Goal: Information Seeking & Learning: Learn about a topic

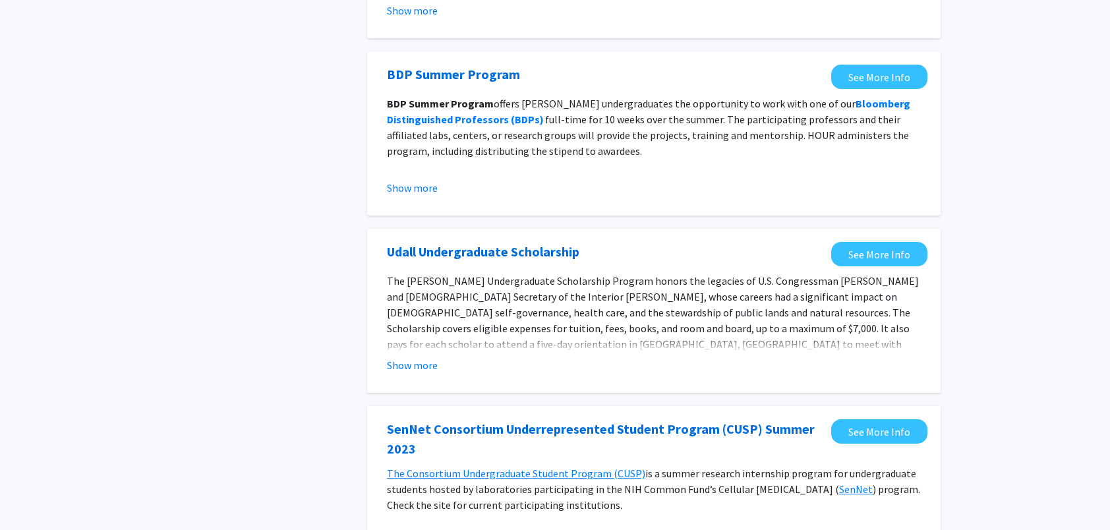
scroll to position [264, 0]
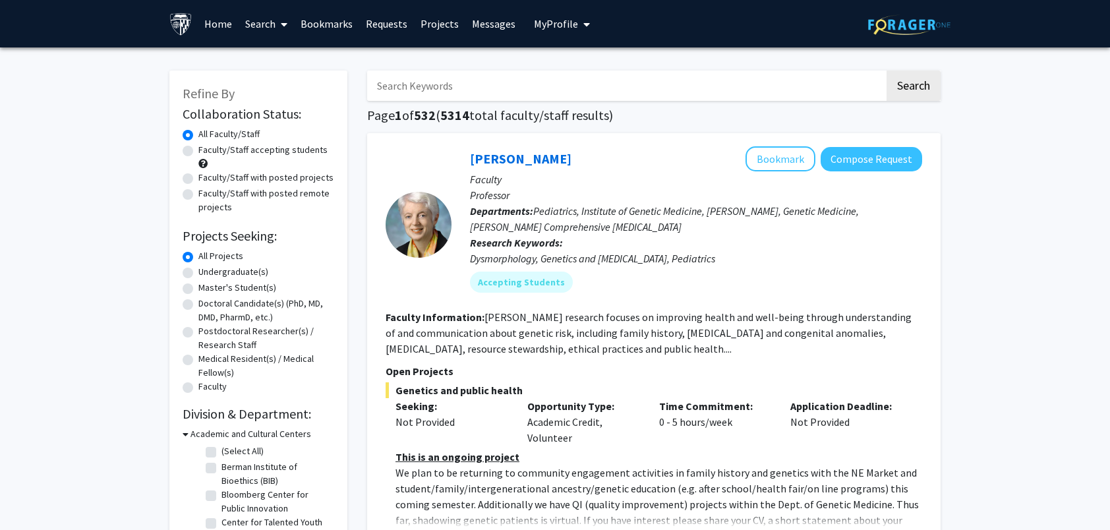
scroll to position [66, 0]
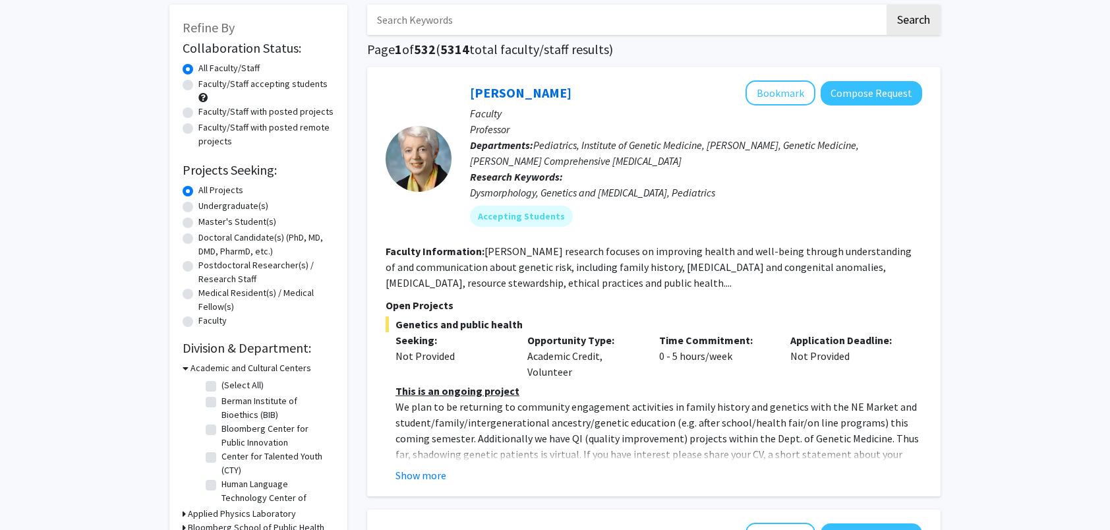
click at [219, 221] on label "Master's Student(s)" at bounding box center [237, 222] width 78 height 14
click at [207, 221] on input "Master's Student(s)" at bounding box center [202, 219] width 9 height 9
radio input "true"
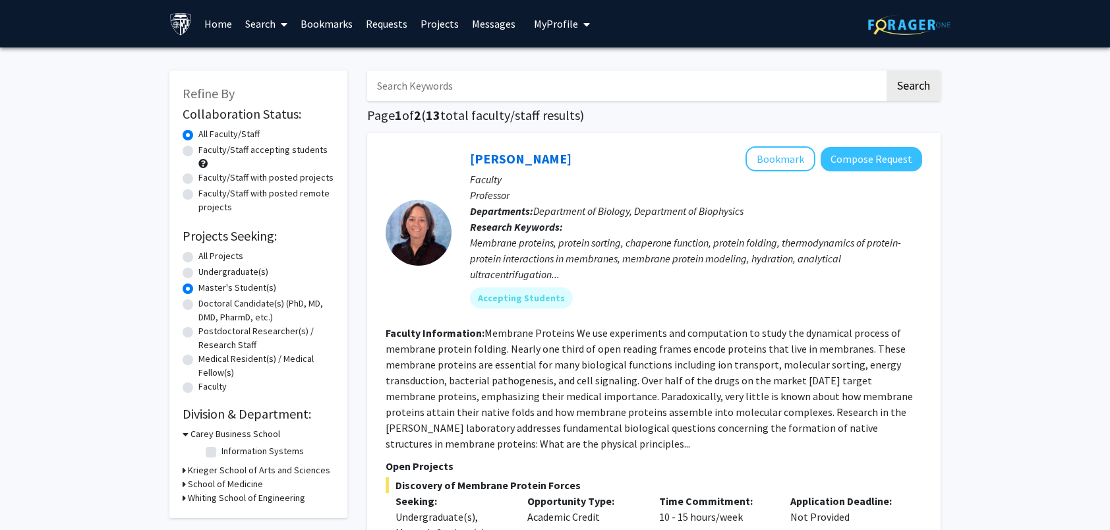
click at [194, 257] on div "All Projects" at bounding box center [259, 257] width 152 height 16
click at [198, 261] on label "All Projects" at bounding box center [220, 256] width 45 height 14
click at [198, 258] on input "All Projects" at bounding box center [202, 253] width 9 height 9
radio input "true"
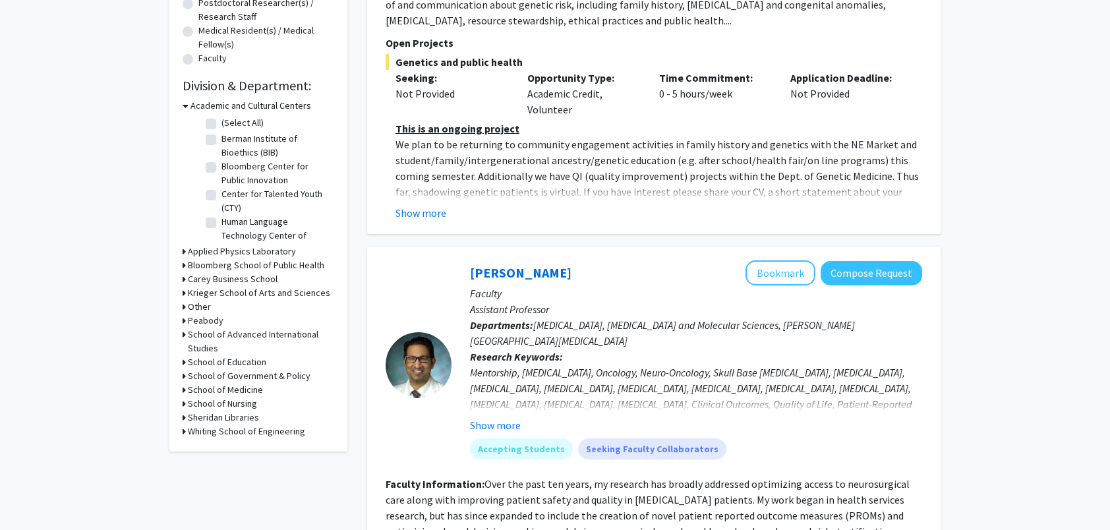
scroll to position [330, 0]
click at [223, 103] on h3 "Academic and Cultural Centers" at bounding box center [251, 105] width 121 height 14
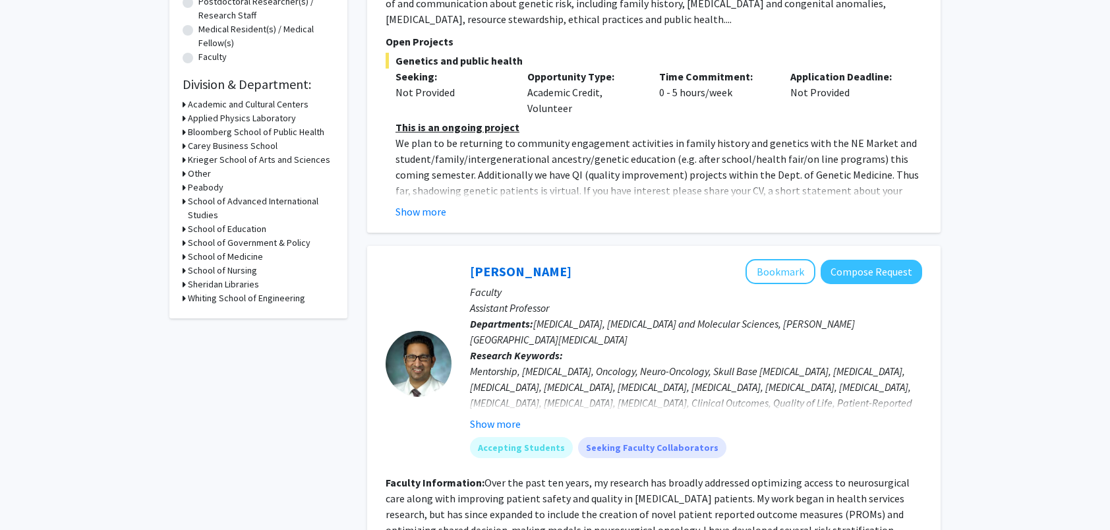
click at [227, 256] on h3 "School of Medicine" at bounding box center [225, 257] width 75 height 14
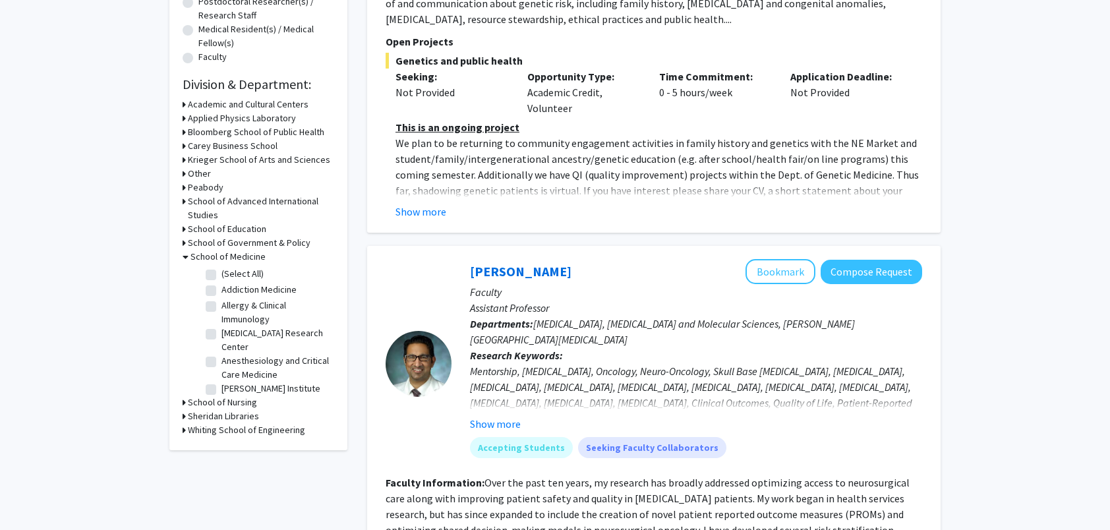
click at [218, 276] on fg-checkbox "(Select All) (Select All)" at bounding box center [268, 275] width 125 height 16
click at [221, 274] on label "(Select All)" at bounding box center [242, 274] width 42 height 14
click at [221, 274] on input "(Select All)" at bounding box center [225, 271] width 9 height 9
checkbox input "true"
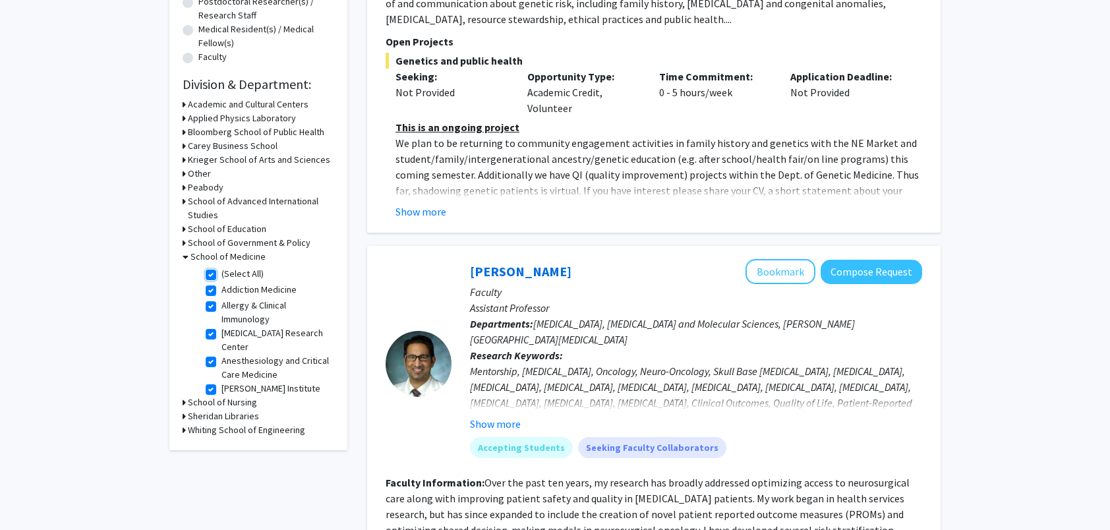
checkbox input "true"
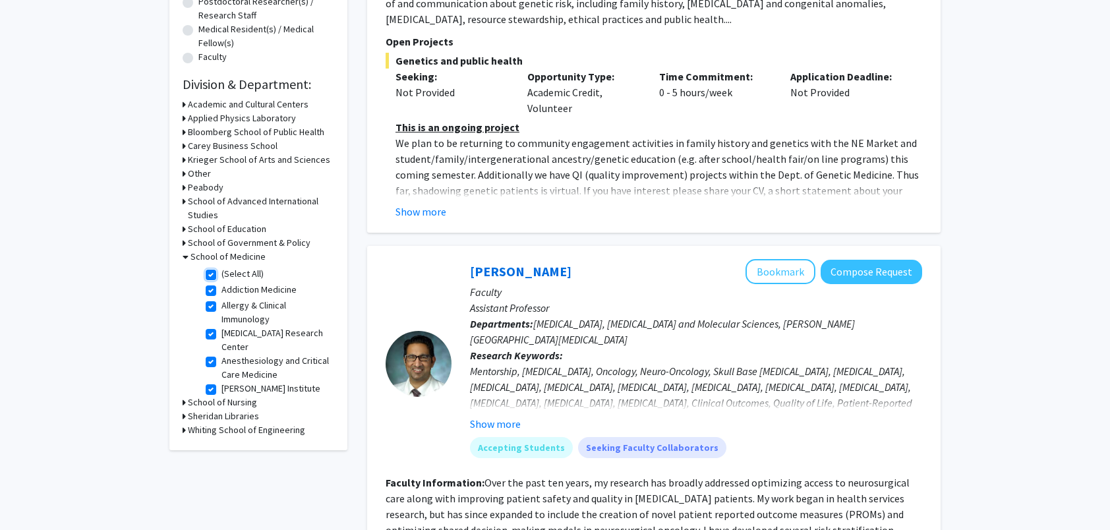
checkbox input "true"
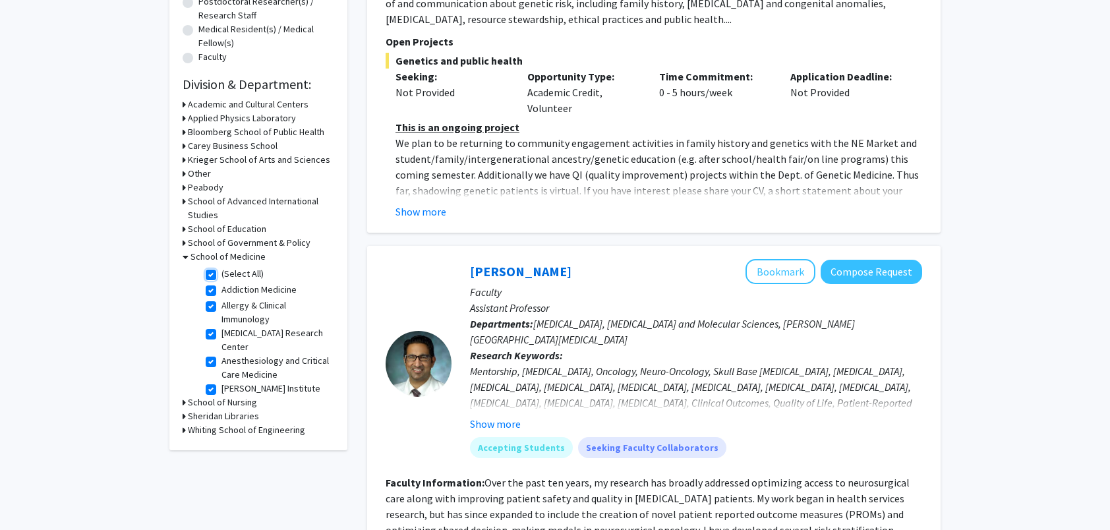
checkbox input "true"
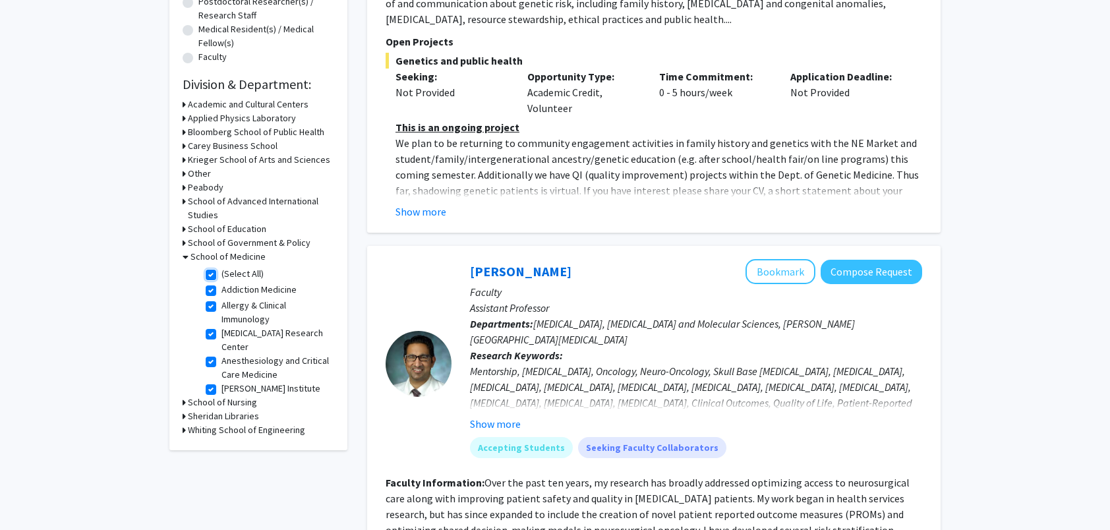
checkbox input "true"
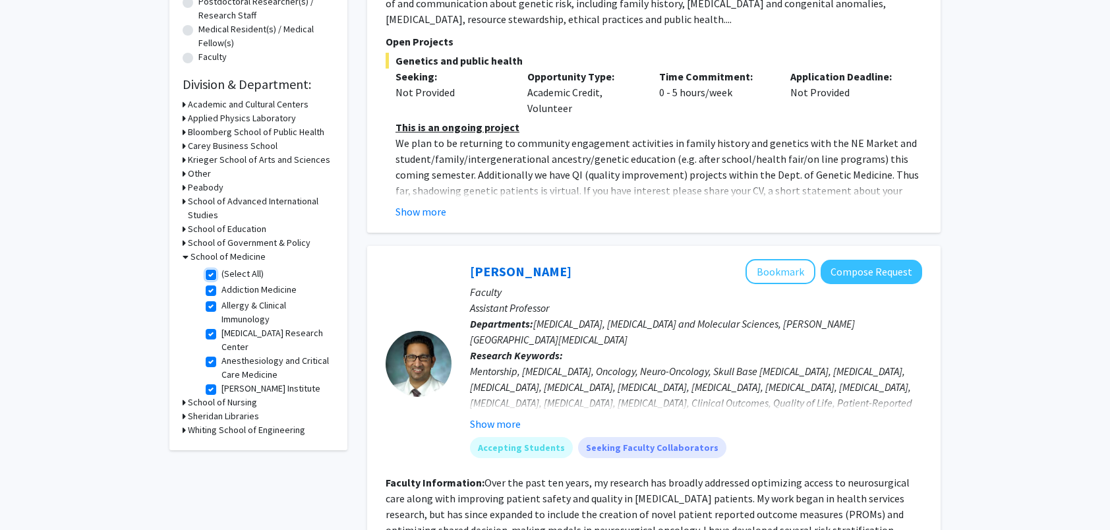
checkbox input "true"
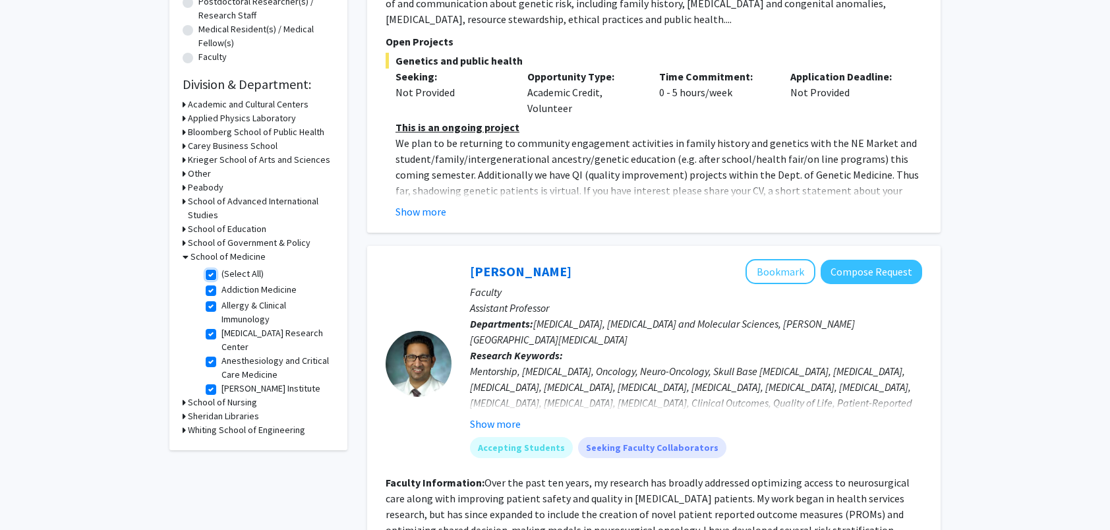
checkbox input "true"
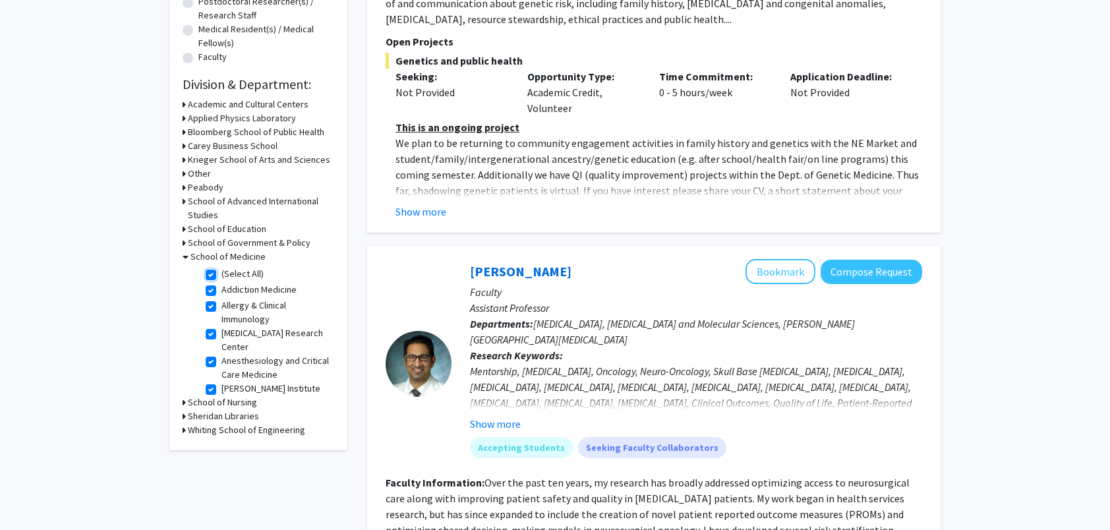
checkbox input "true"
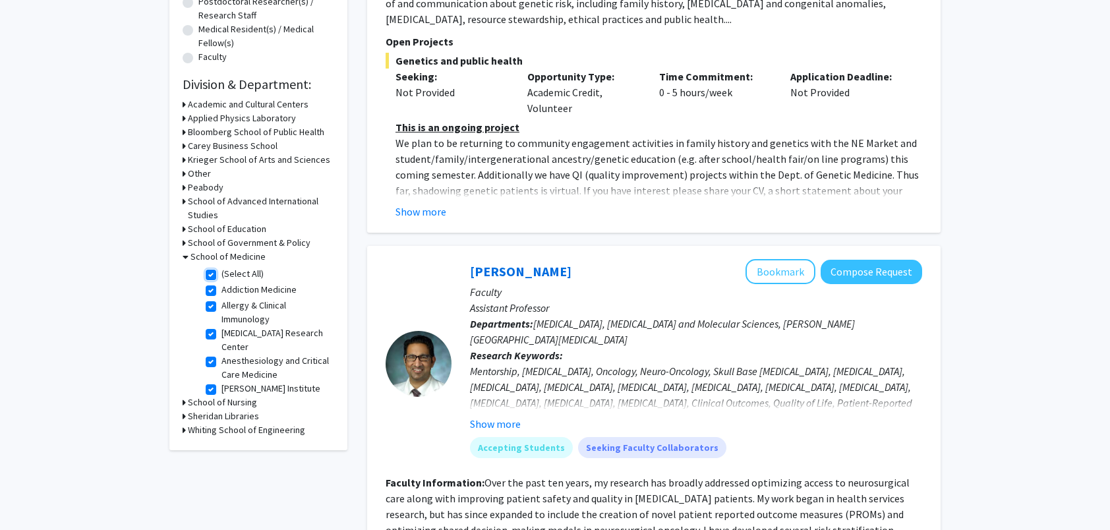
checkbox input "true"
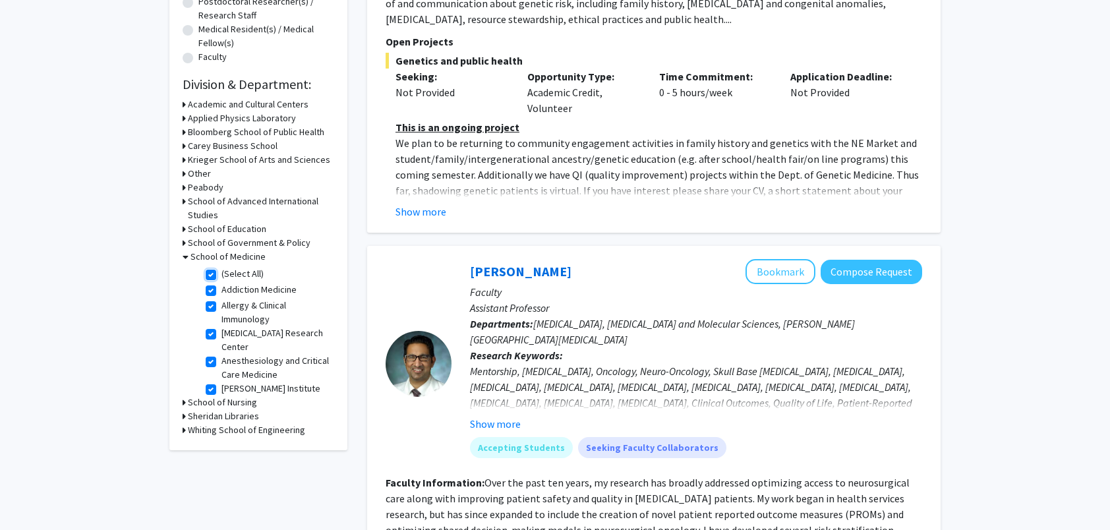
checkbox input "true"
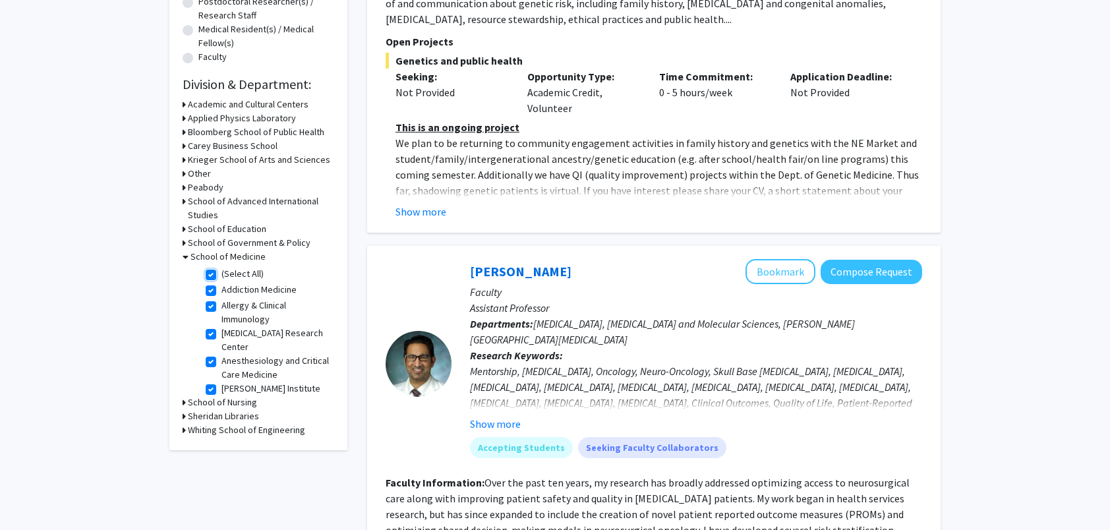
checkbox input "true"
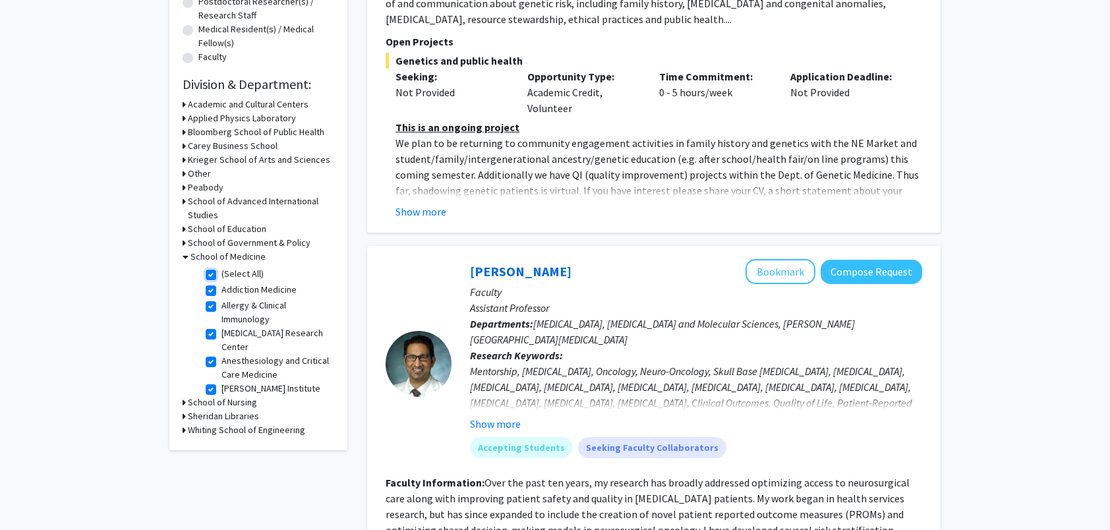
checkbox input "true"
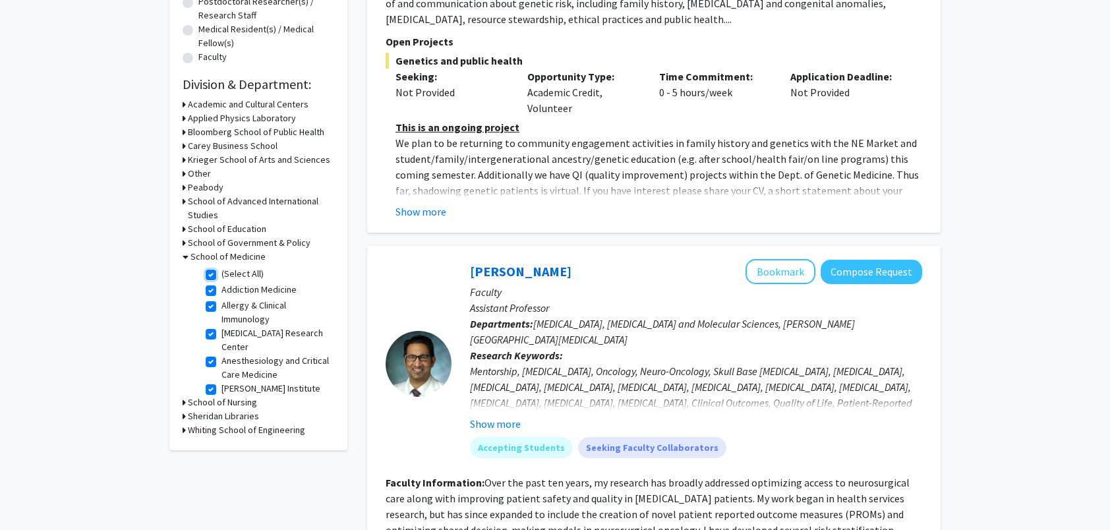
checkbox input "true"
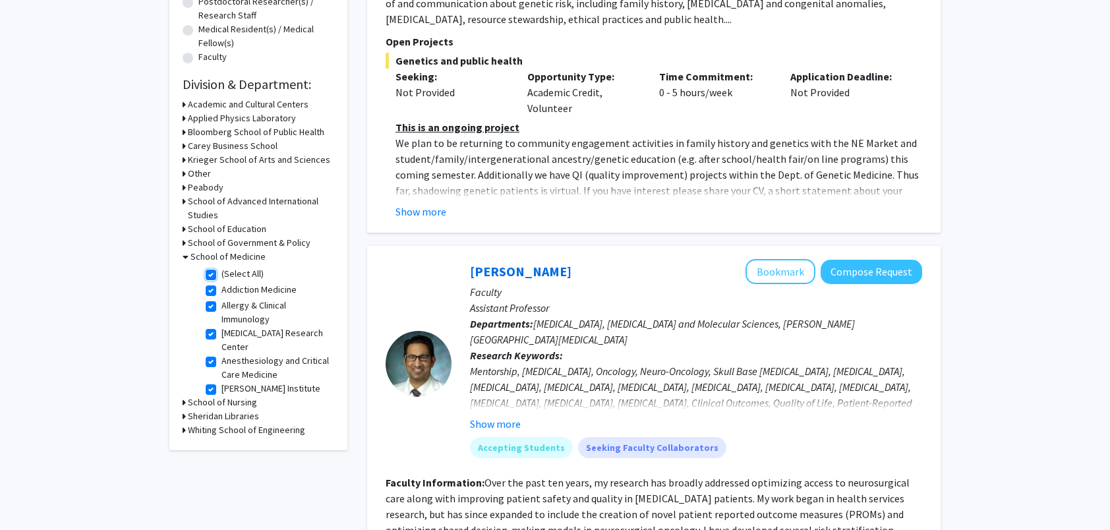
checkbox input "true"
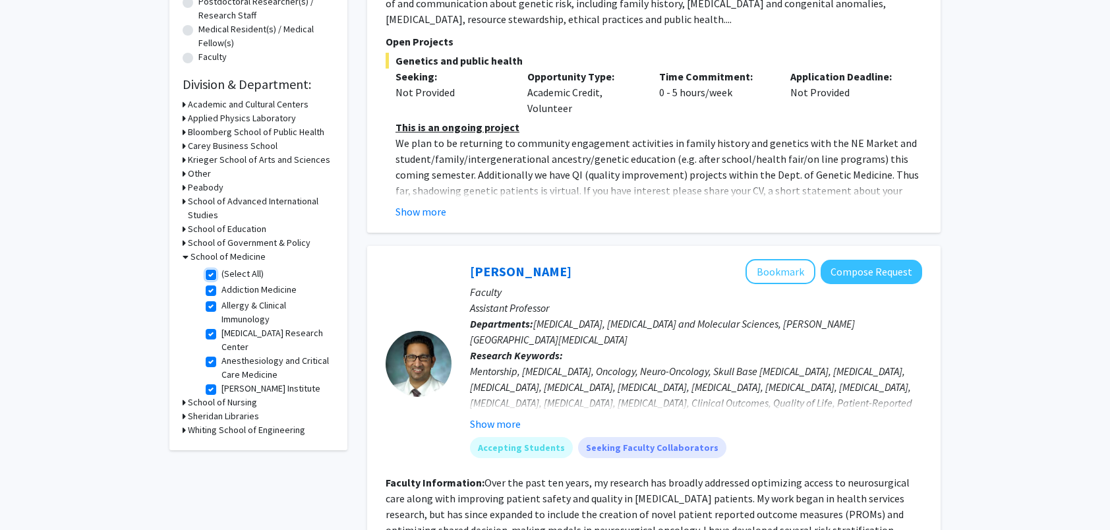
checkbox input "true"
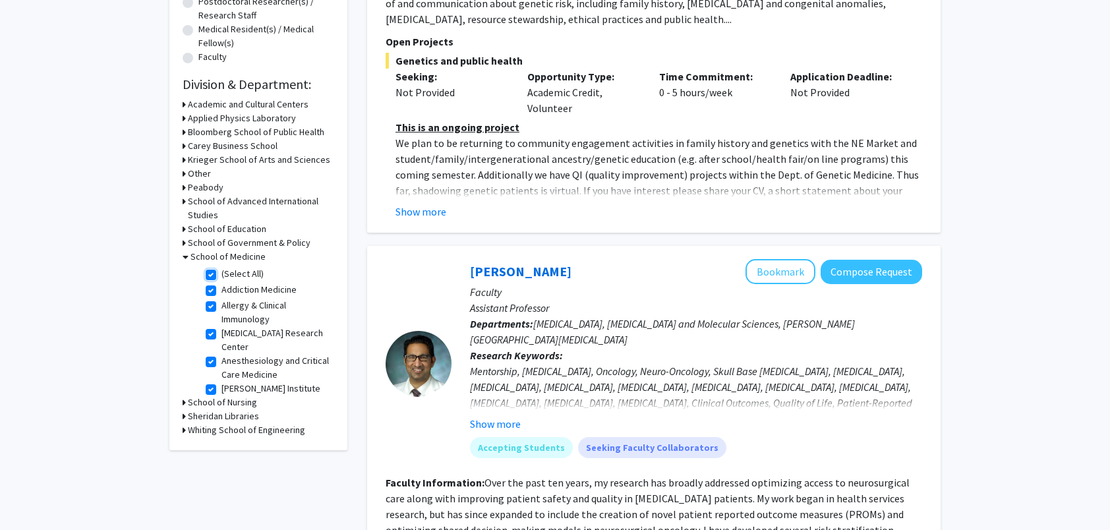
checkbox input "true"
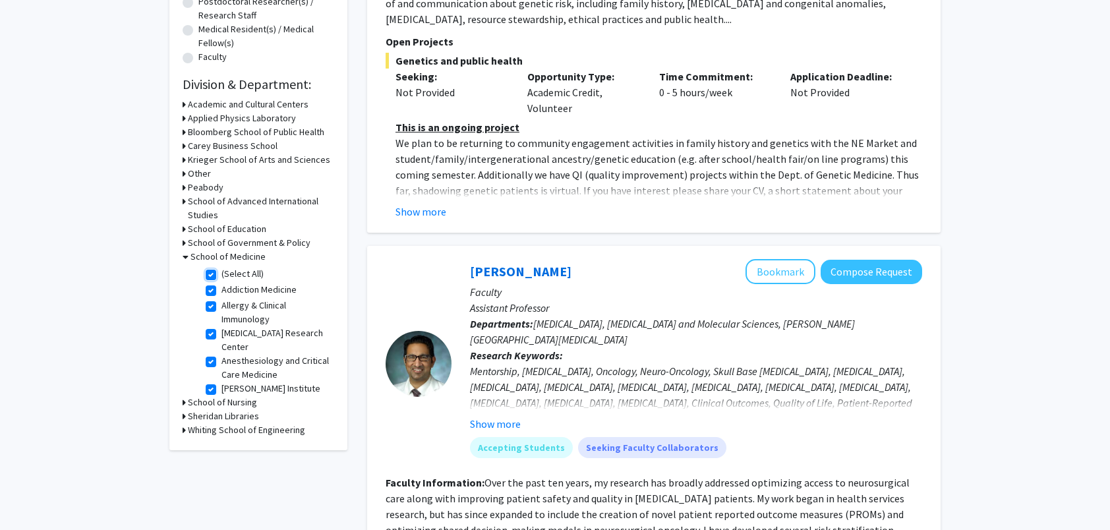
checkbox input "true"
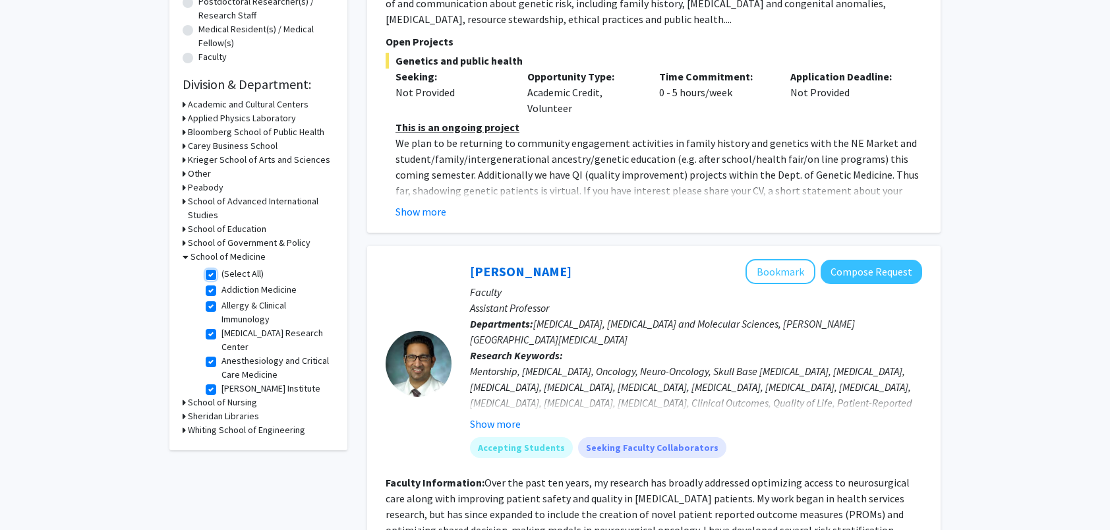
checkbox input "true"
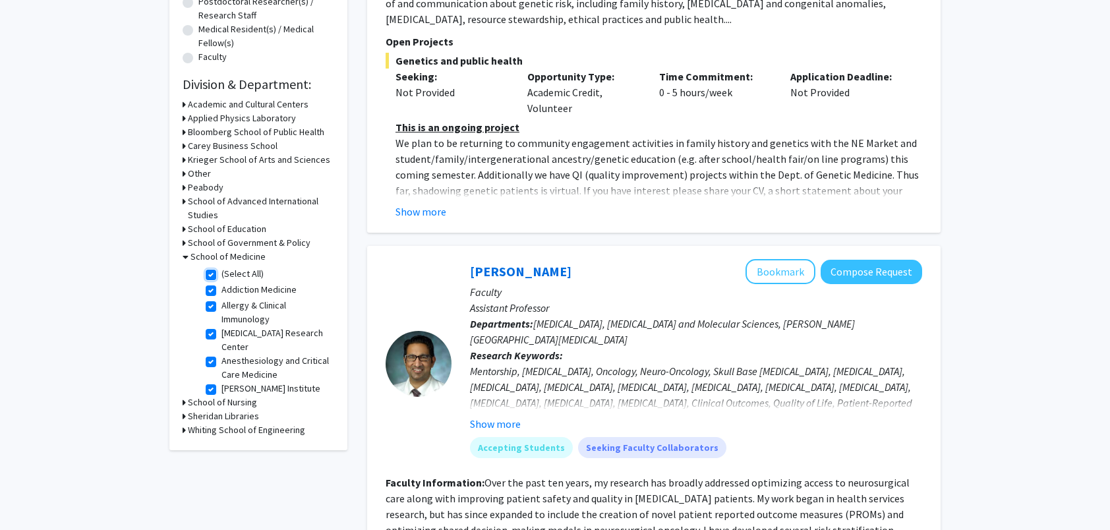
checkbox input "true"
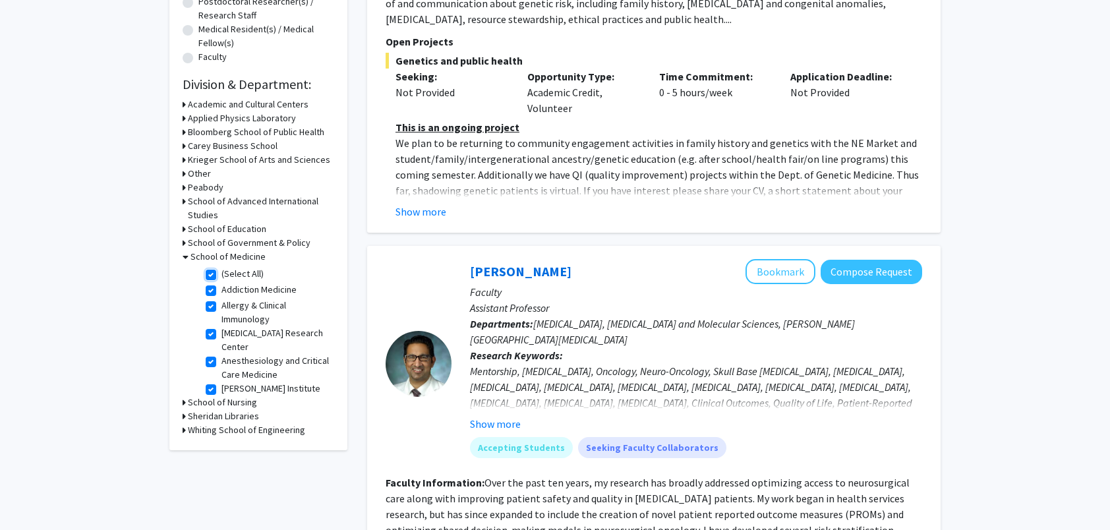
checkbox input "true"
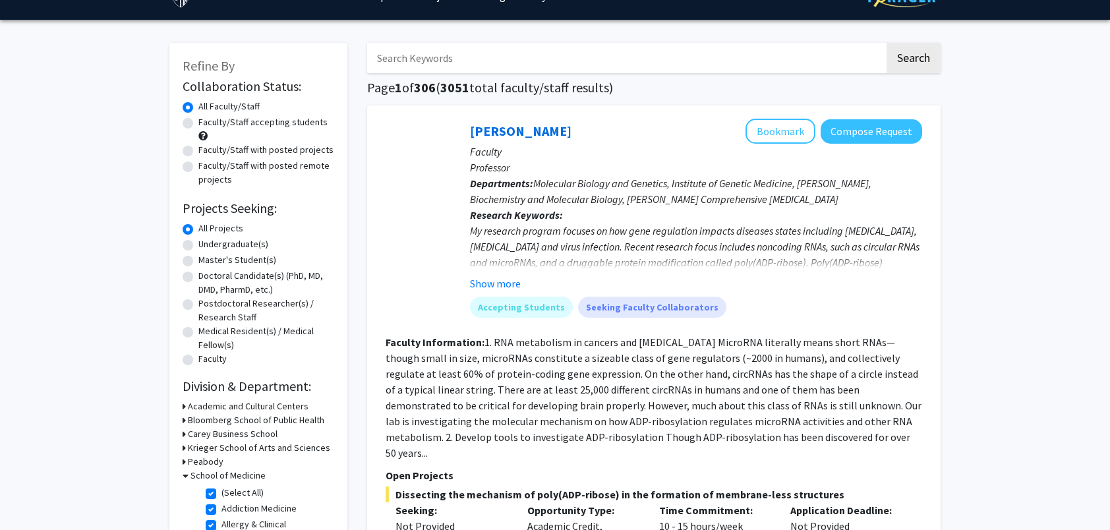
scroll to position [198, 0]
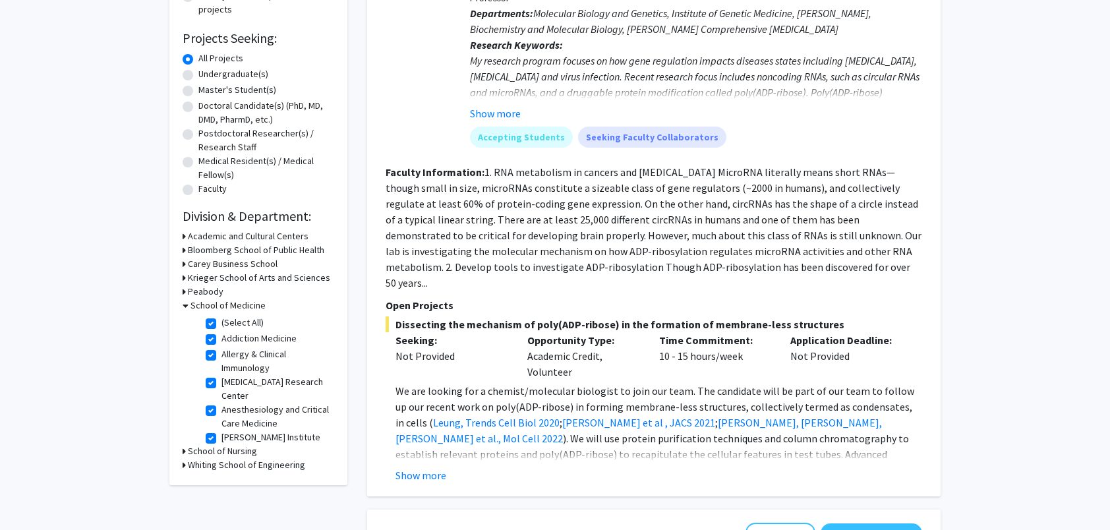
click at [196, 303] on h3 "School of Medicine" at bounding box center [228, 306] width 75 height 14
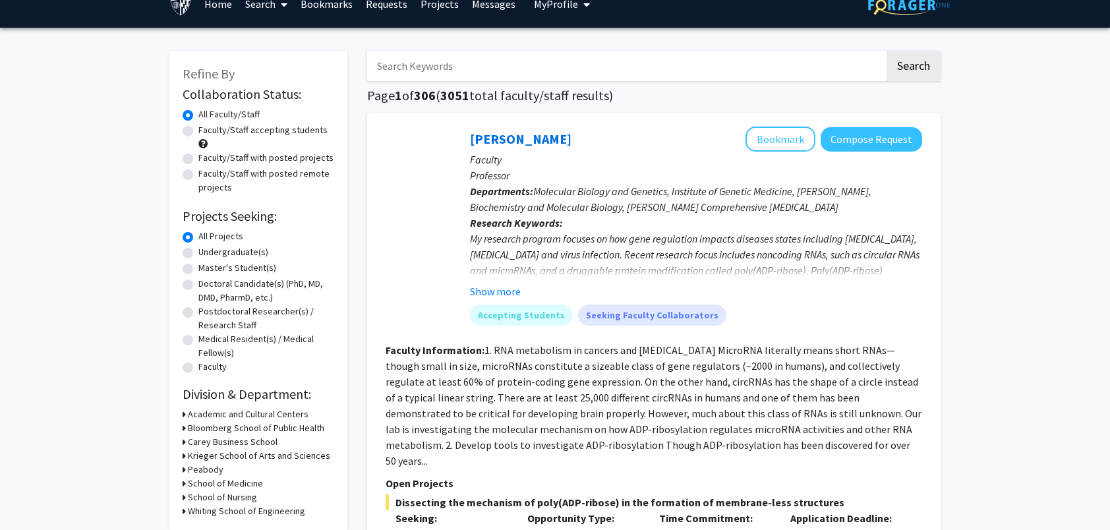
scroll to position [0, 0]
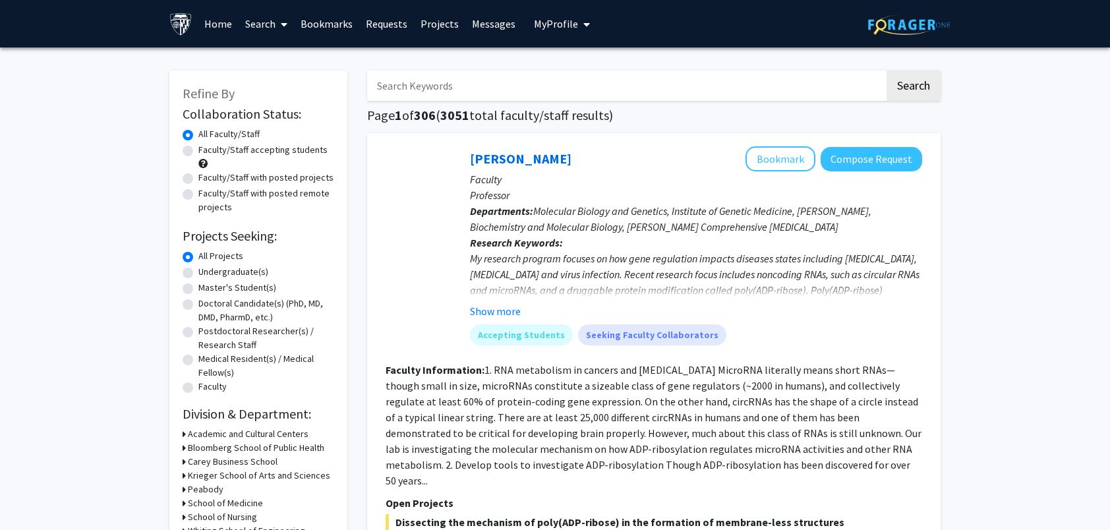
click at [430, 87] on input "Search Keywords" at bounding box center [625, 86] width 517 height 30
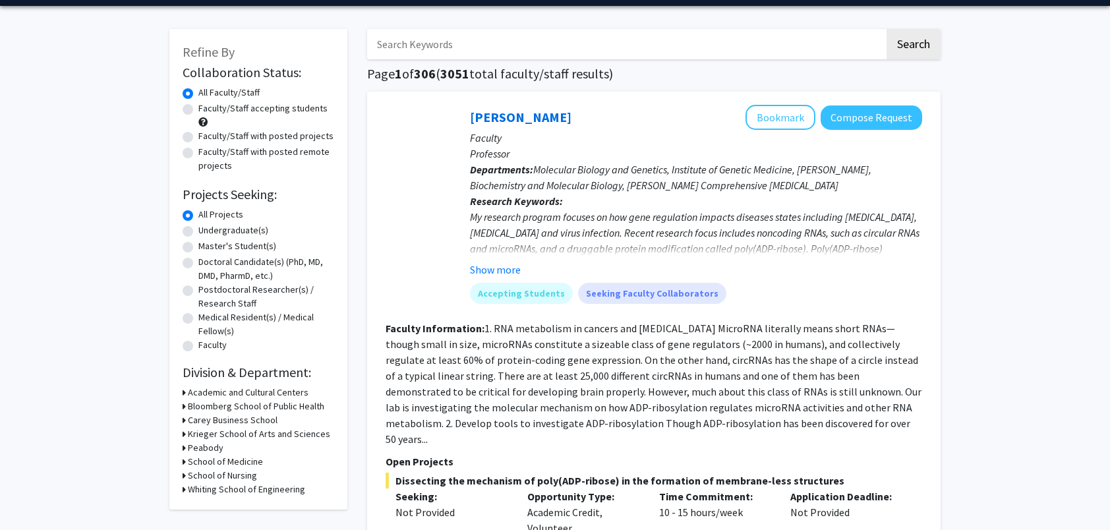
scroll to position [198, 0]
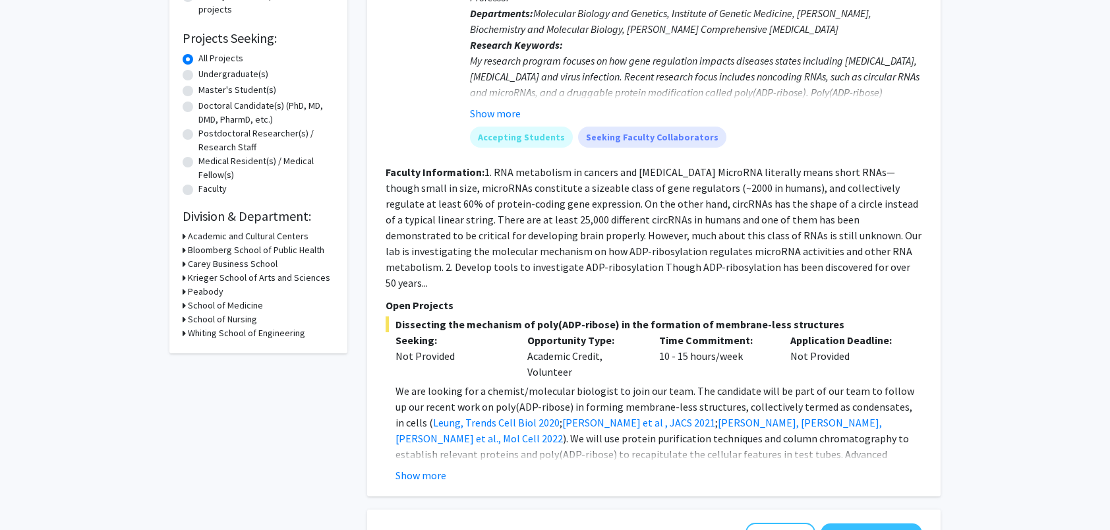
click at [189, 306] on h3 "School of Medicine" at bounding box center [225, 306] width 75 height 14
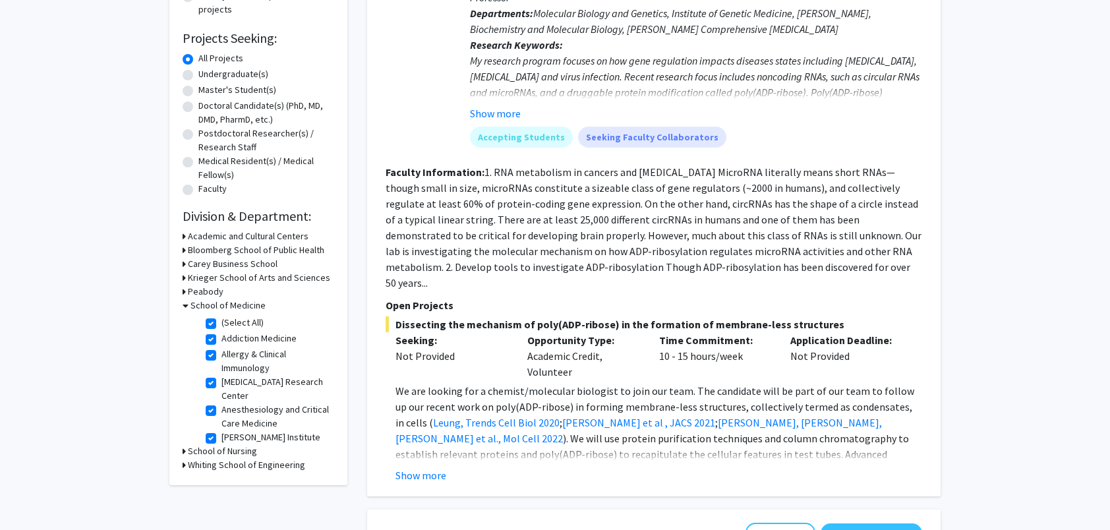
click at [221, 324] on label "(Select All)" at bounding box center [242, 323] width 42 height 14
click at [221, 324] on input "(Select All)" at bounding box center [225, 320] width 9 height 9
checkbox input "false"
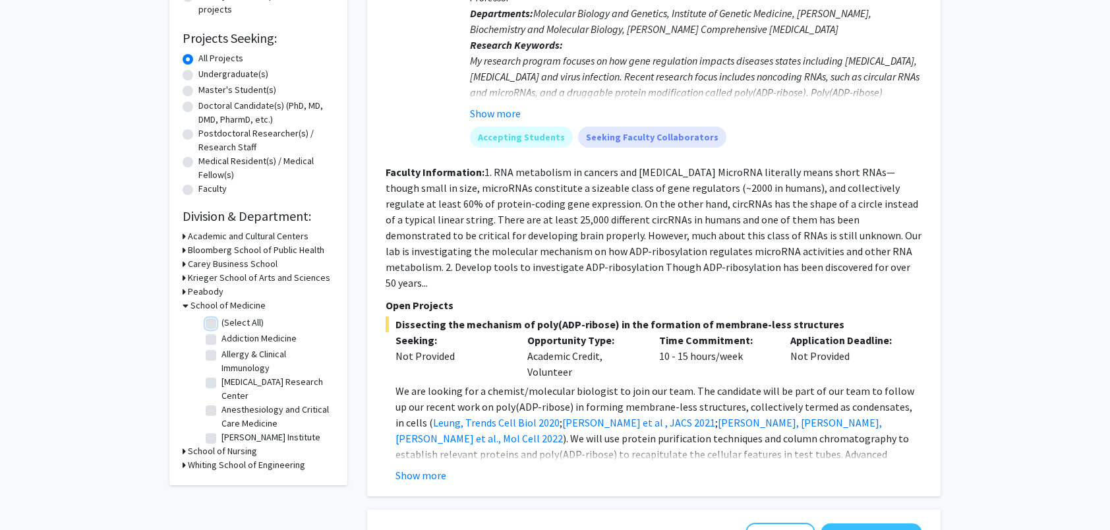
checkbox input "false"
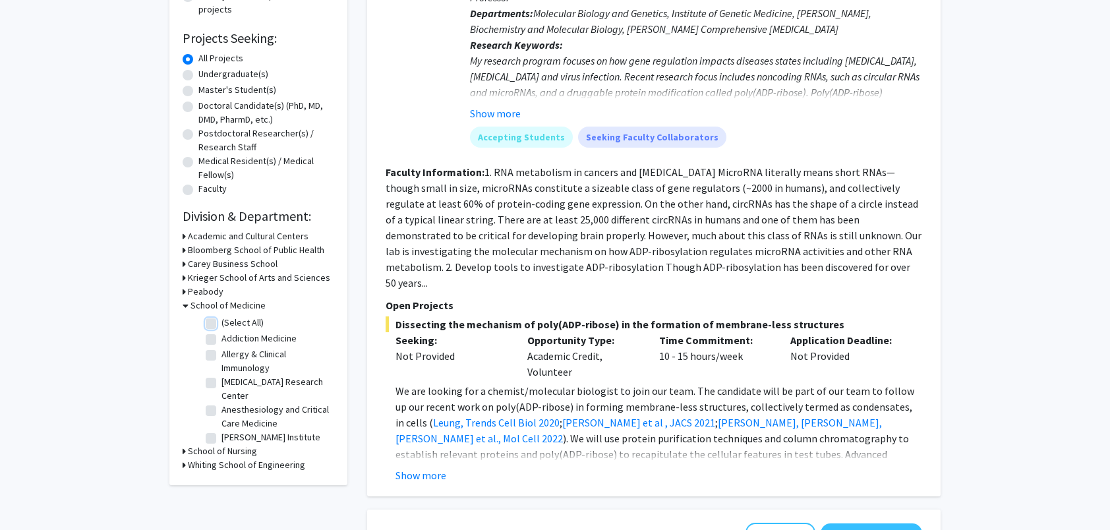
checkbox input "false"
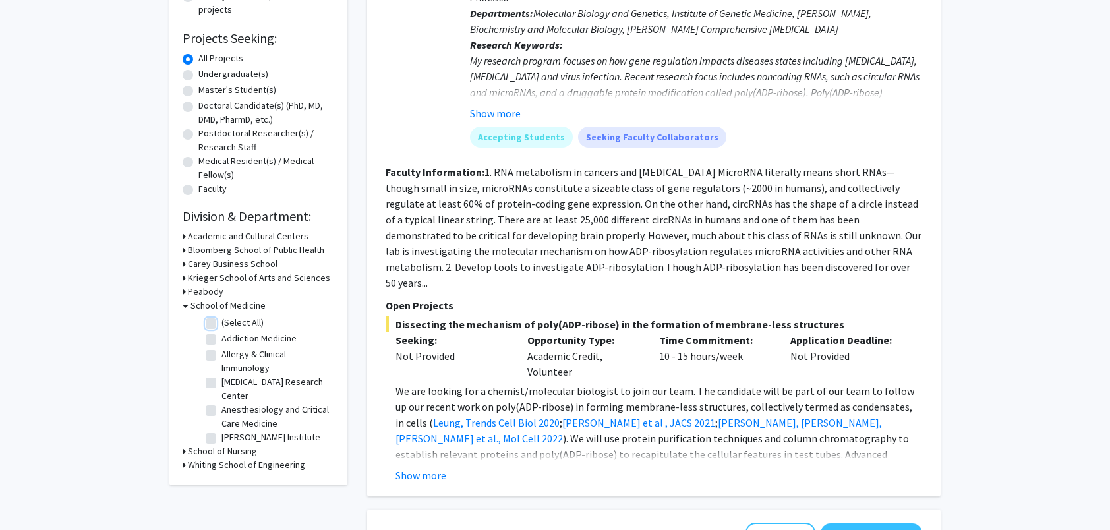
checkbox input "false"
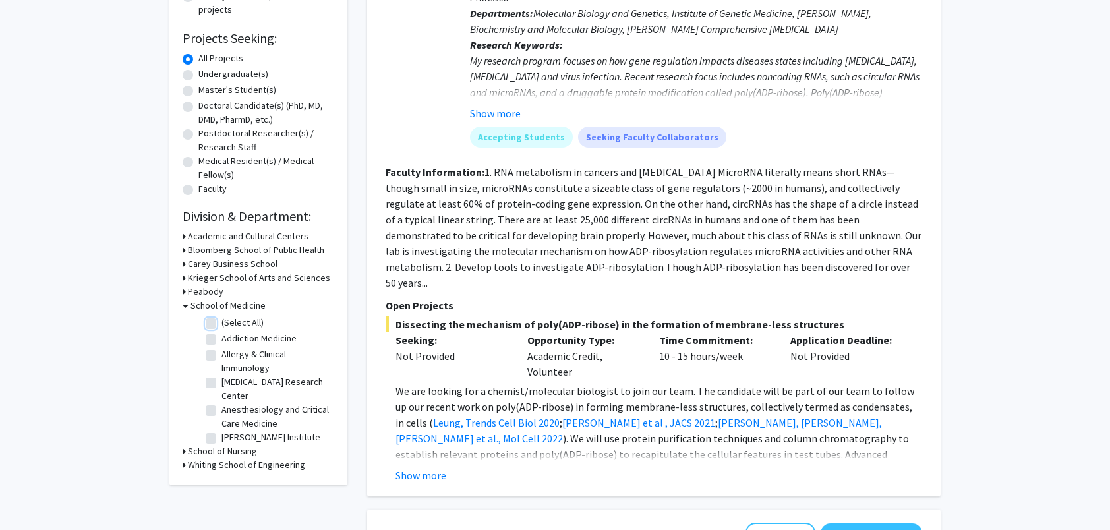
checkbox input "false"
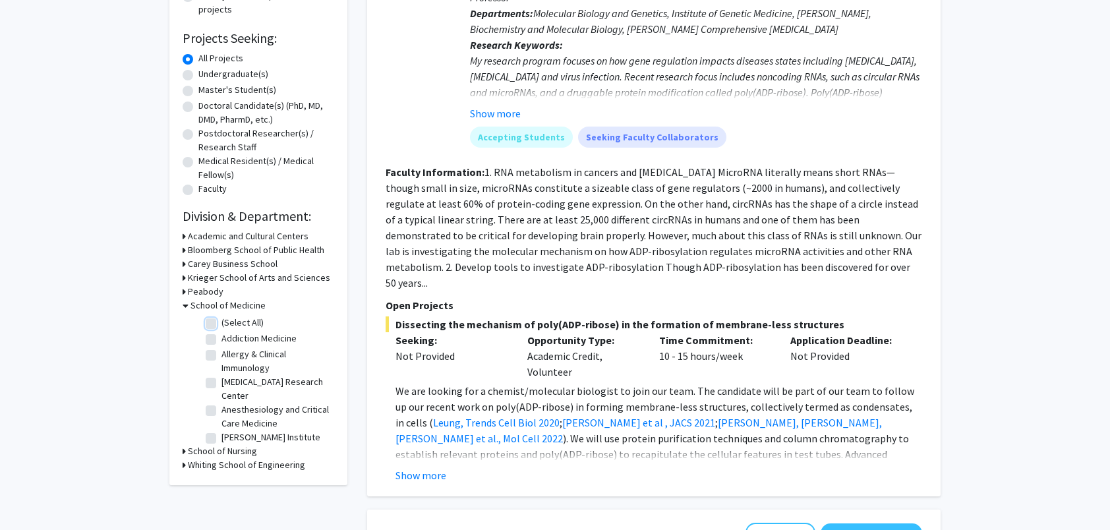
checkbox input "false"
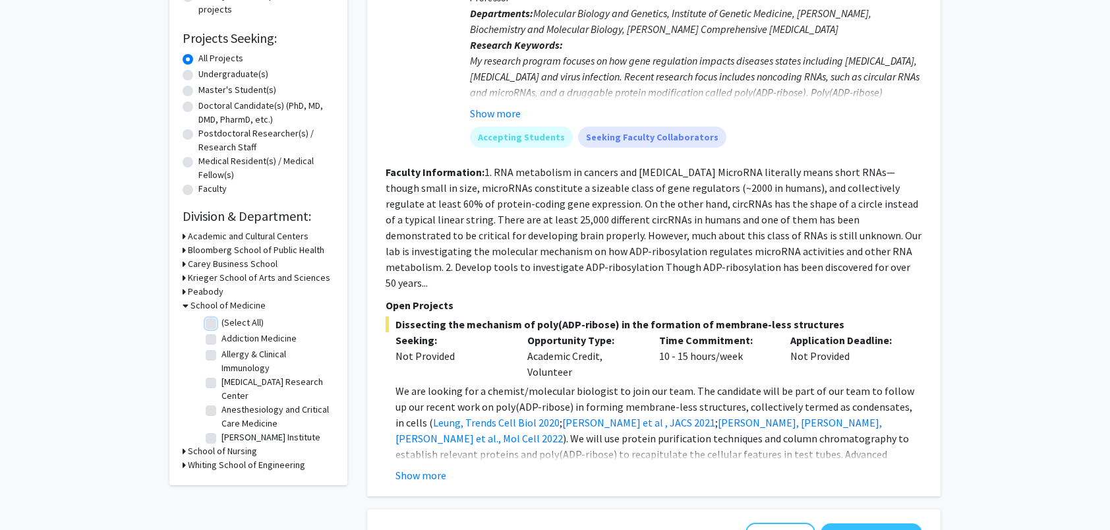
checkbox input "false"
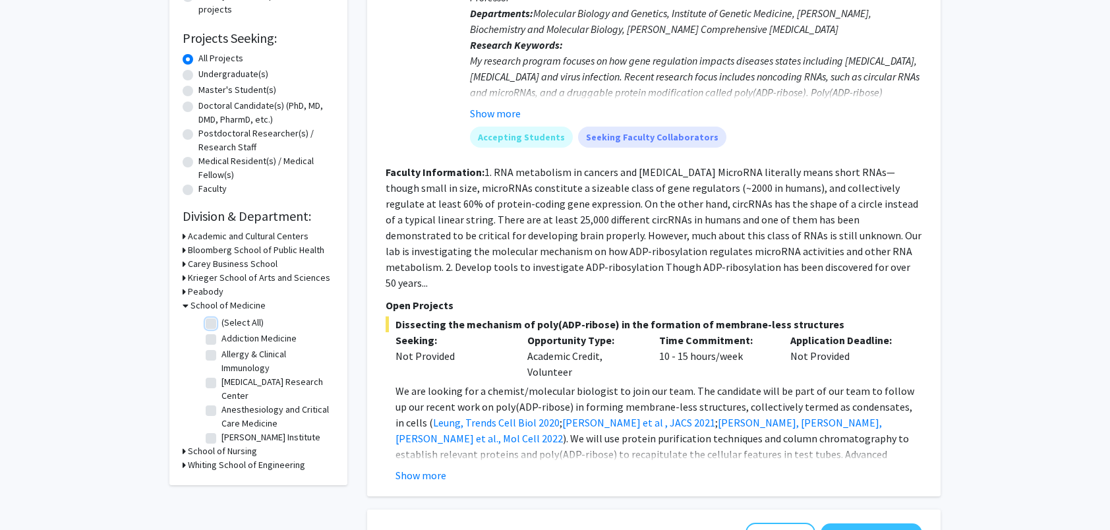
checkbox input "false"
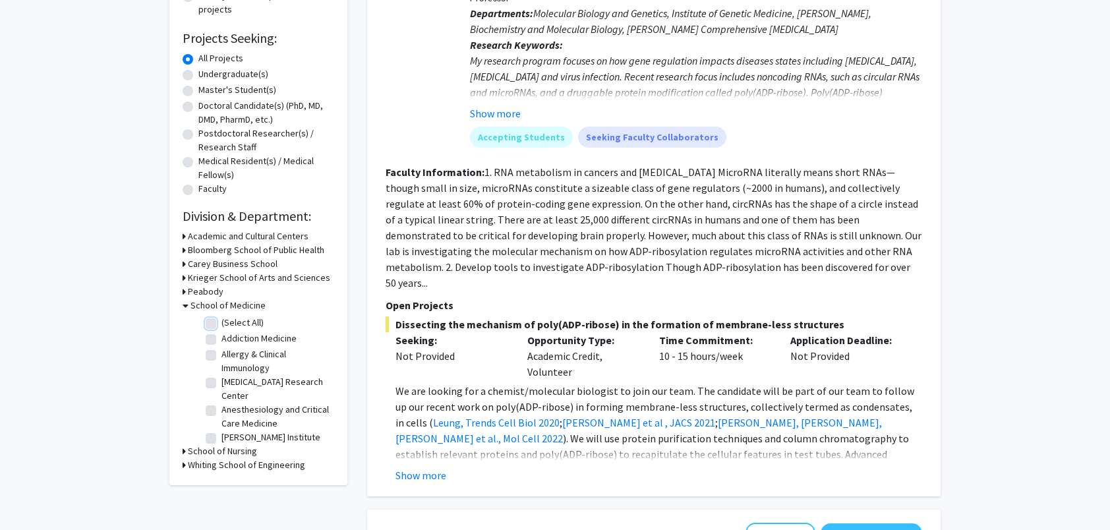
checkbox input "false"
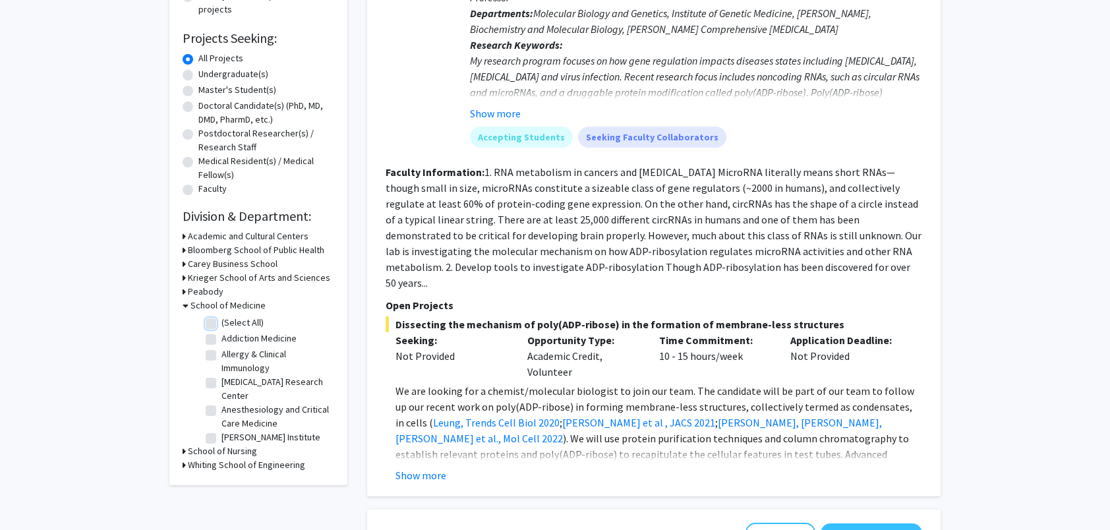
checkbox input "false"
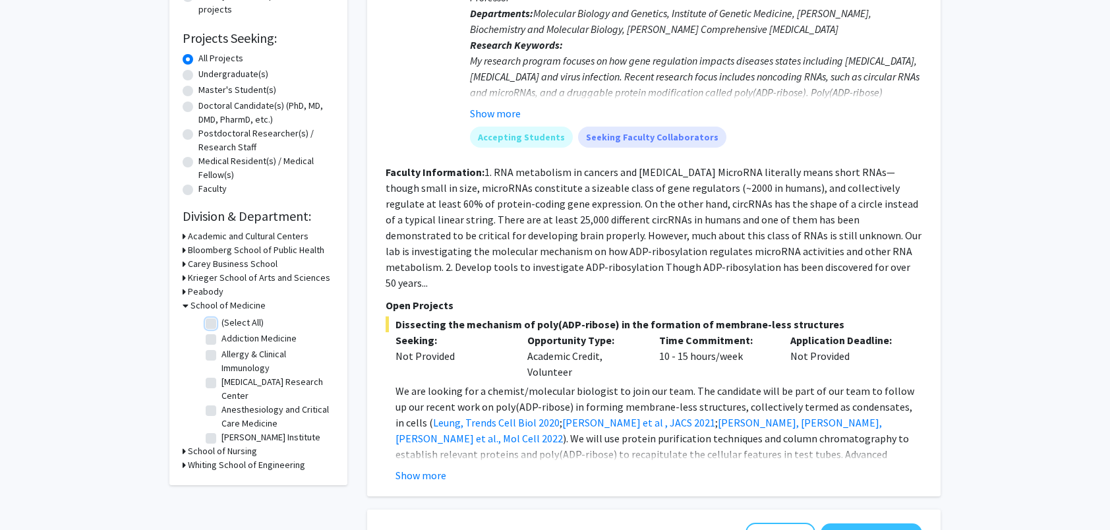
checkbox input "false"
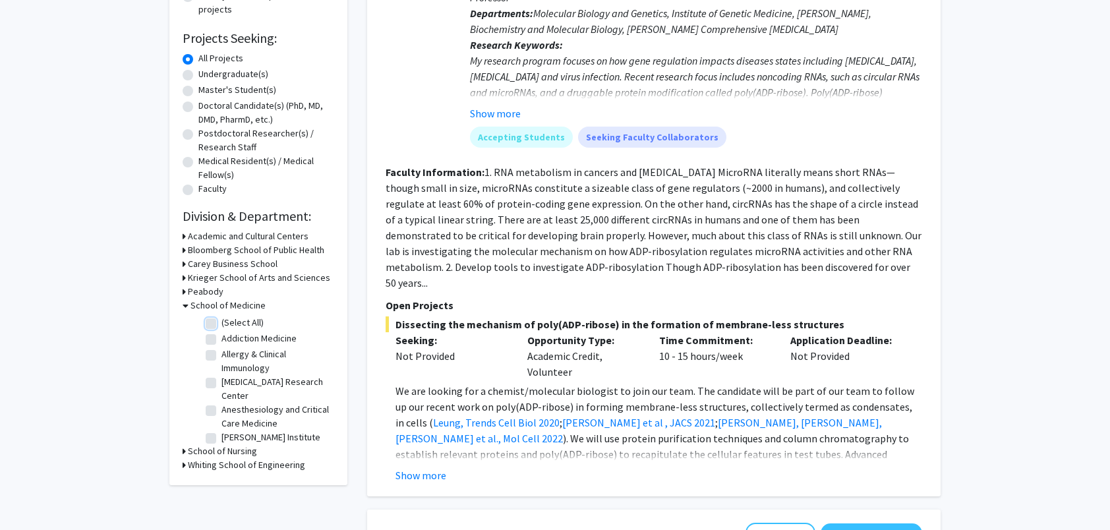
checkbox input "false"
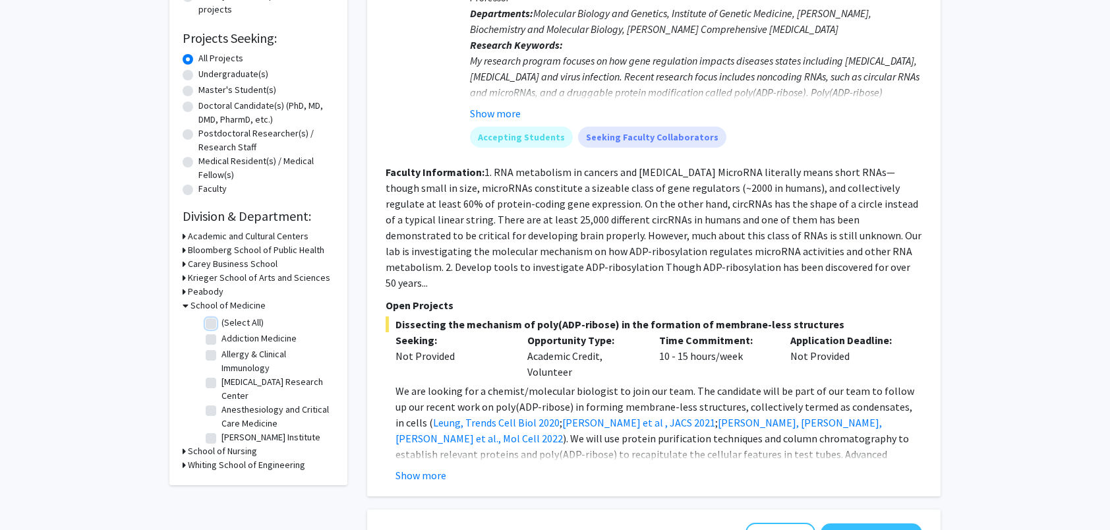
checkbox input "false"
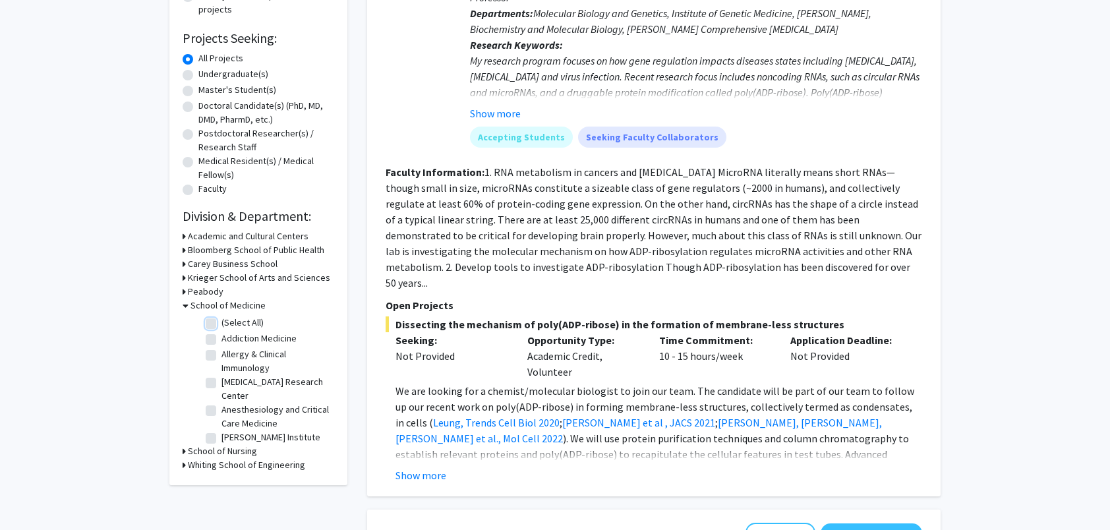
checkbox input "false"
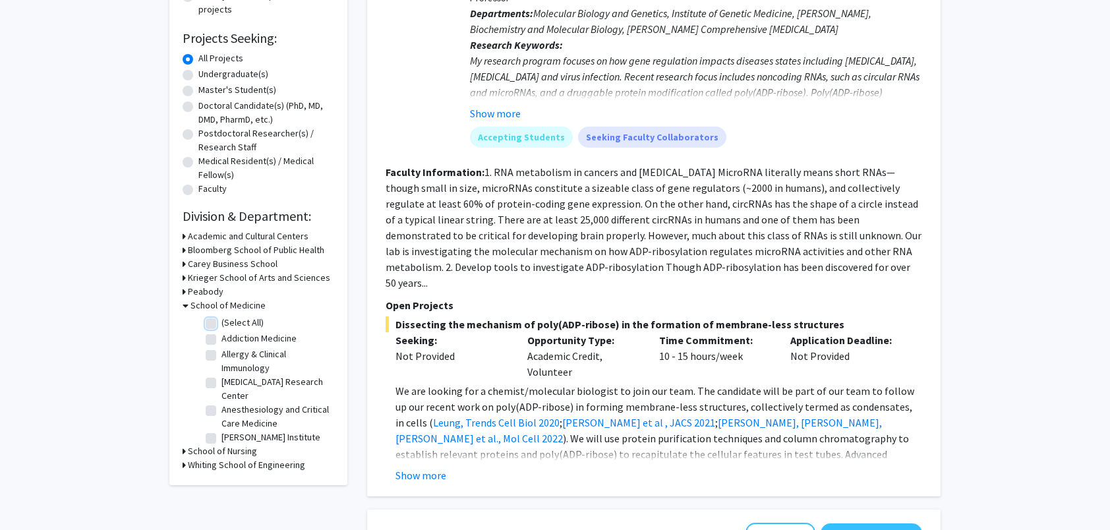
checkbox input "false"
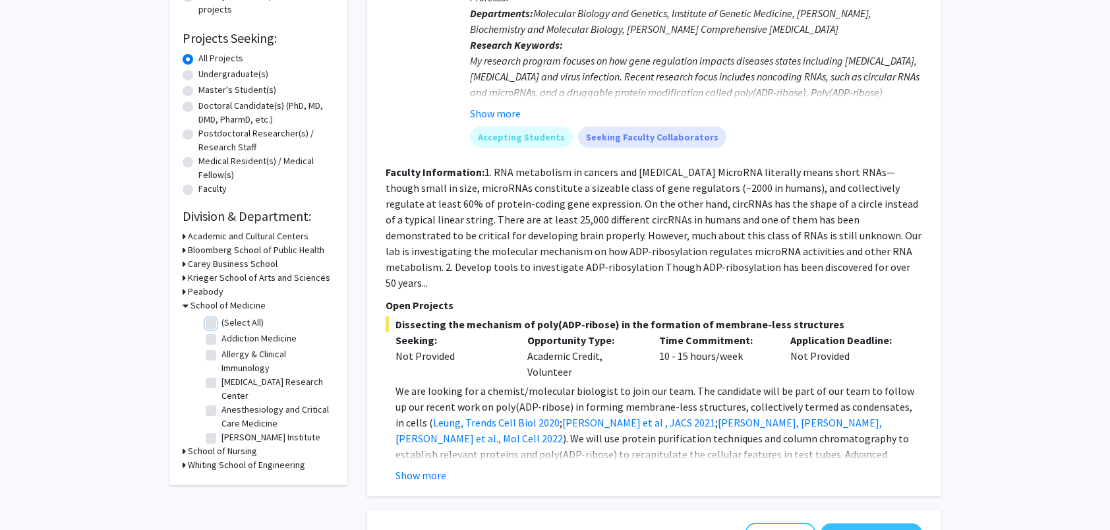
checkbox input "false"
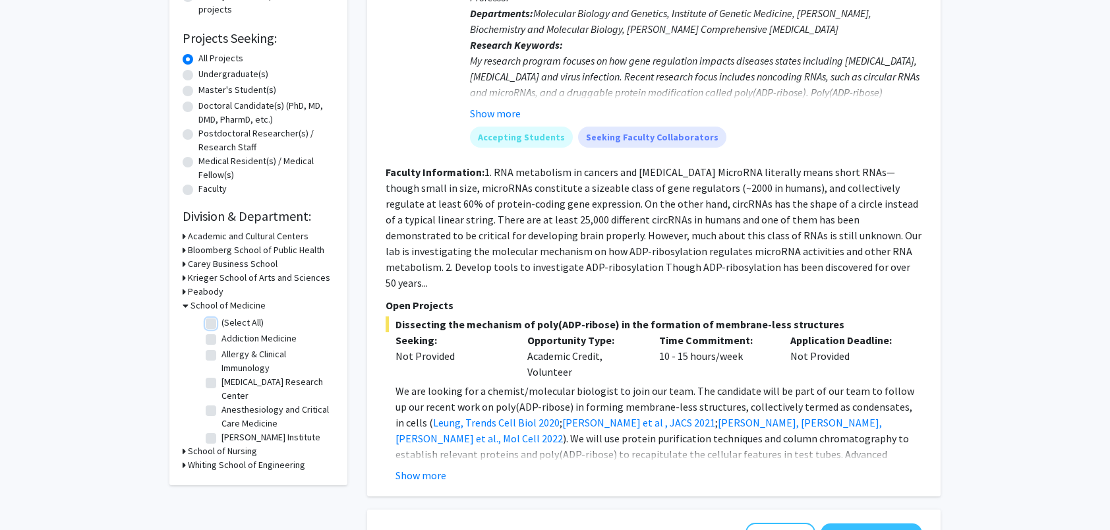
checkbox input "false"
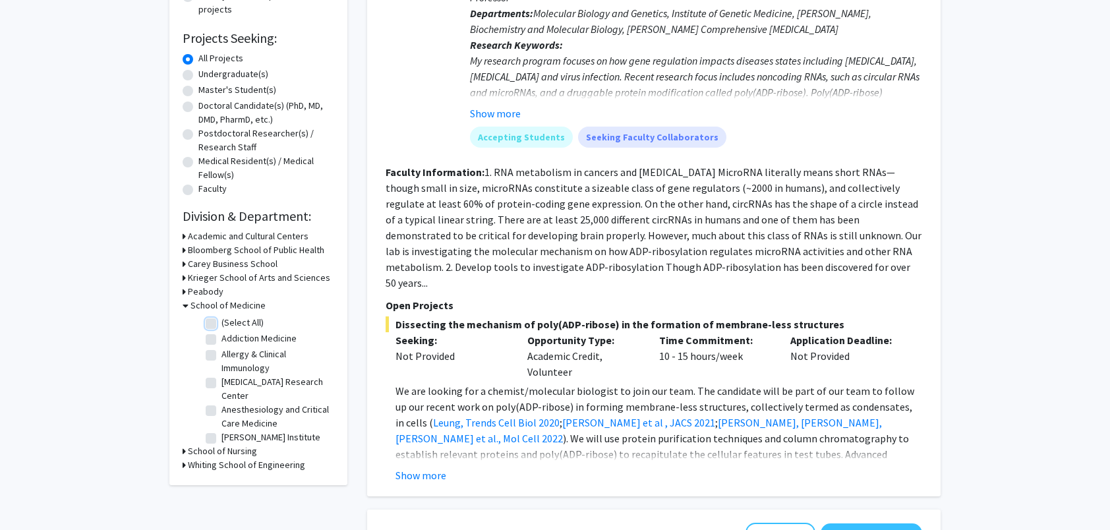
checkbox input "false"
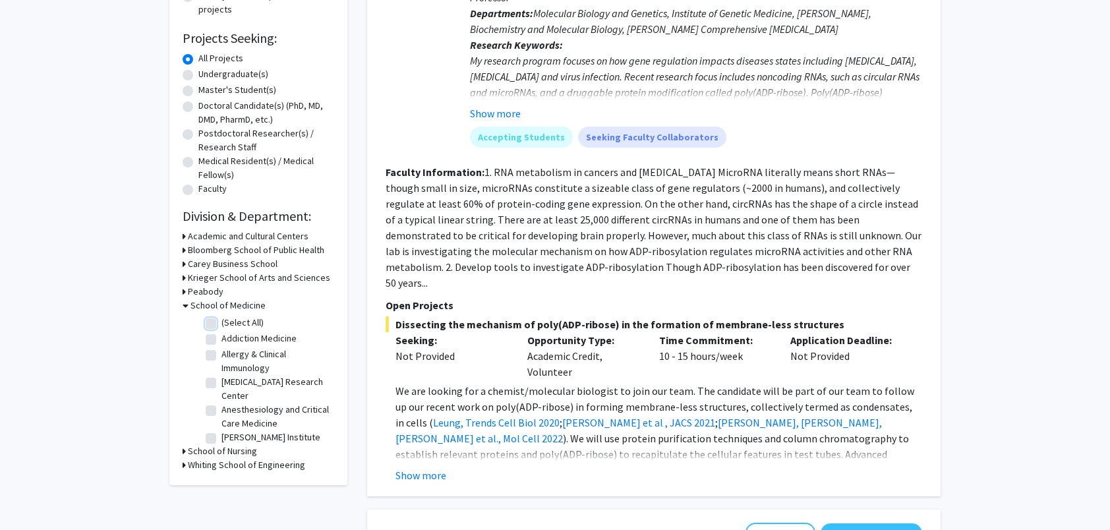
checkbox input "false"
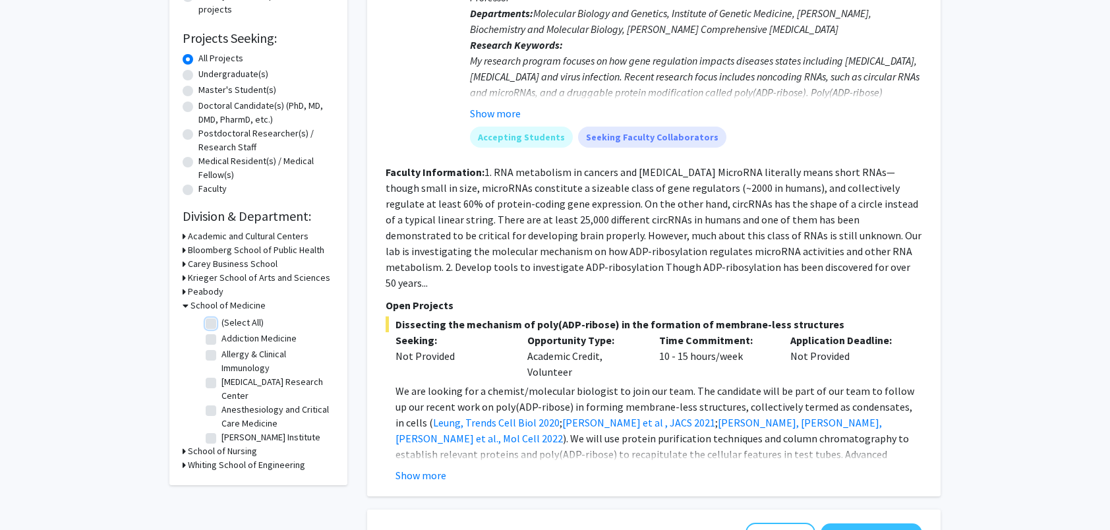
checkbox input "false"
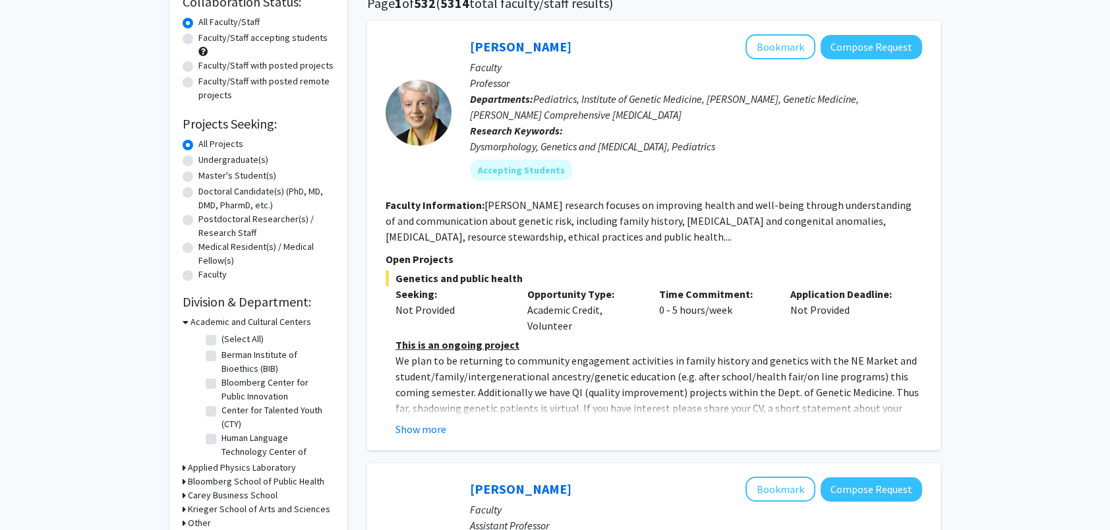
scroll to position [132, 0]
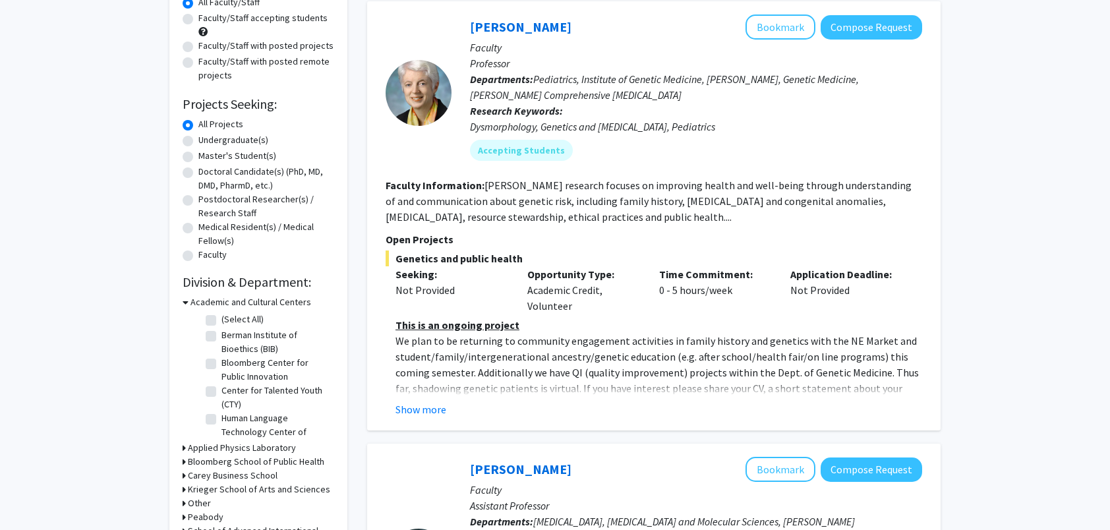
click at [204, 301] on h3 "Academic and Cultural Centers" at bounding box center [251, 302] width 121 height 14
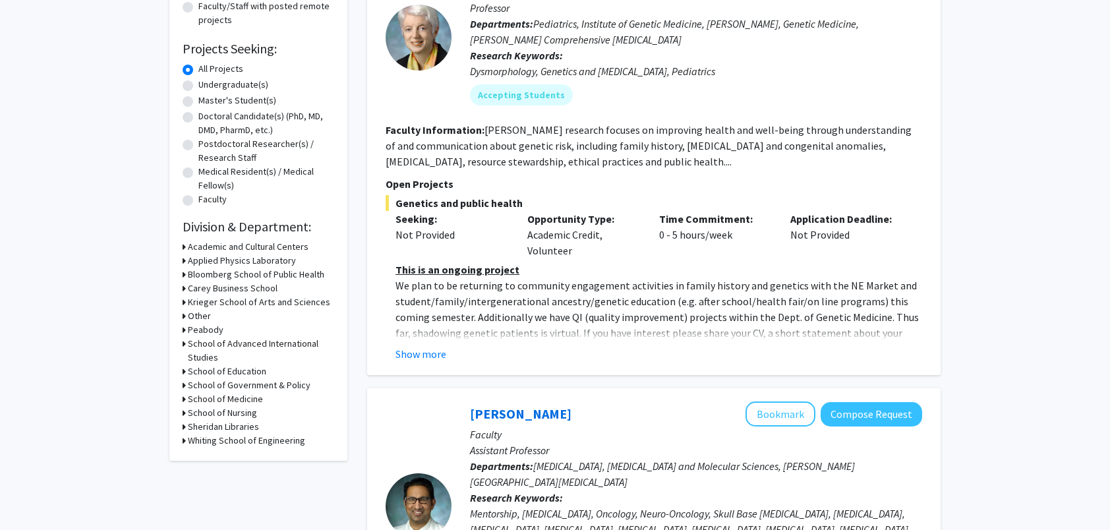
scroll to position [198, 0]
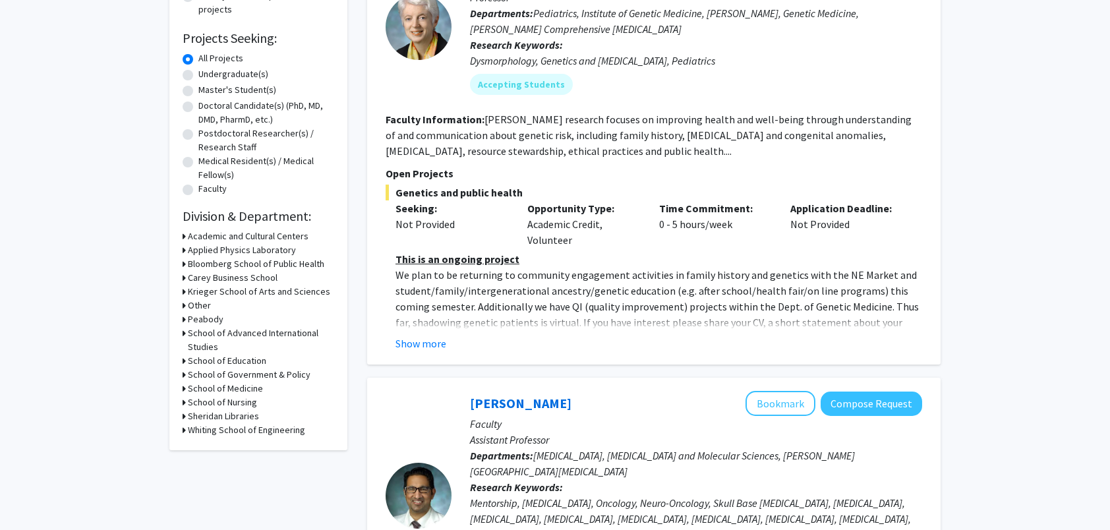
click at [223, 433] on h3 "Whiting School of Engineering" at bounding box center [246, 430] width 117 height 14
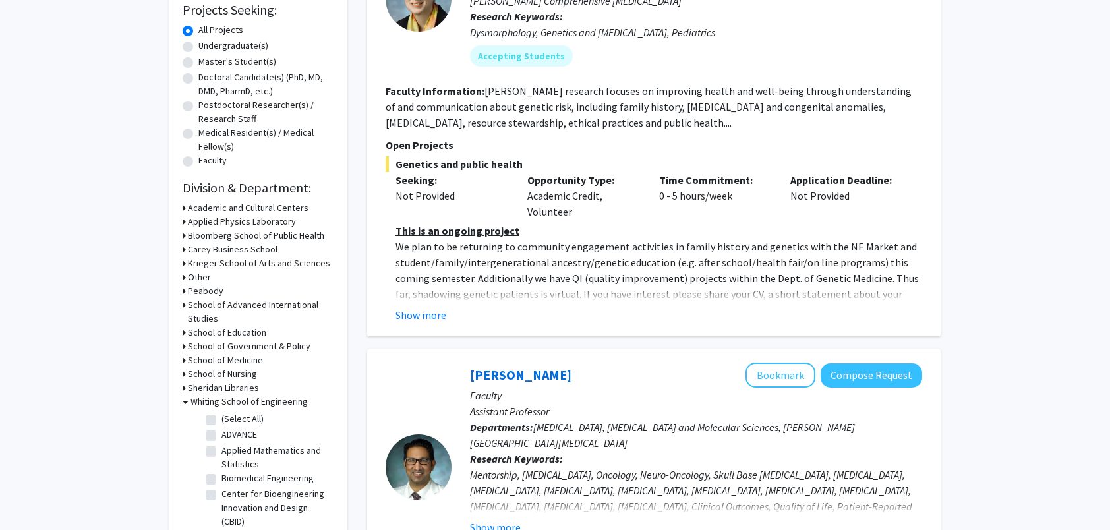
scroll to position [330, 0]
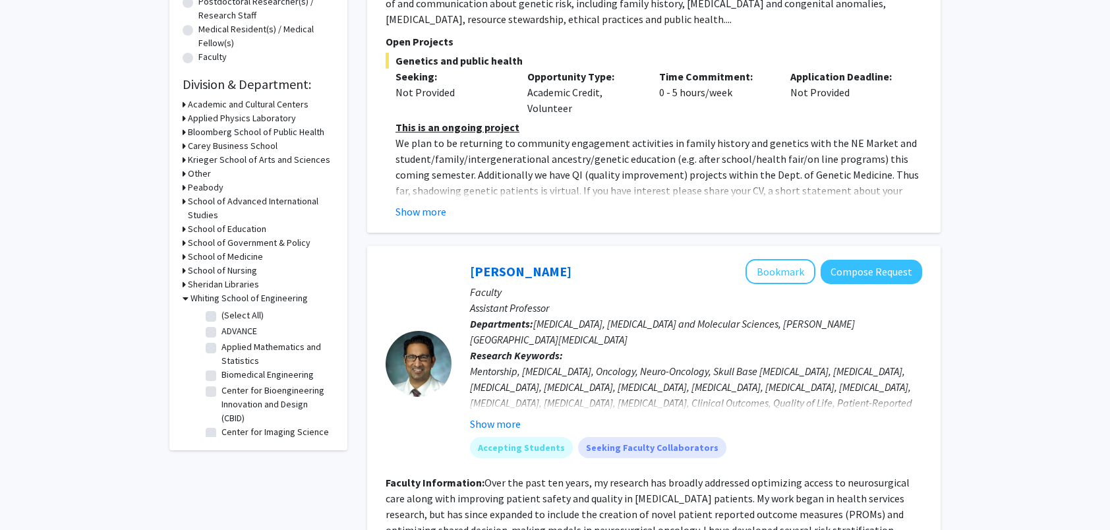
click at [221, 376] on label "Biomedical Engineering" at bounding box center [267, 375] width 92 height 14
click at [221, 376] on input "Biomedical Engineering" at bounding box center [225, 372] width 9 height 9
checkbox input "true"
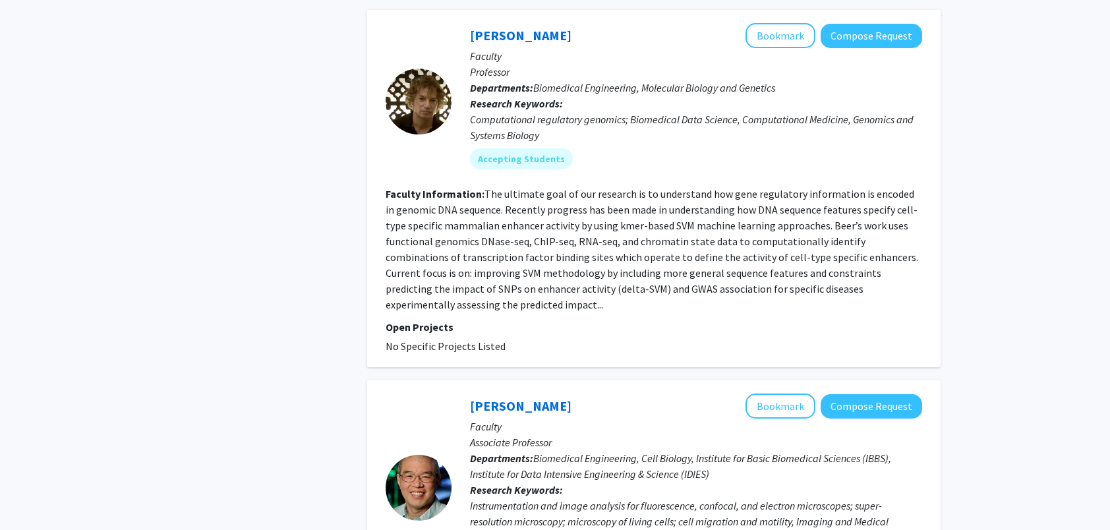
scroll to position [3230, 0]
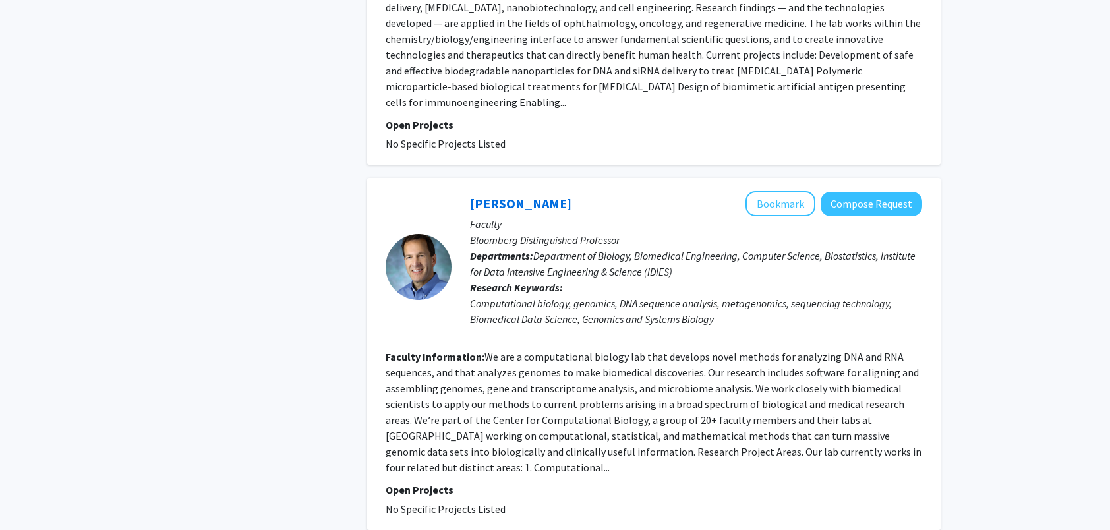
scroll to position [2900, 0]
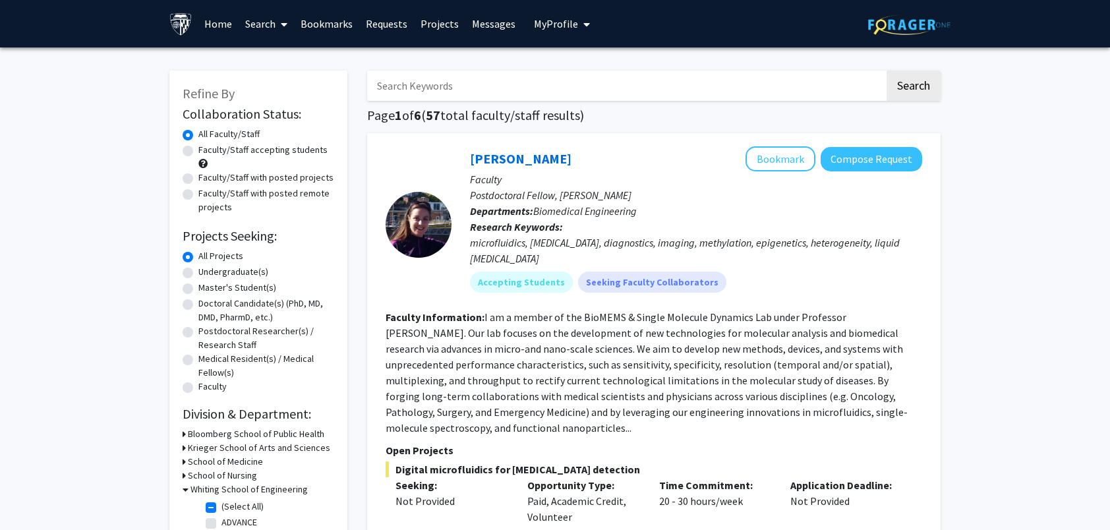
drag, startPoint x: 513, startPoint y: 94, endPoint x: 521, endPoint y: 91, distance: 9.0
click at [513, 94] on input "Search Keywords" at bounding box center [625, 86] width 517 height 30
type input "ultrasound"
click at [887, 71] on button "Search" at bounding box center [914, 86] width 54 height 30
checkbox input "false"
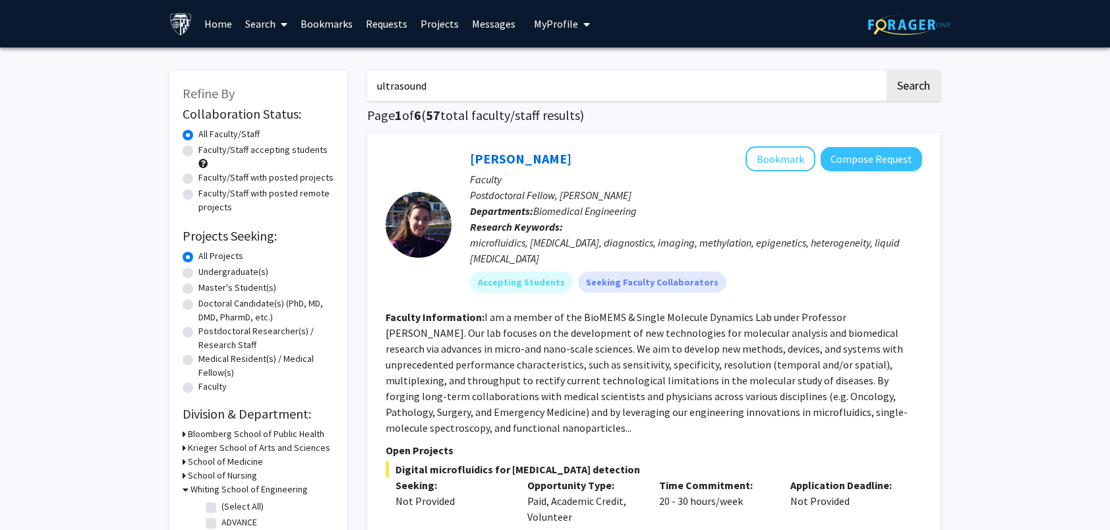
checkbox input "false"
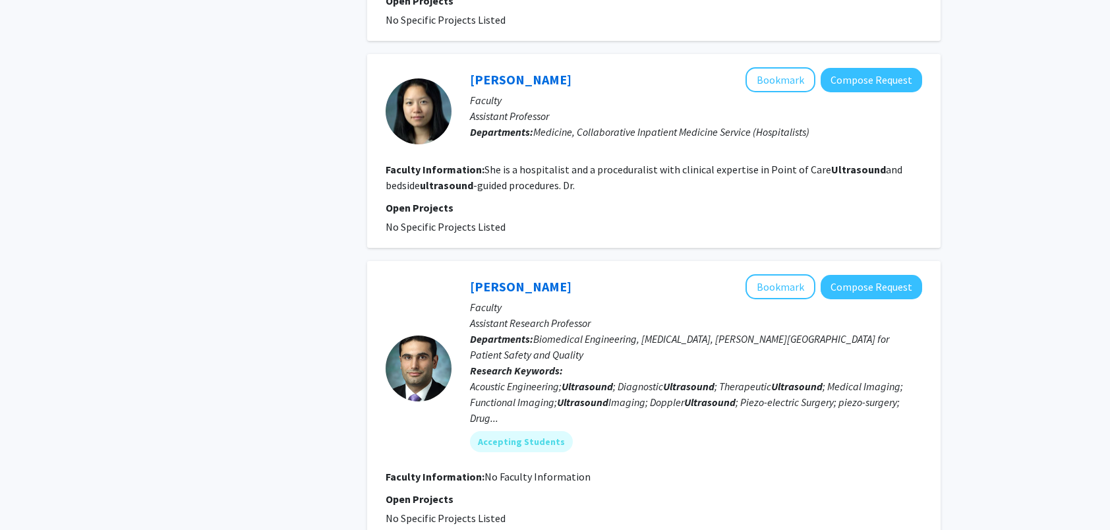
scroll to position [1384, 0]
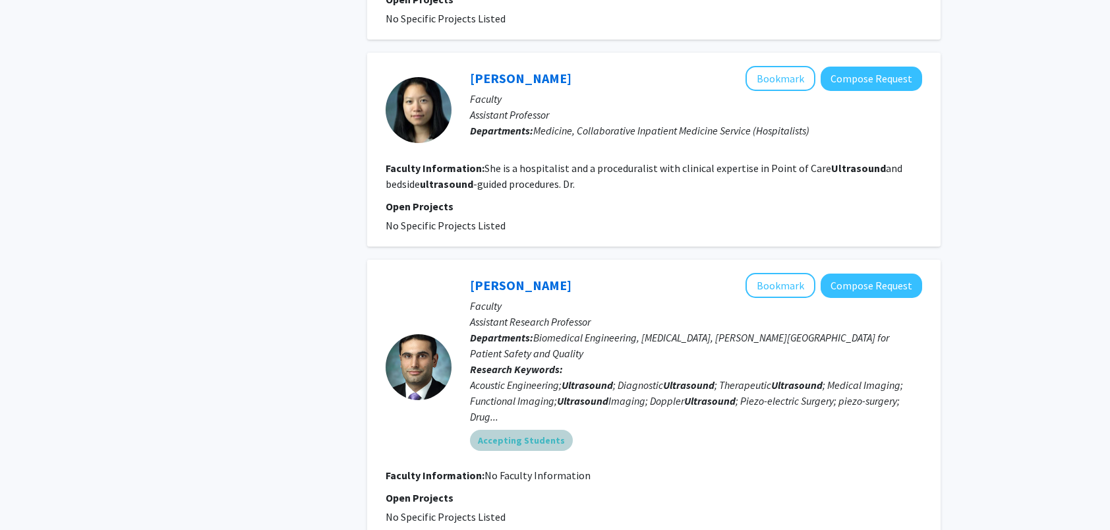
click at [536, 430] on mat-chip "Accepting Students" at bounding box center [521, 440] width 103 height 21
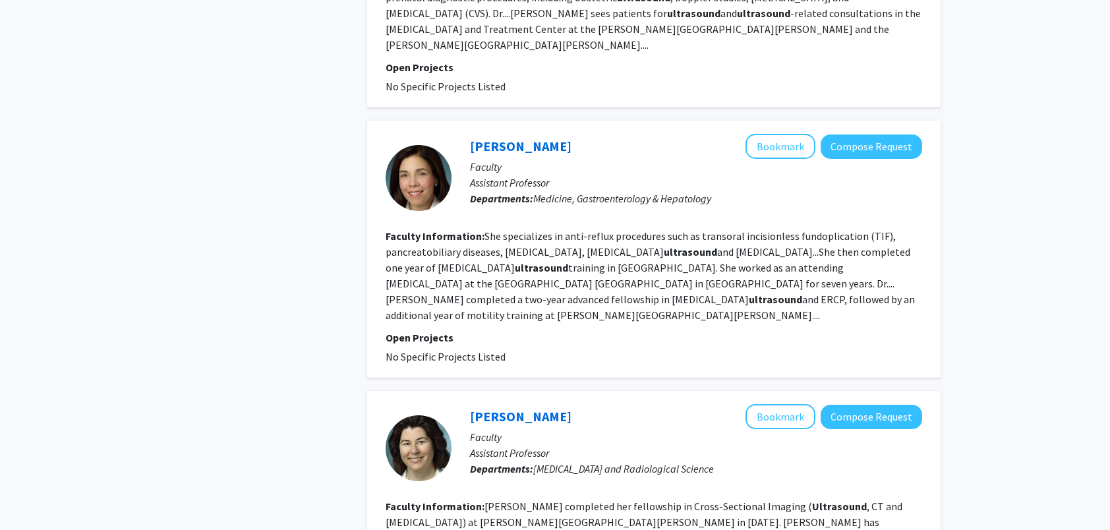
scroll to position [2259, 0]
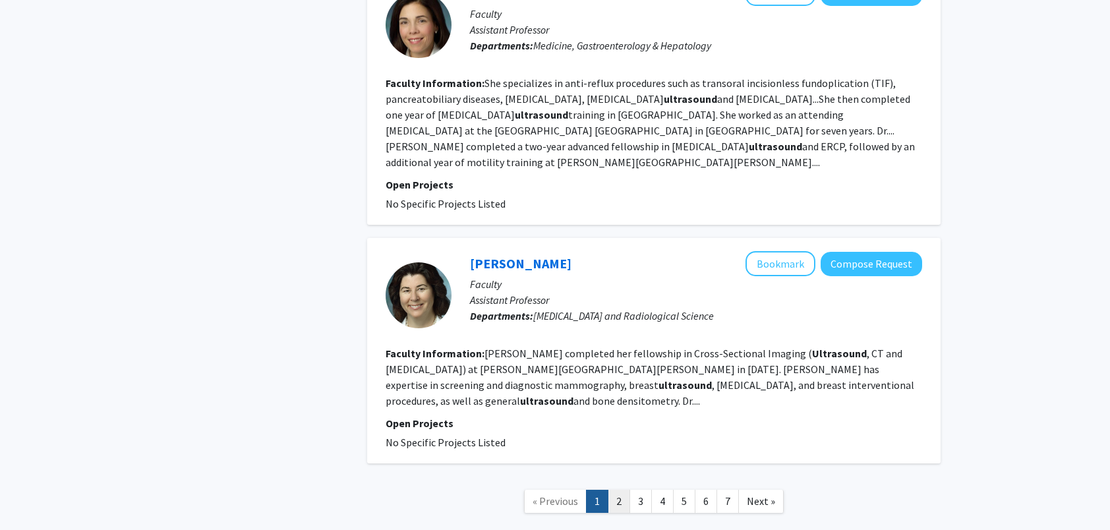
click at [630, 490] on link "2" at bounding box center [619, 501] width 22 height 23
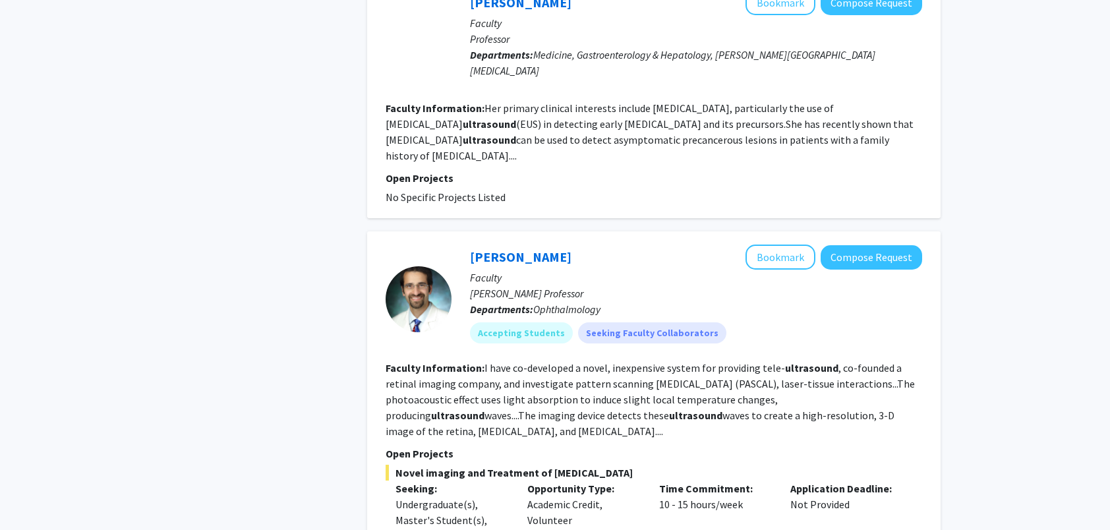
scroll to position [1318, 0]
drag, startPoint x: 538, startPoint y: 247, endPoint x: 599, endPoint y: 249, distance: 60.7
click at [599, 302] on span "Ophthalmology" at bounding box center [566, 308] width 67 height 13
drag, startPoint x: 599, startPoint y: 249, endPoint x: 559, endPoint y: 249, distance: 39.6
click at [567, 302] on span "Ophthalmology" at bounding box center [566, 308] width 67 height 13
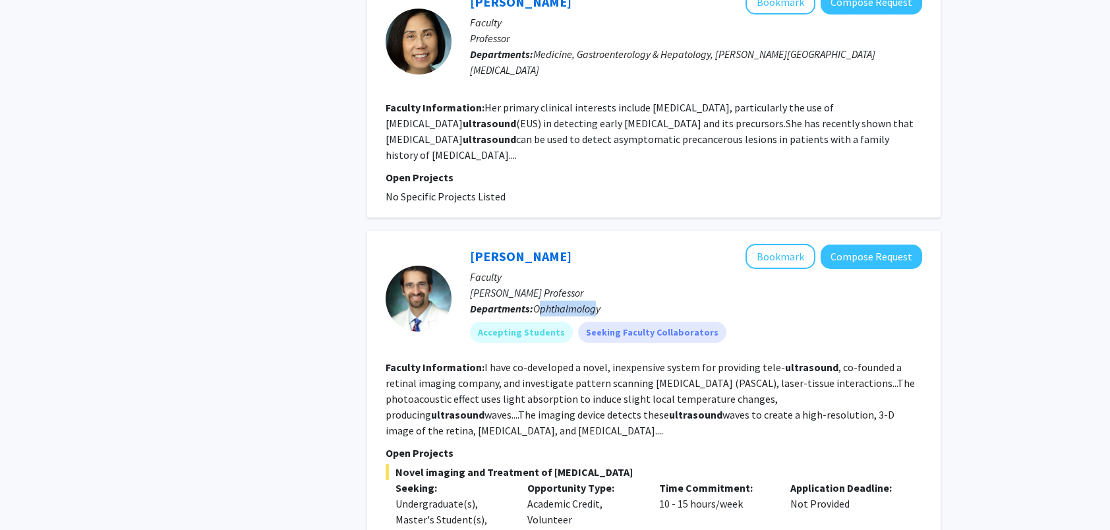
click at [543, 302] on span "Ophthalmology" at bounding box center [566, 308] width 67 height 13
drag, startPoint x: 536, startPoint y: 245, endPoint x: 601, endPoint y: 242, distance: 65.3
click at [601, 302] on span "Ophthalmology" at bounding box center [566, 308] width 67 height 13
drag, startPoint x: 601, startPoint y: 242, endPoint x: 583, endPoint y: 243, distance: 18.5
copy span "Ophthalmology"
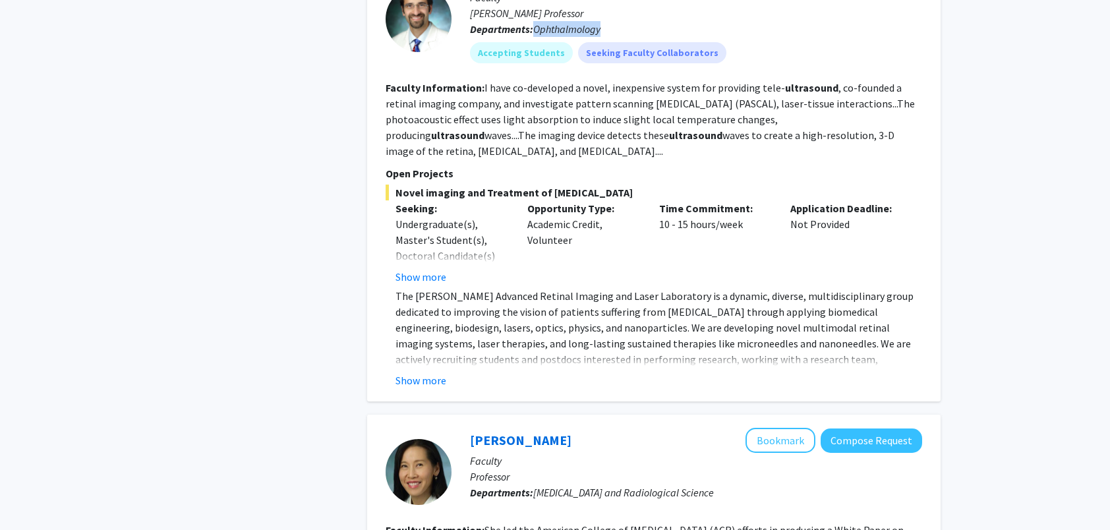
scroll to position [1648, 0]
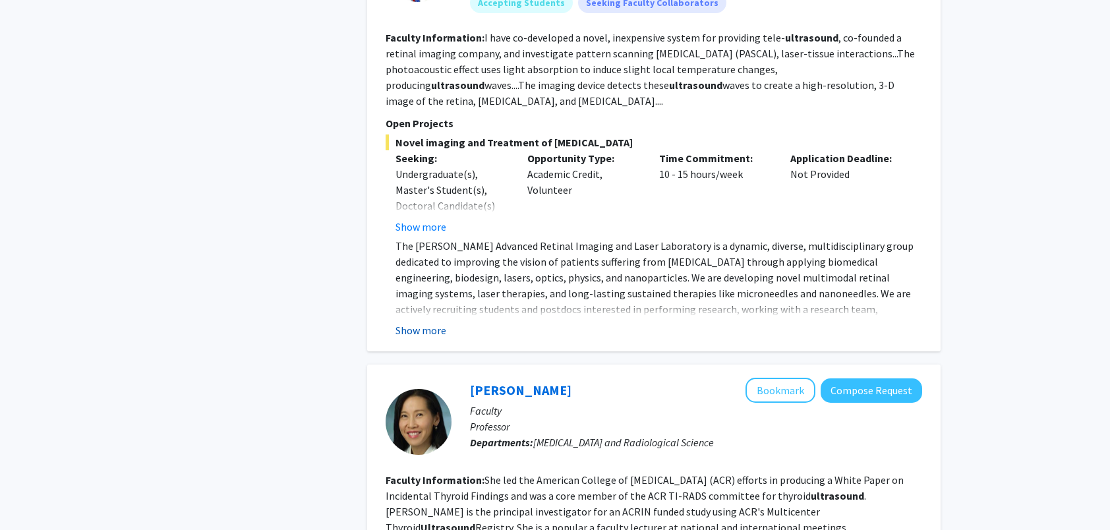
click at [415, 322] on button "Show more" at bounding box center [421, 330] width 51 height 16
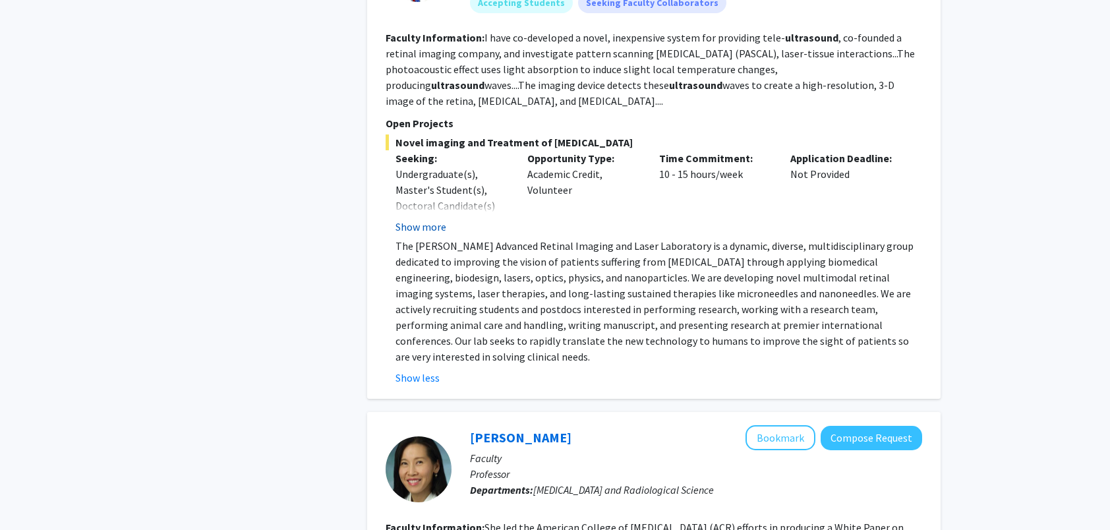
click at [428, 219] on button "Show more" at bounding box center [421, 227] width 51 height 16
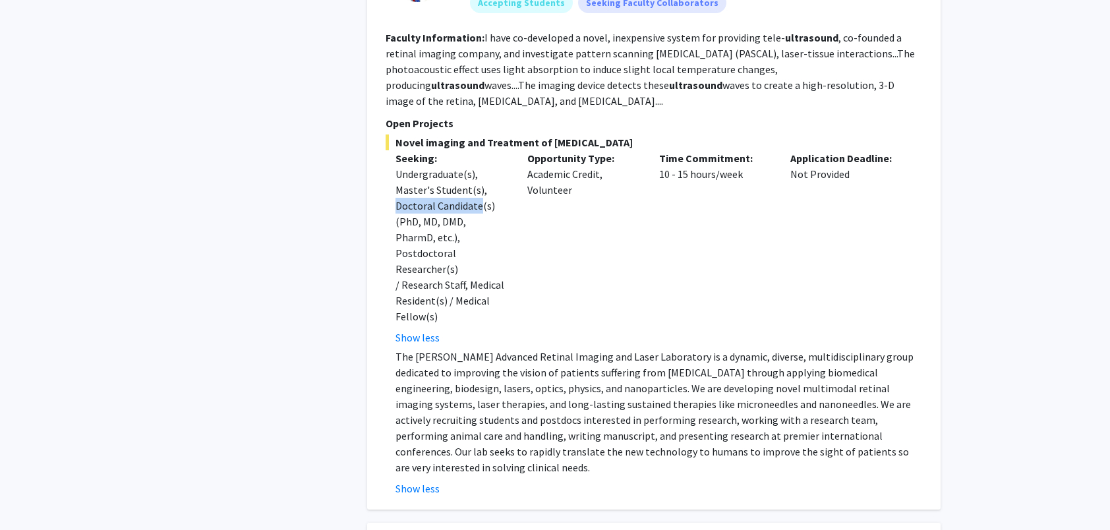
drag, startPoint x: 396, startPoint y: 144, endPoint x: 478, endPoint y: 144, distance: 82.4
click at [478, 166] on div "Undergraduate(s), Master's Student(s), Doctoral Candidate(s) (PhD, MD, DMD, Pha…" at bounding box center [452, 245] width 112 height 158
drag, startPoint x: 478, startPoint y: 144, endPoint x: 469, endPoint y: 190, distance: 46.9
click at [469, 190] on div "Undergraduate(s), Master's Student(s), Doctoral Candidate(s) (PhD, MD, DMD, Pha…" at bounding box center [452, 245] width 112 height 158
drag, startPoint x: 393, startPoint y: 144, endPoint x: 479, endPoint y: 145, distance: 85.7
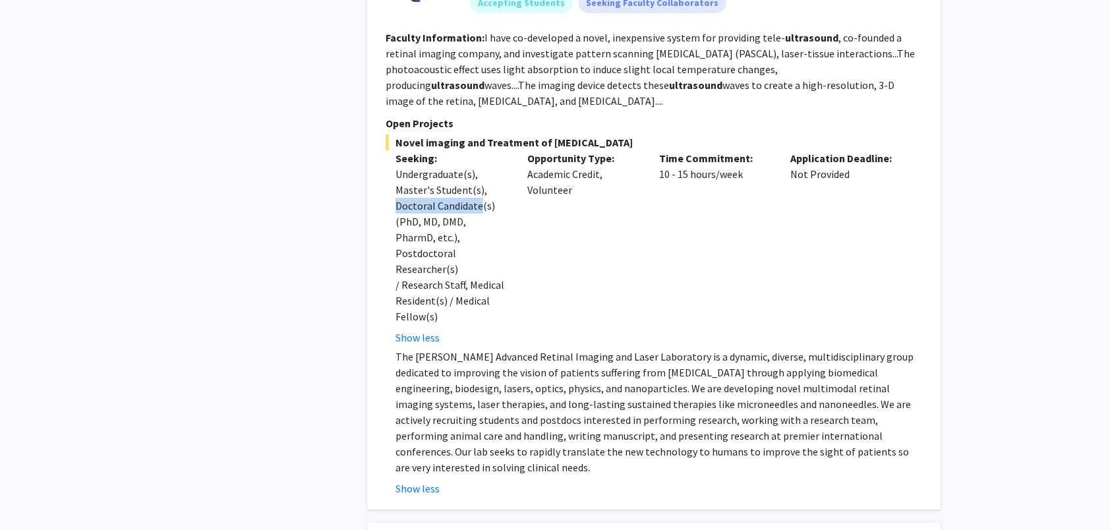
click at [479, 150] on div "Seeking: Undergraduate(s), Master's Student(s), Doctoral Candidate(s) (PhD, MD,…" at bounding box center [452, 247] width 132 height 195
drag, startPoint x: 479, startPoint y: 145, endPoint x: 436, endPoint y: 111, distance: 54.9
click at [436, 166] on div "Undergraduate(s), Master's Student(s), Doctoral Candidate(s) (PhD, MD, DMD, Pha…" at bounding box center [452, 245] width 112 height 158
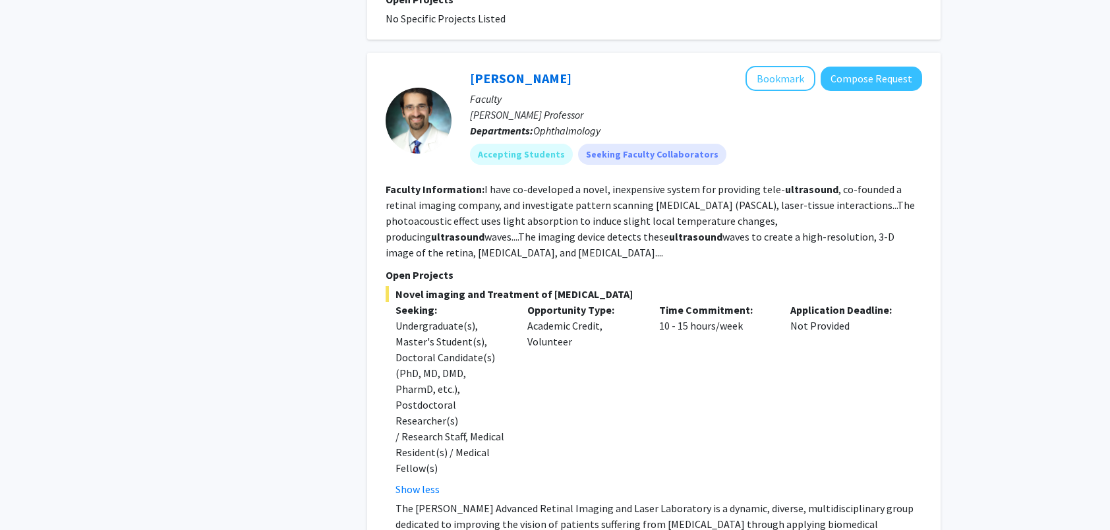
scroll to position [1450, 0]
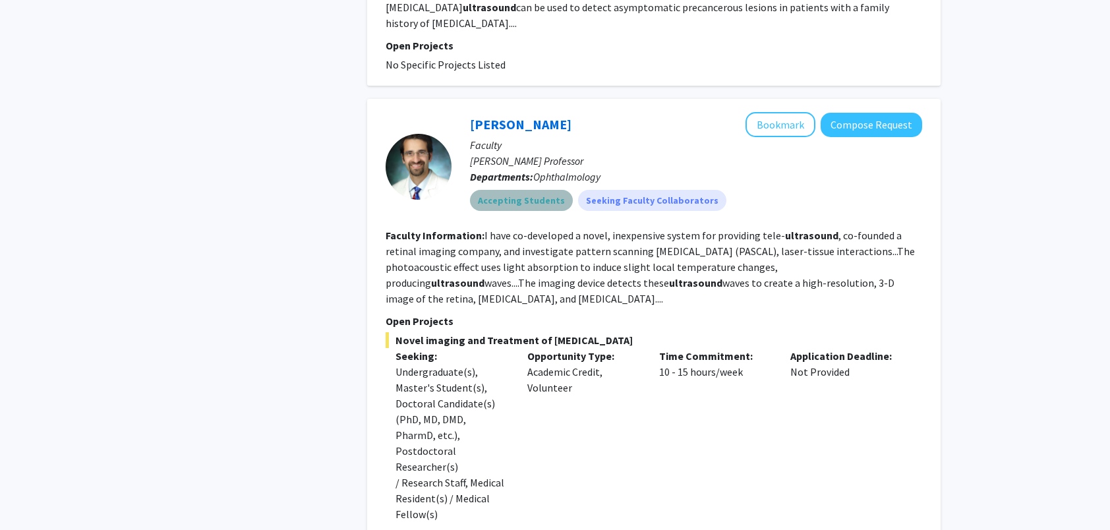
click at [537, 190] on mat-chip "Accepting Students" at bounding box center [521, 200] width 103 height 21
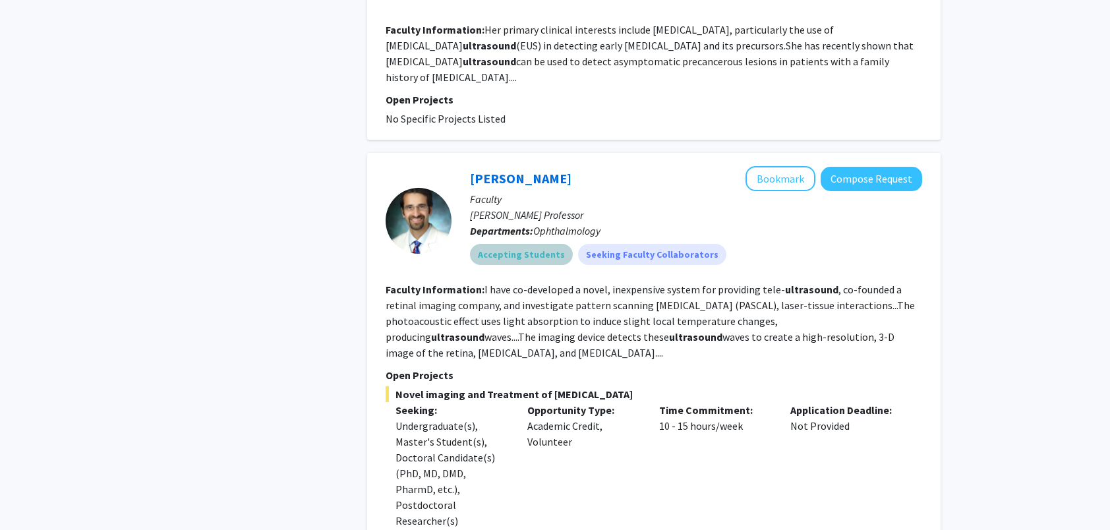
scroll to position [1384, 0]
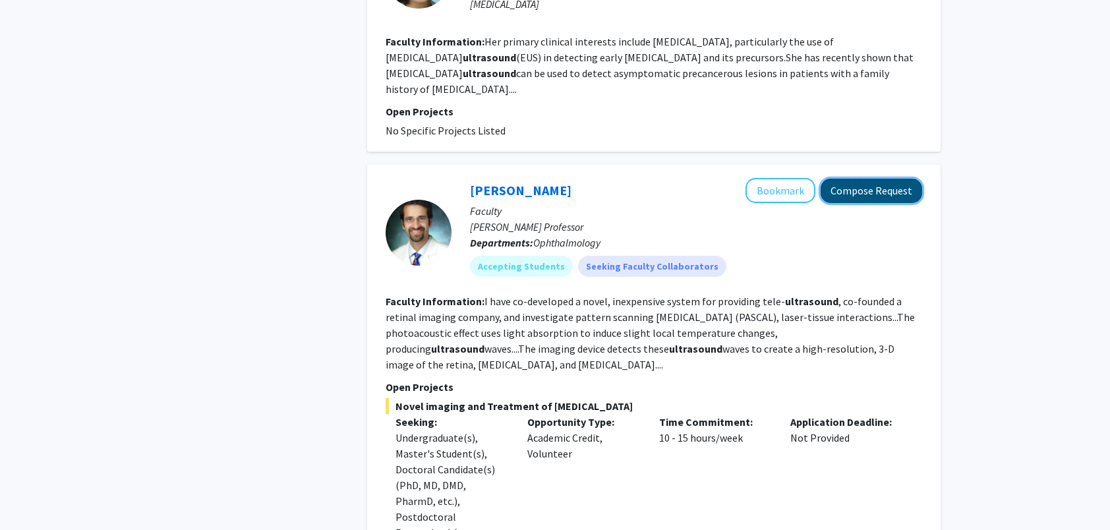
click at [836, 179] on button "Compose Request" at bounding box center [872, 191] width 102 height 24
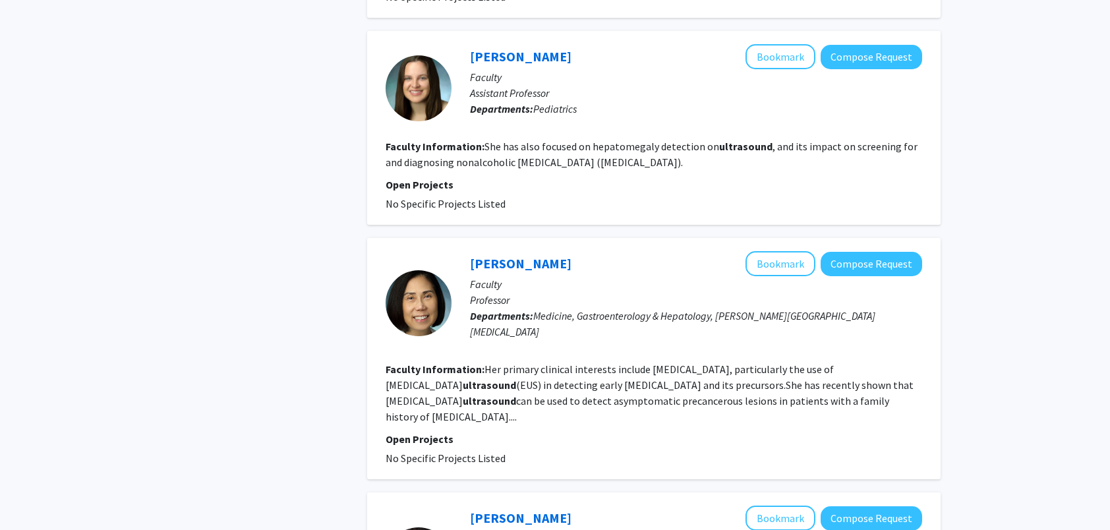
scroll to position [1450, 0]
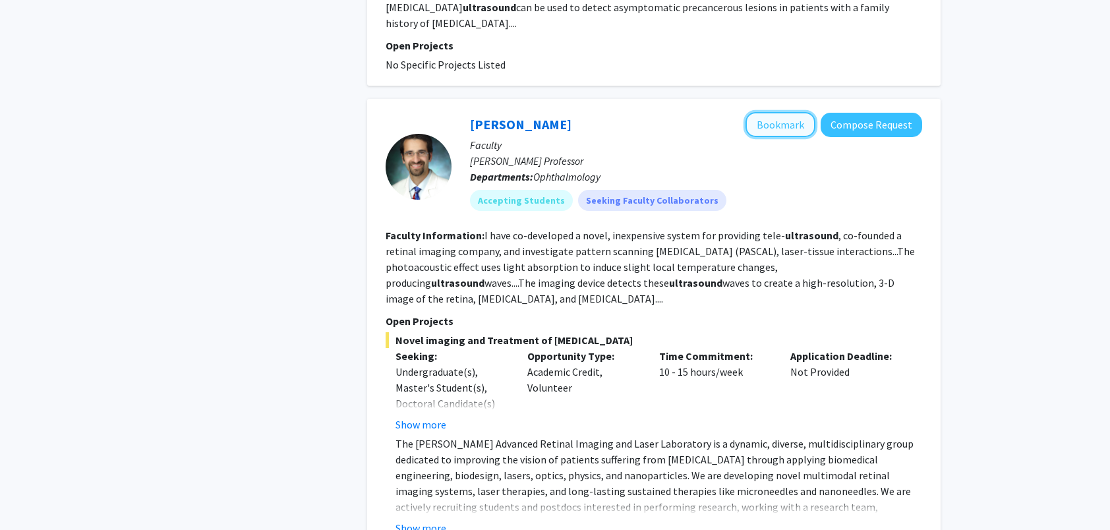
click at [775, 112] on button "Bookmark" at bounding box center [781, 124] width 70 height 25
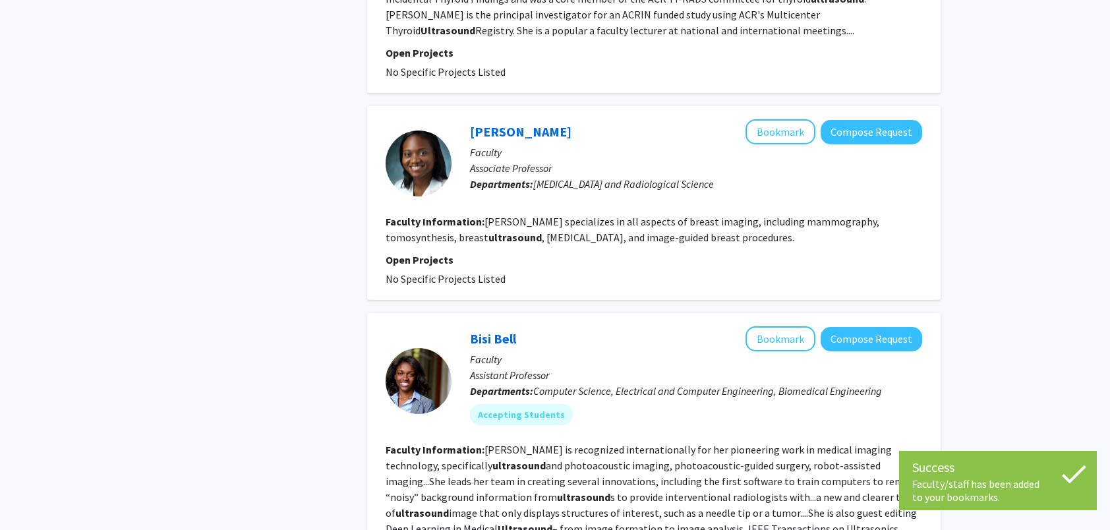
scroll to position [2304, 0]
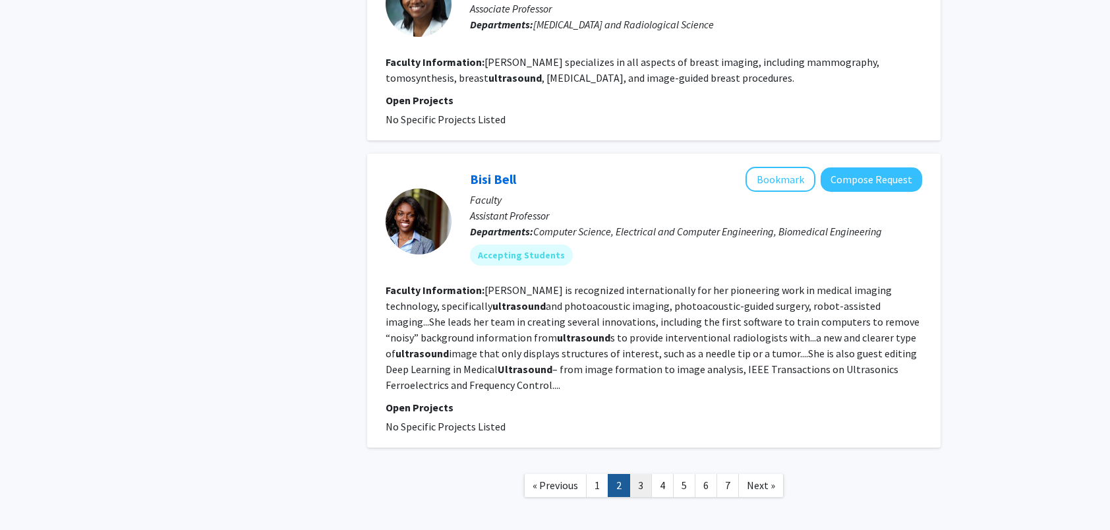
click at [641, 474] on link "3" at bounding box center [641, 485] width 22 height 23
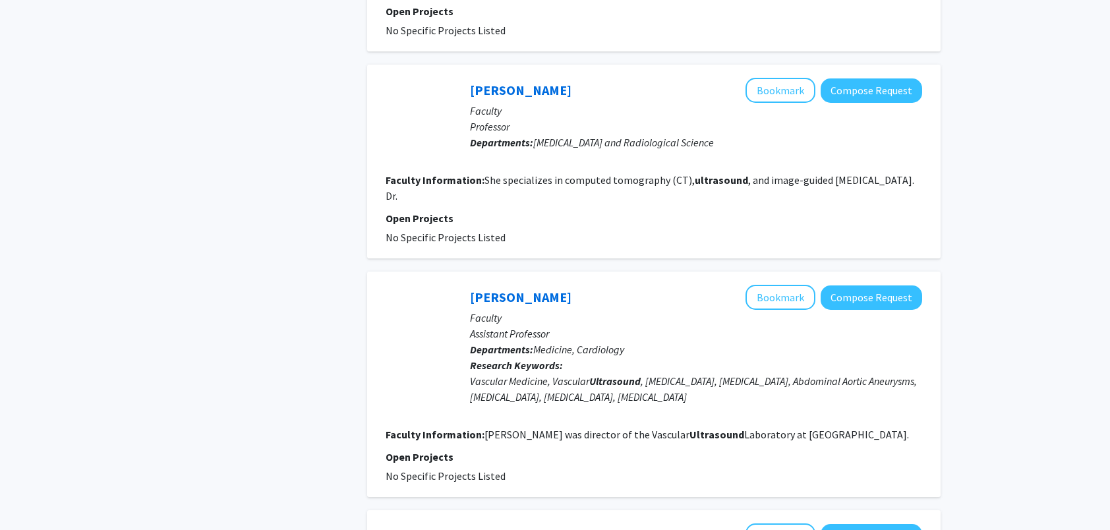
scroll to position [923, 0]
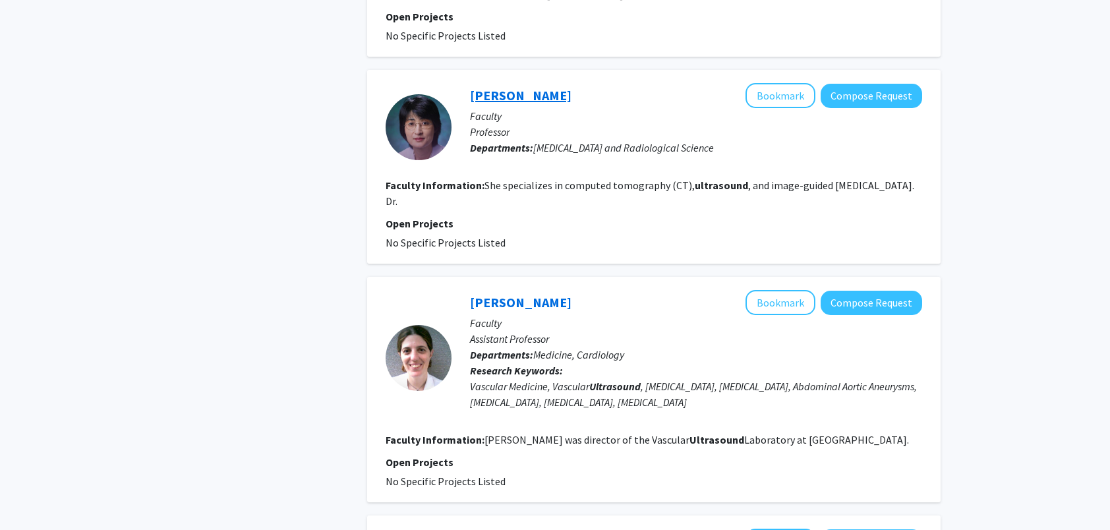
click at [539, 95] on link "[PERSON_NAME]" at bounding box center [521, 95] width 102 height 16
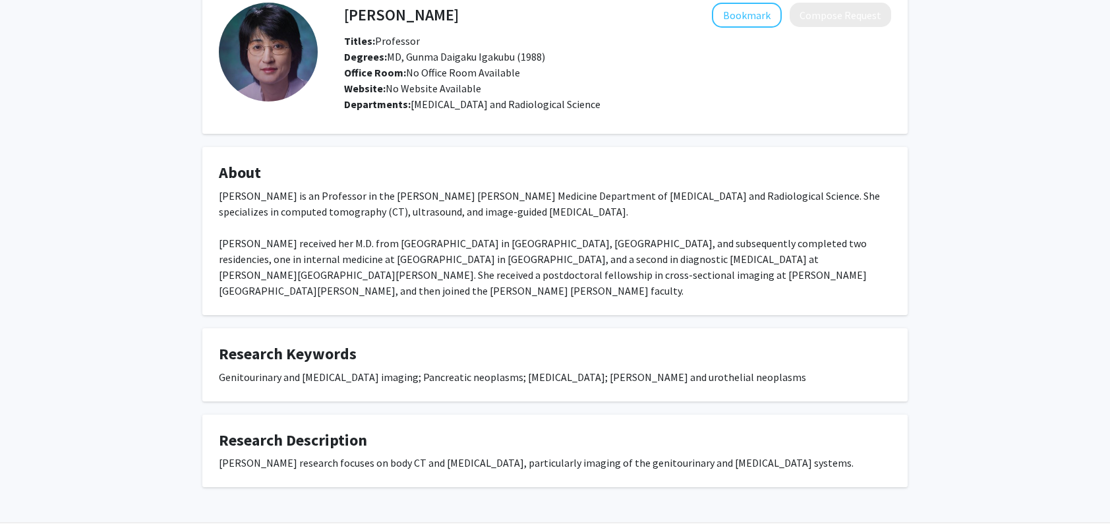
scroll to position [95, 0]
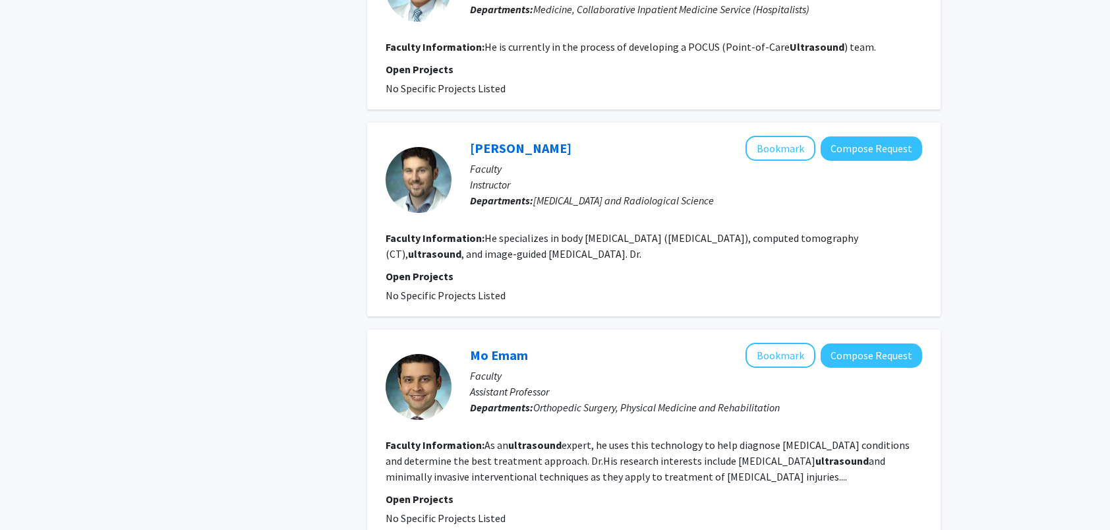
scroll to position [1853, 0]
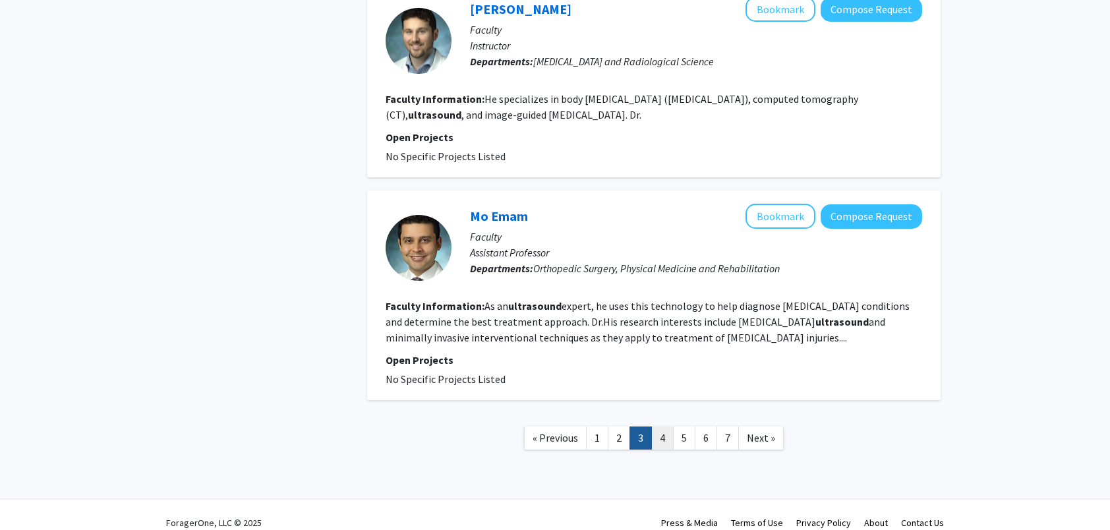
click at [662, 426] on link "4" at bounding box center [662, 437] width 22 height 23
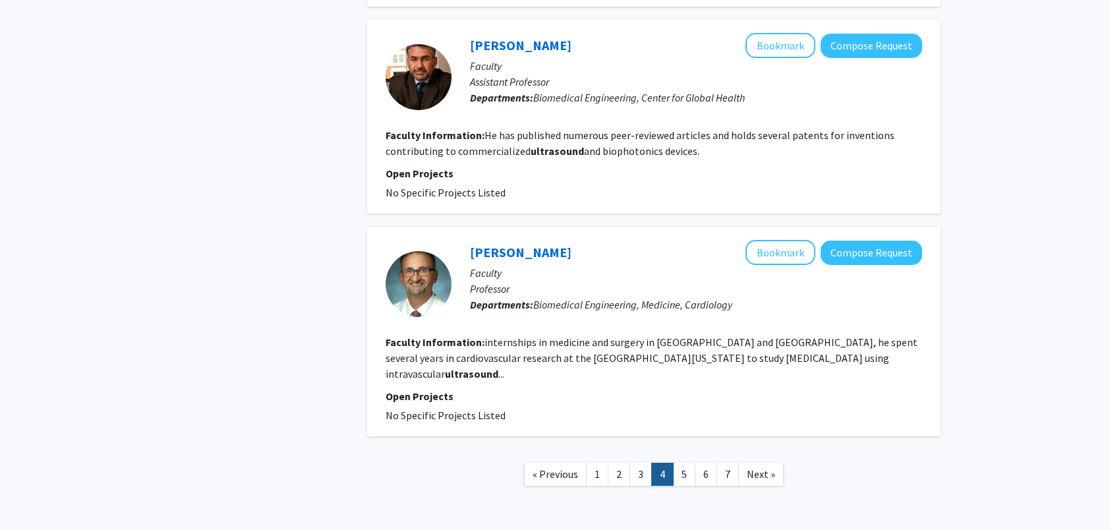
scroll to position [2081, 0]
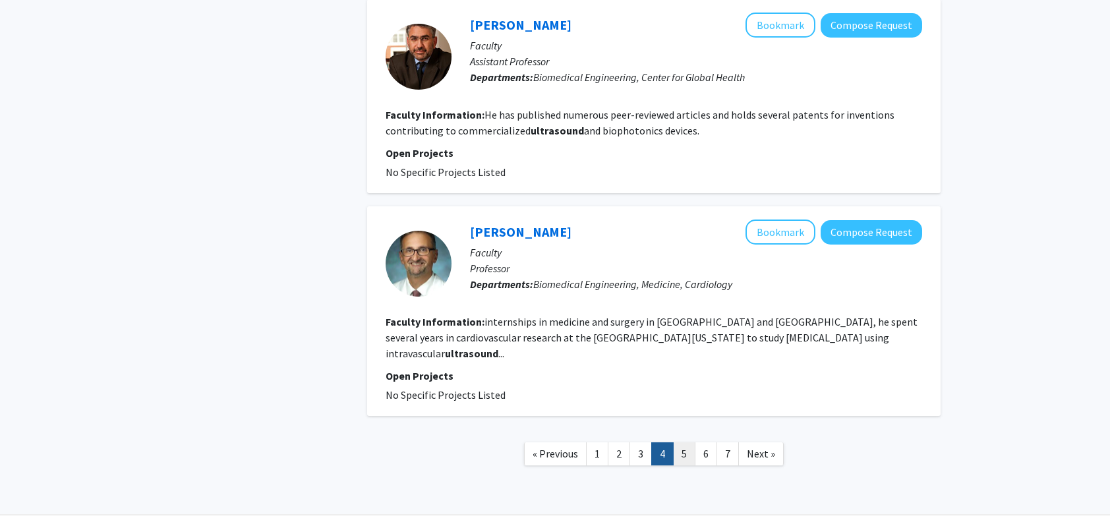
click at [687, 442] on link "5" at bounding box center [684, 453] width 22 height 23
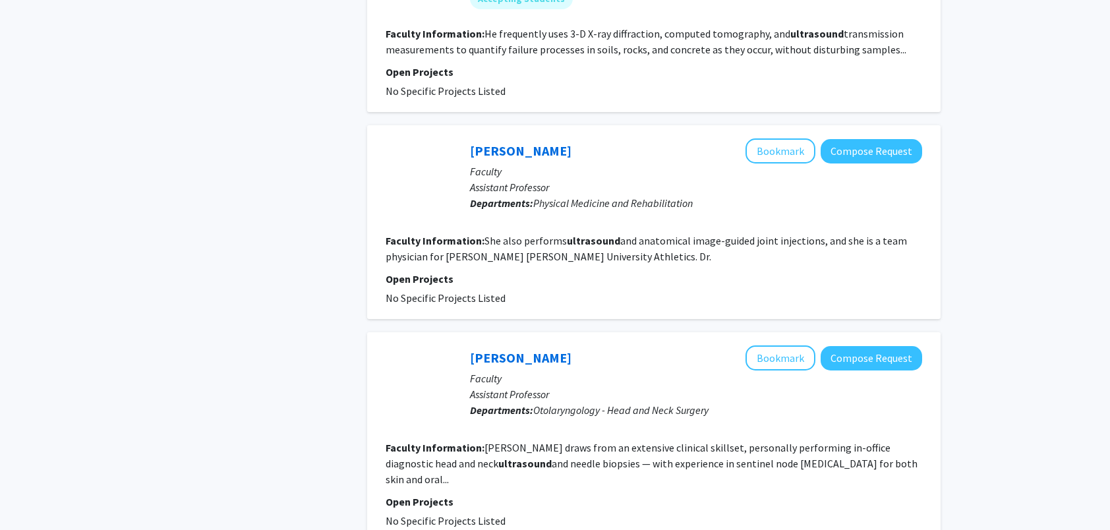
scroll to position [1707, 0]
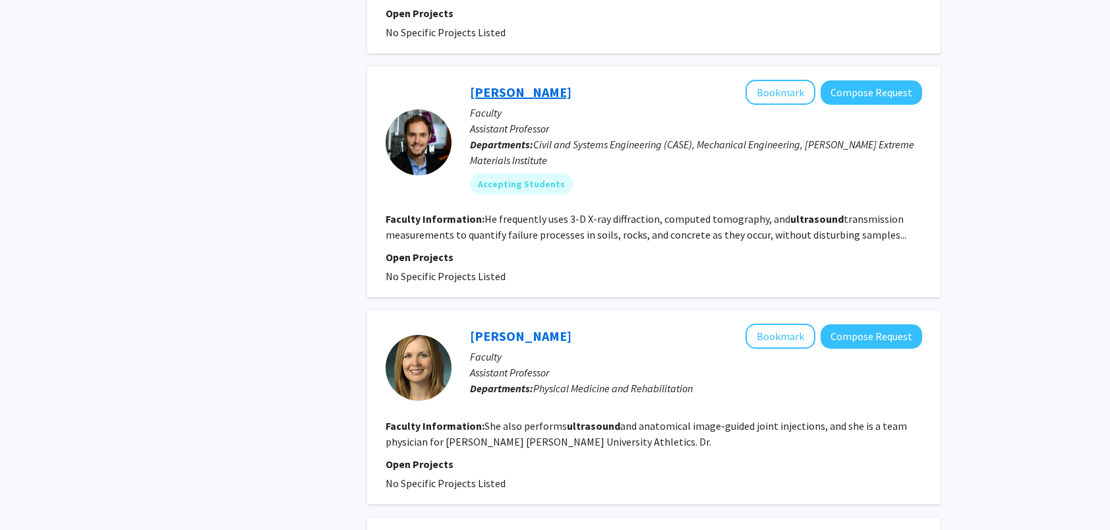
click at [519, 84] on link "[PERSON_NAME]" at bounding box center [521, 92] width 102 height 16
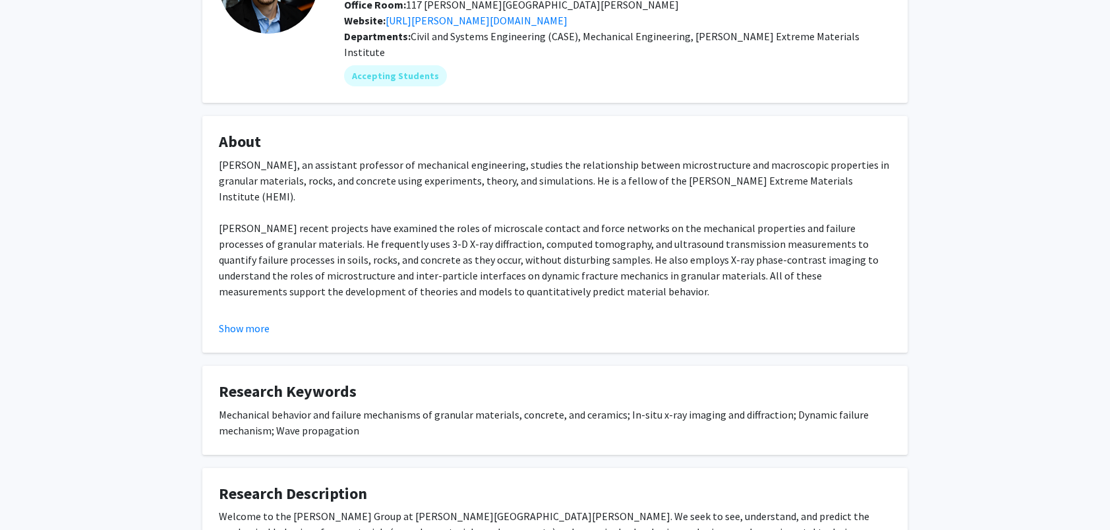
scroll to position [198, 0]
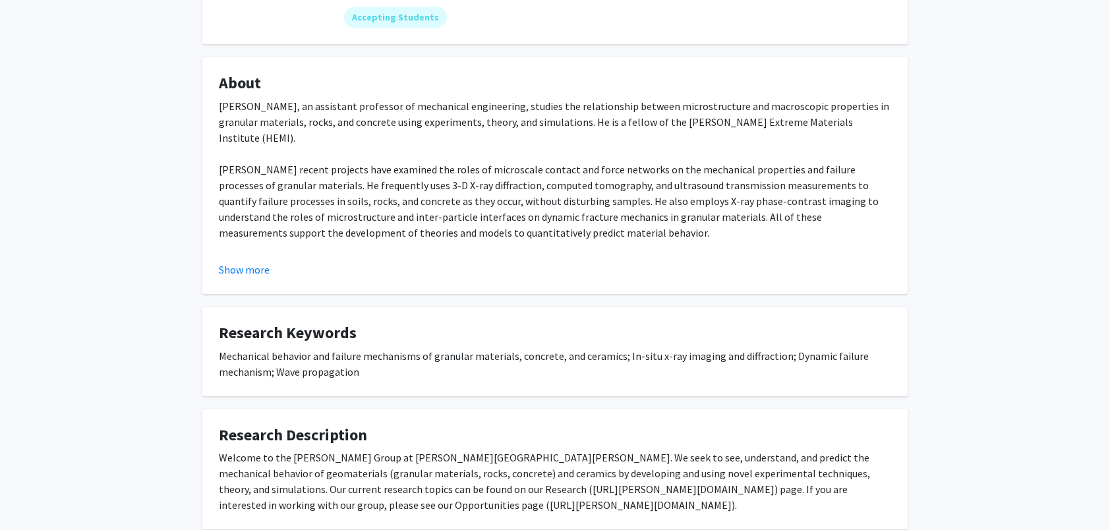
click at [252, 262] on button "Show more" at bounding box center [244, 270] width 51 height 16
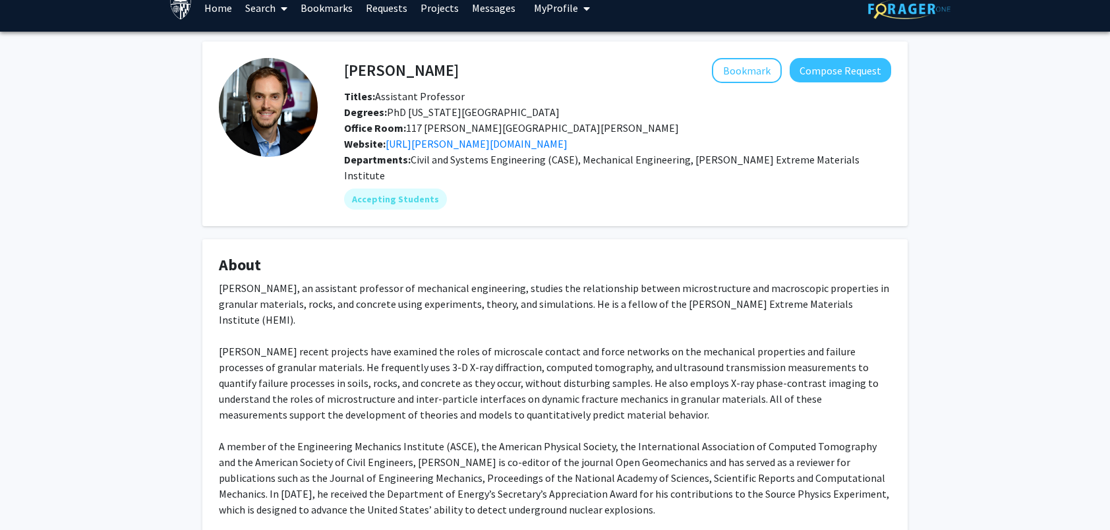
scroll to position [0, 0]
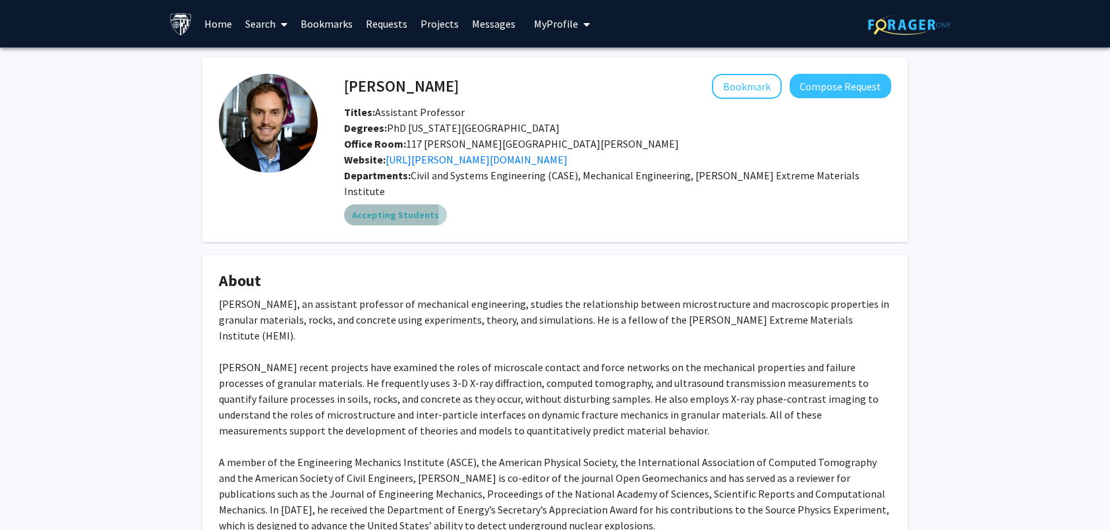
click at [386, 204] on mat-chip "Accepting Students" at bounding box center [395, 214] width 103 height 21
click at [425, 161] on link "[URL][PERSON_NAME][DOMAIN_NAME]" at bounding box center [477, 159] width 182 height 13
click at [768, 78] on button "Bookmark" at bounding box center [747, 86] width 70 height 25
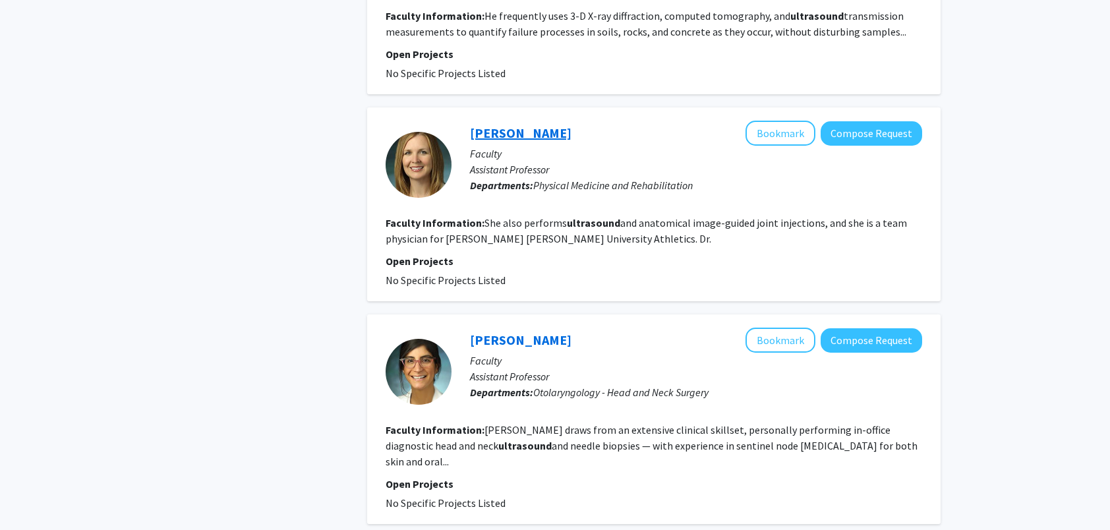
scroll to position [1912, 0]
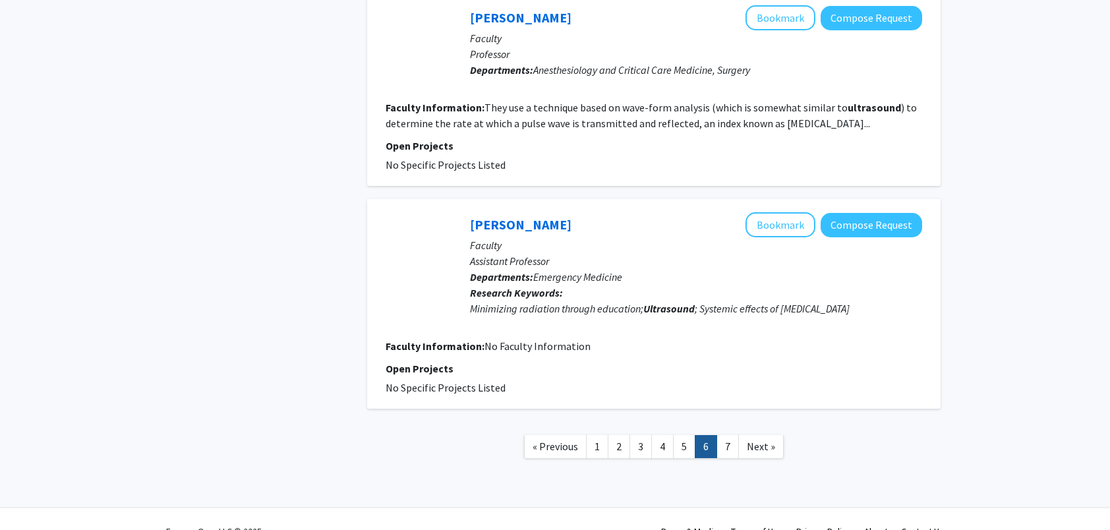
scroll to position [1976, 0]
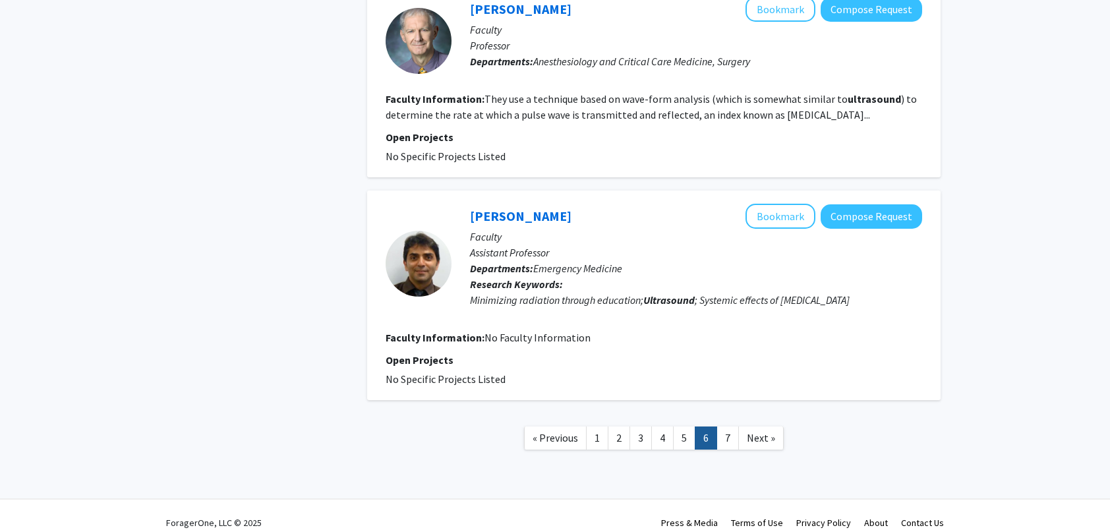
click at [732, 426] on link "7" at bounding box center [728, 437] width 22 height 23
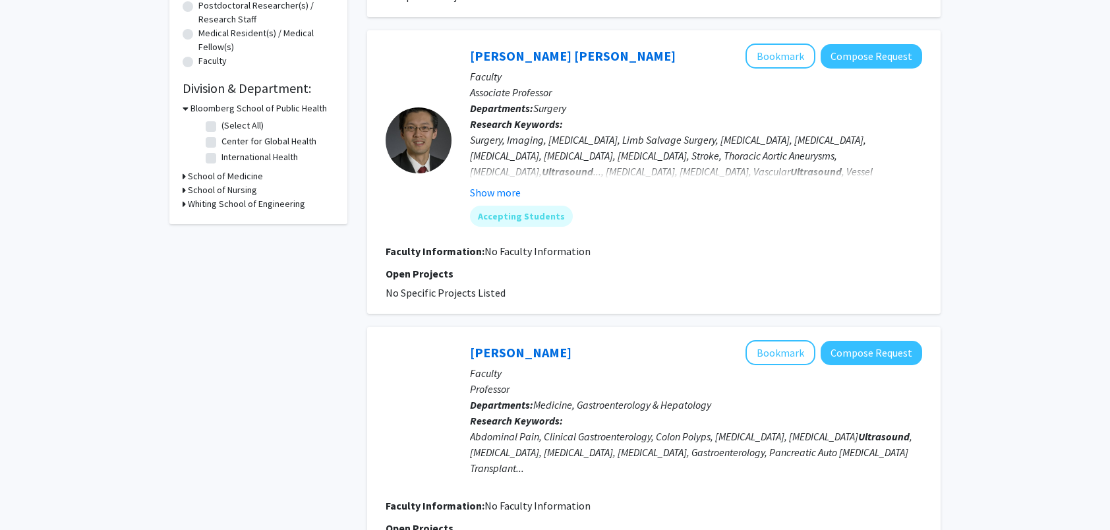
scroll to position [330, 0]
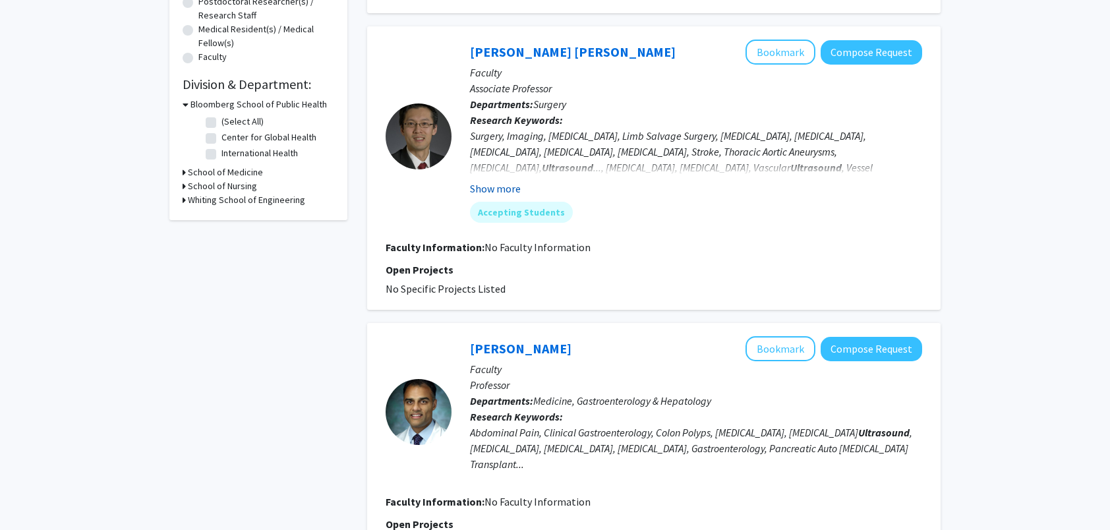
click at [493, 192] on button "Show more" at bounding box center [495, 189] width 51 height 16
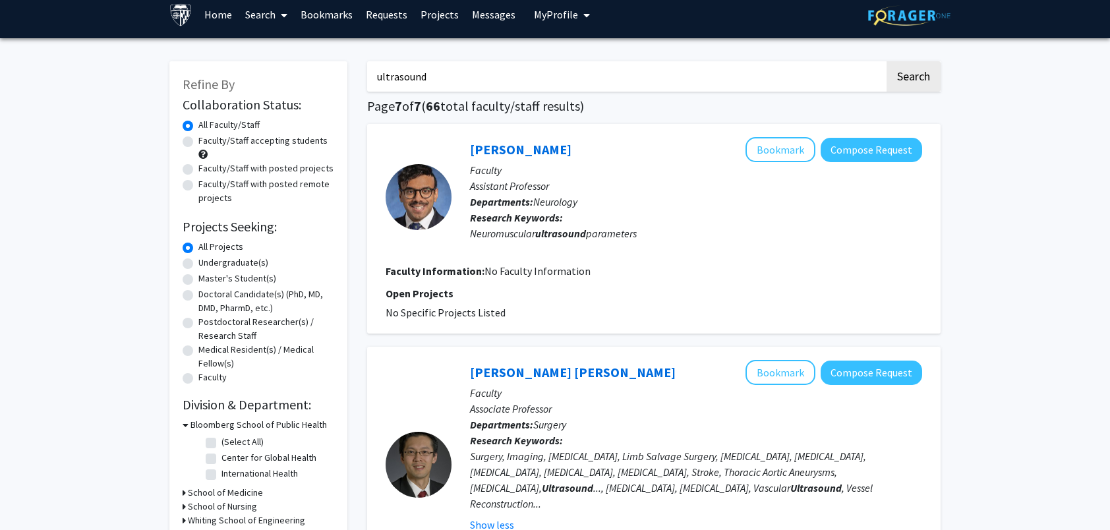
scroll to position [0, 0]
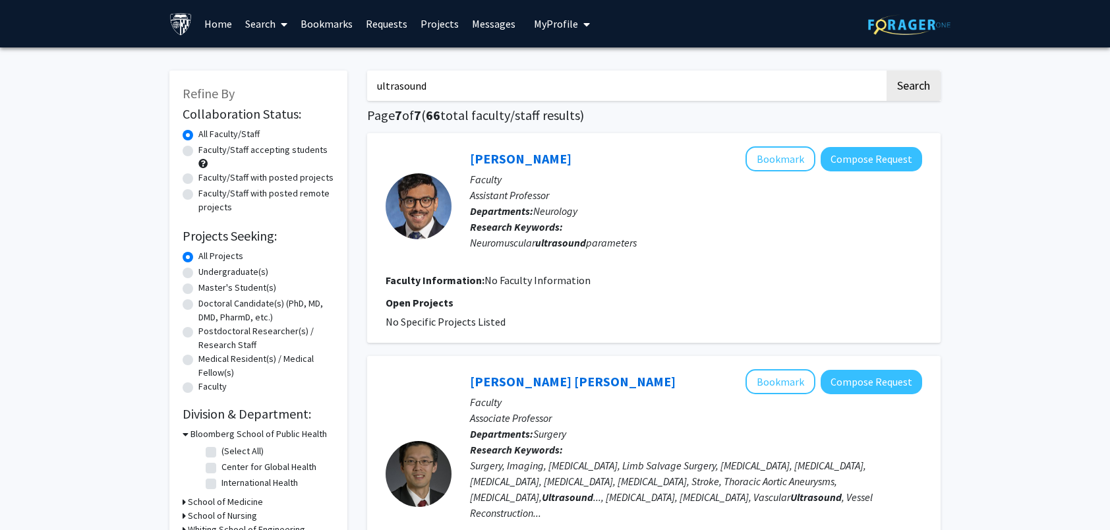
click at [328, 29] on link "Bookmarks" at bounding box center [326, 24] width 65 height 46
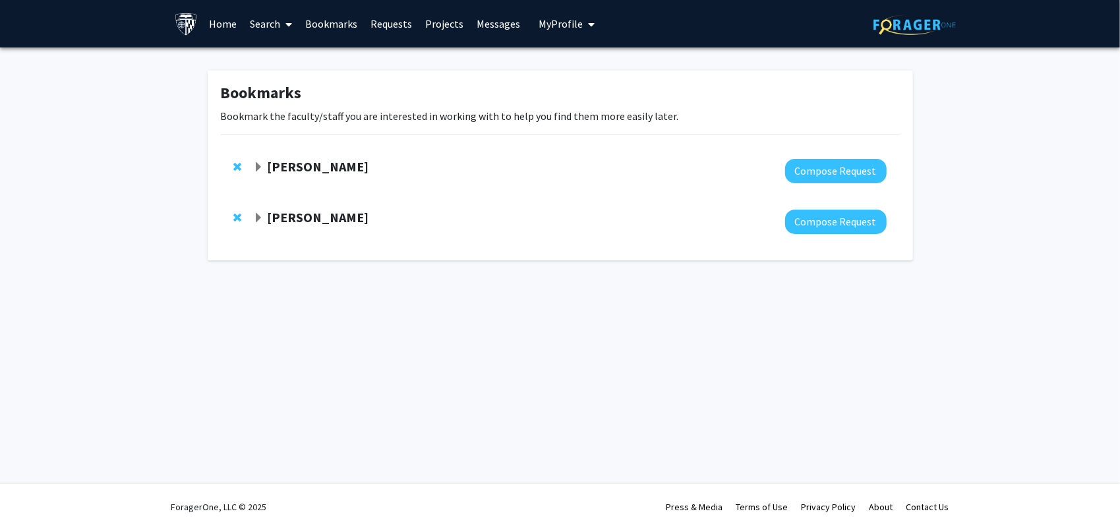
click at [260, 168] on span "Expand Yannis Paulus Bookmark" at bounding box center [258, 167] width 11 height 11
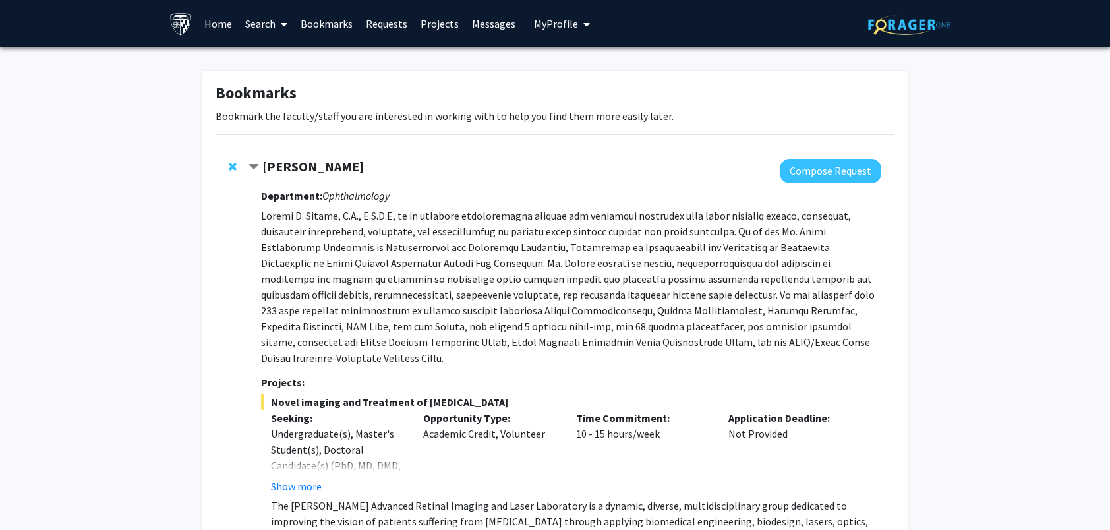
click at [270, 165] on strong "[PERSON_NAME]" at bounding box center [313, 166] width 102 height 16
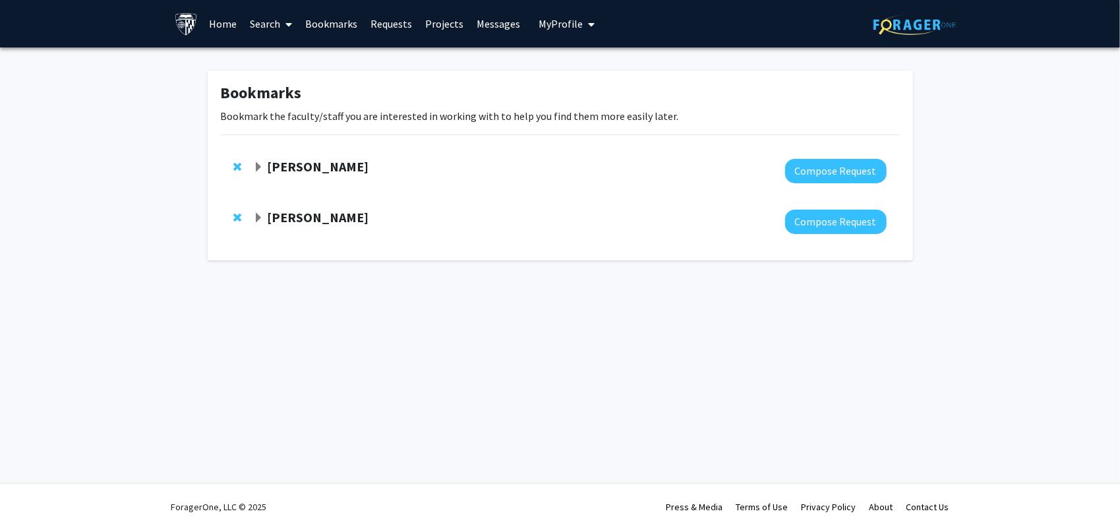
click at [287, 210] on strong "[PERSON_NAME]" at bounding box center [318, 217] width 102 height 16
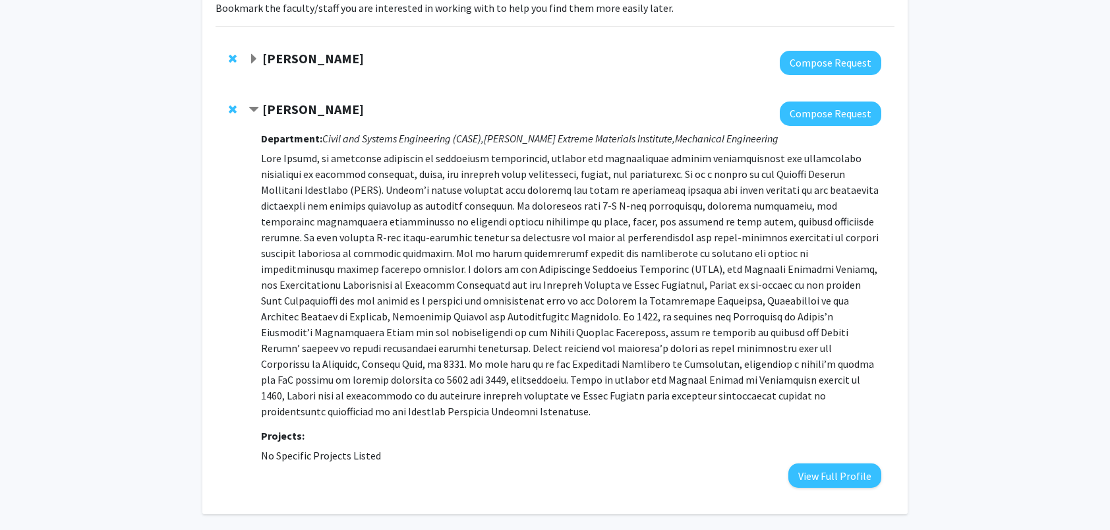
scroll to position [145, 0]
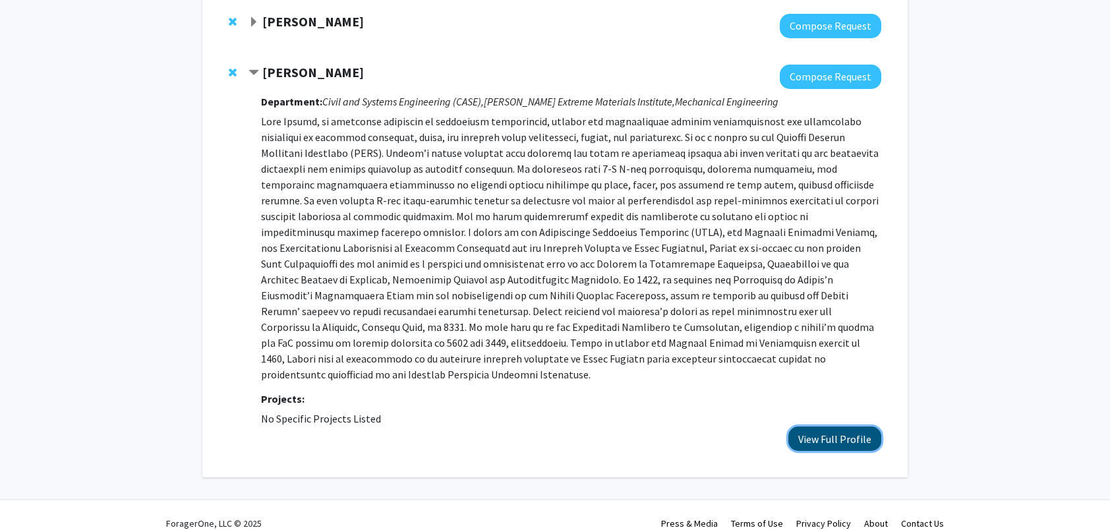
click at [817, 426] on button "View Full Profile" at bounding box center [834, 438] width 93 height 24
click at [482, 30] on div at bounding box center [565, 26] width 633 height 24
click at [316, 23] on strong "[PERSON_NAME]" at bounding box center [313, 21] width 102 height 16
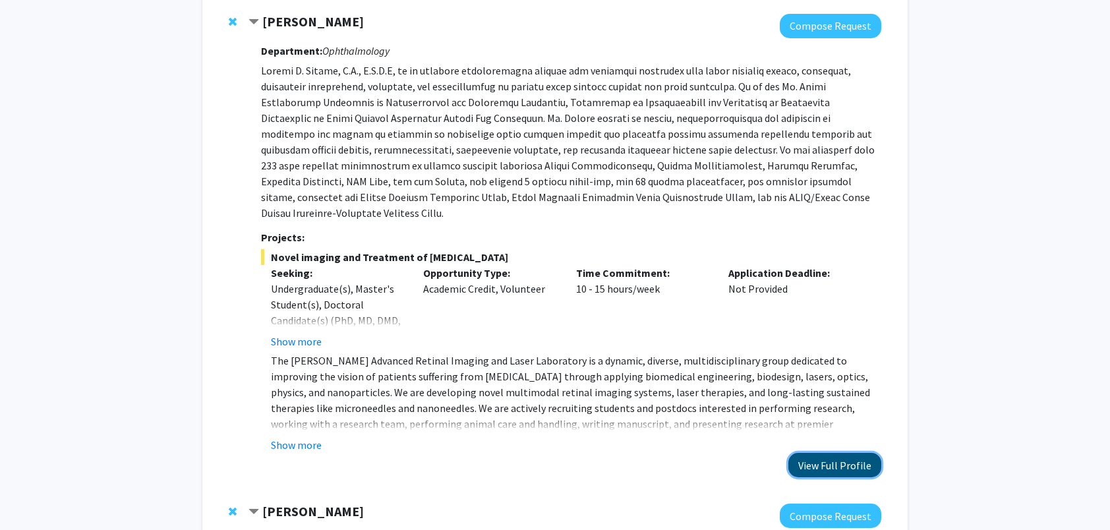
click at [809, 453] on button "View Full Profile" at bounding box center [834, 465] width 93 height 24
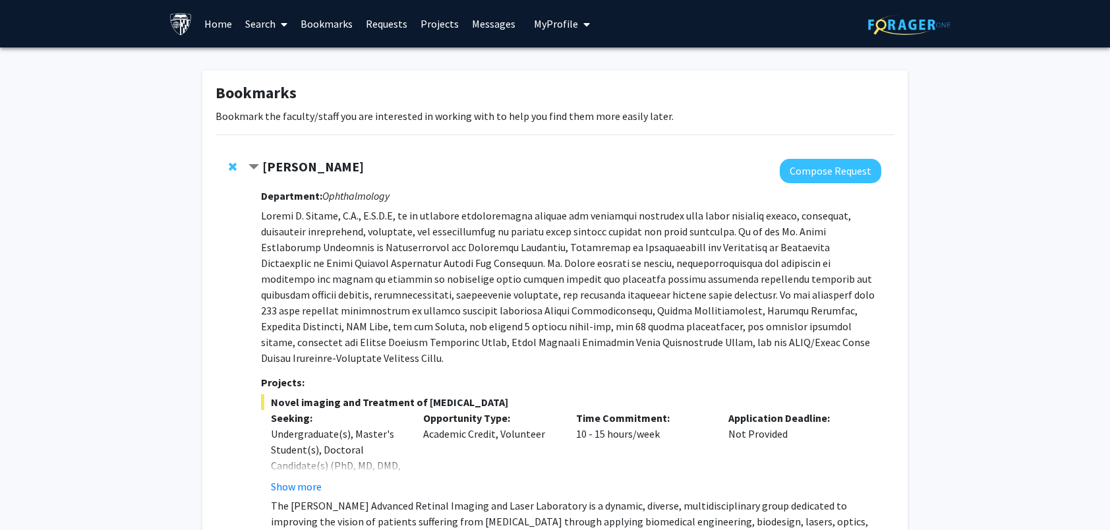
scroll to position [0, 0]
click at [291, 162] on strong "[PERSON_NAME]" at bounding box center [313, 166] width 102 height 16
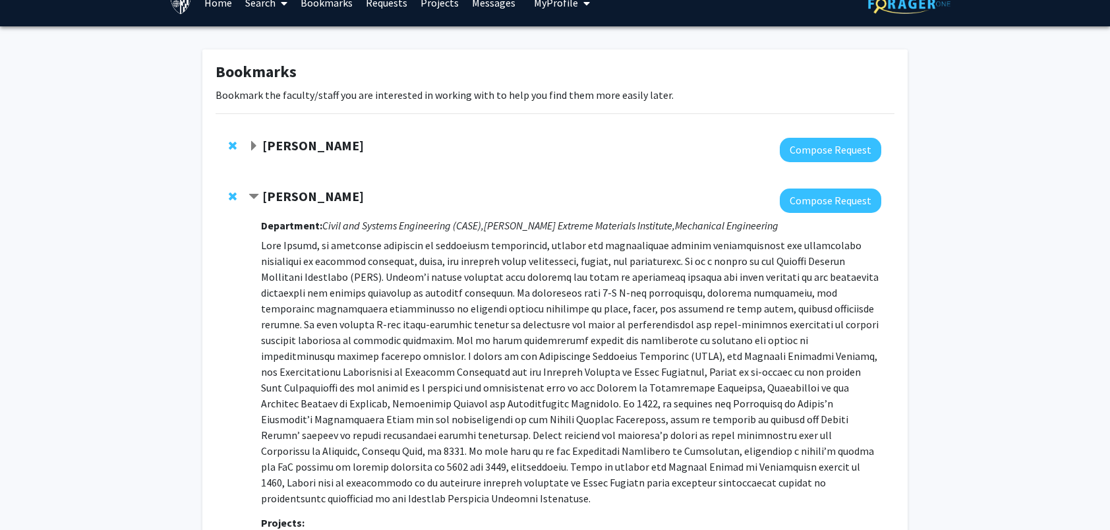
scroll to position [132, 0]
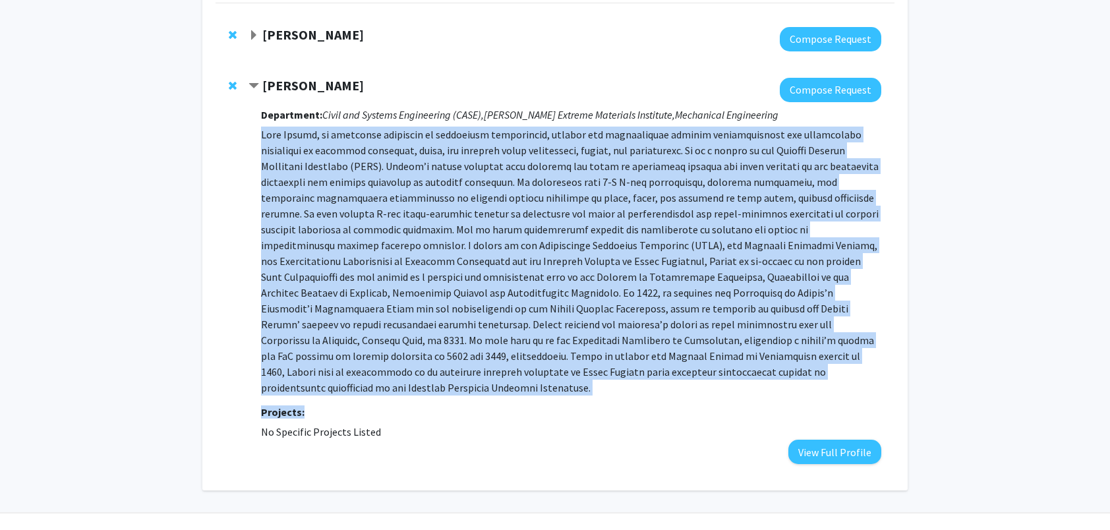
drag, startPoint x: 262, startPoint y: 131, endPoint x: 653, endPoint y: 392, distance: 470.6
click at [653, 392] on div "Department: Civil and Systems Engineering (CASE), [PERSON_NAME] Extreme Materia…" at bounding box center [571, 283] width 620 height 362
click at [409, 289] on p at bounding box center [571, 261] width 620 height 269
click at [463, 311] on p at bounding box center [571, 261] width 620 height 269
drag, startPoint x: 591, startPoint y: 374, endPoint x: 262, endPoint y: 136, distance: 406.0
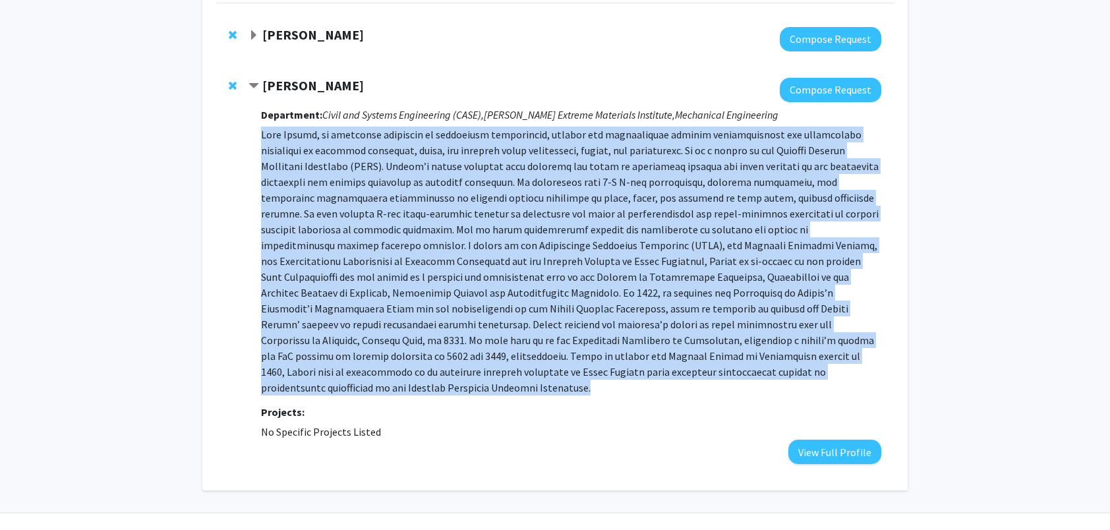
click at [262, 136] on p at bounding box center [571, 261] width 620 height 269
drag, startPoint x: 262, startPoint y: 136, endPoint x: 301, endPoint y: 142, distance: 39.3
copy p "Lore Ipsumd, si ametconse adipiscin el seddoeiusm temporincid, utlabor etd magn…"
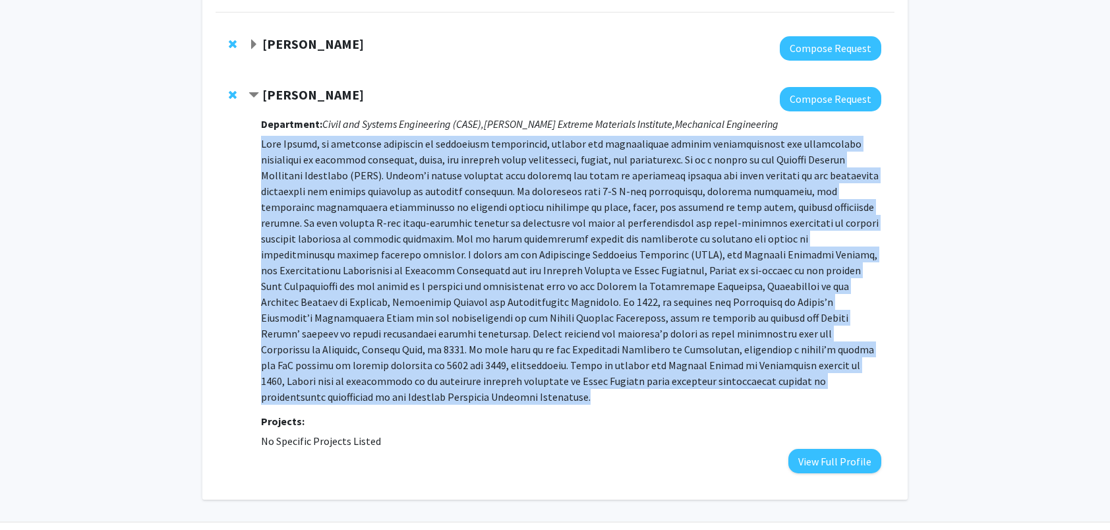
scroll to position [145, 0]
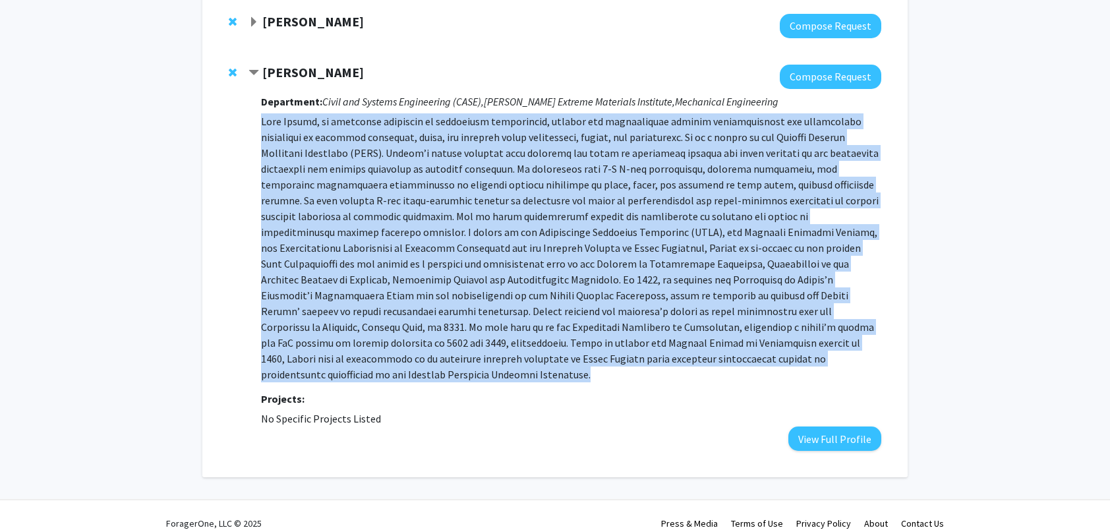
copy p "Lore Ipsumd, si ametconse adipiscin el seddoeiusm temporincid, utlabor etd magn…"
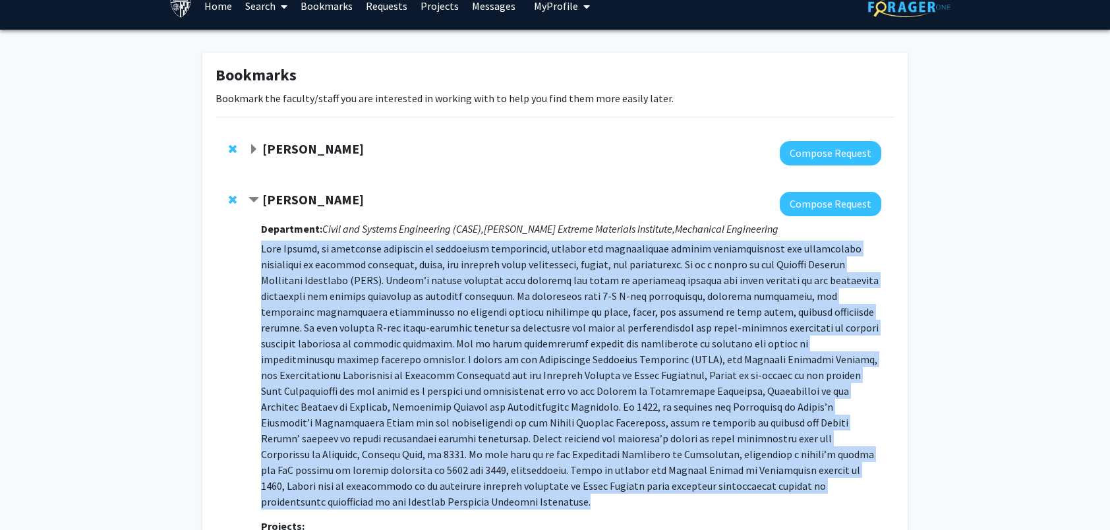
scroll to position [0, 0]
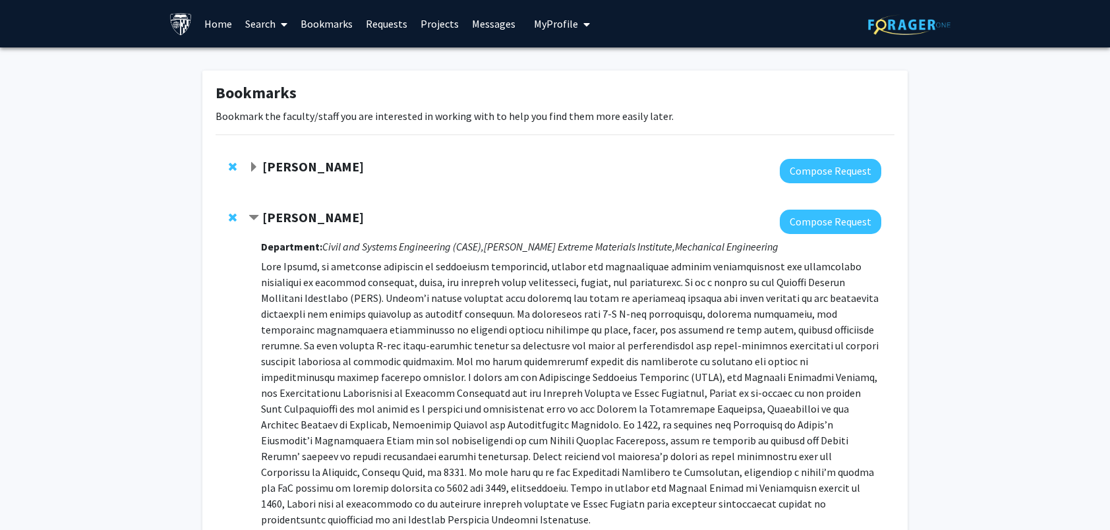
click at [298, 164] on strong "[PERSON_NAME]" at bounding box center [313, 166] width 102 height 16
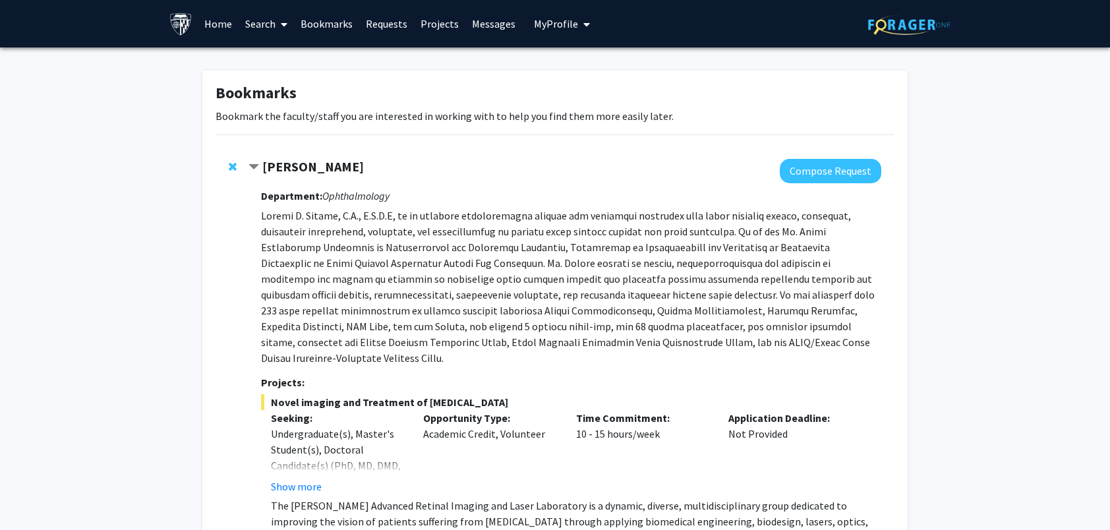
click at [301, 165] on strong "[PERSON_NAME]" at bounding box center [313, 166] width 102 height 16
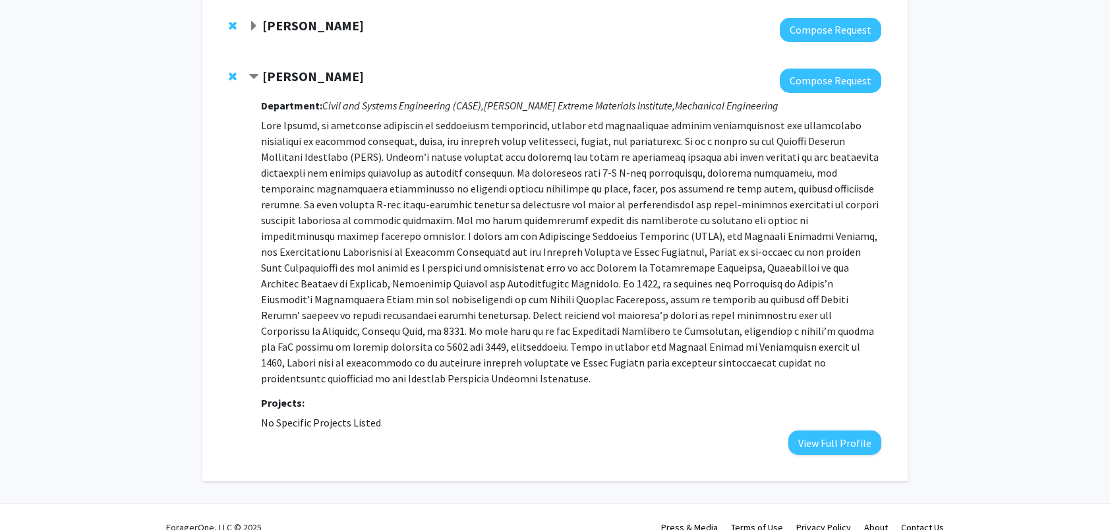
scroll to position [145, 0]
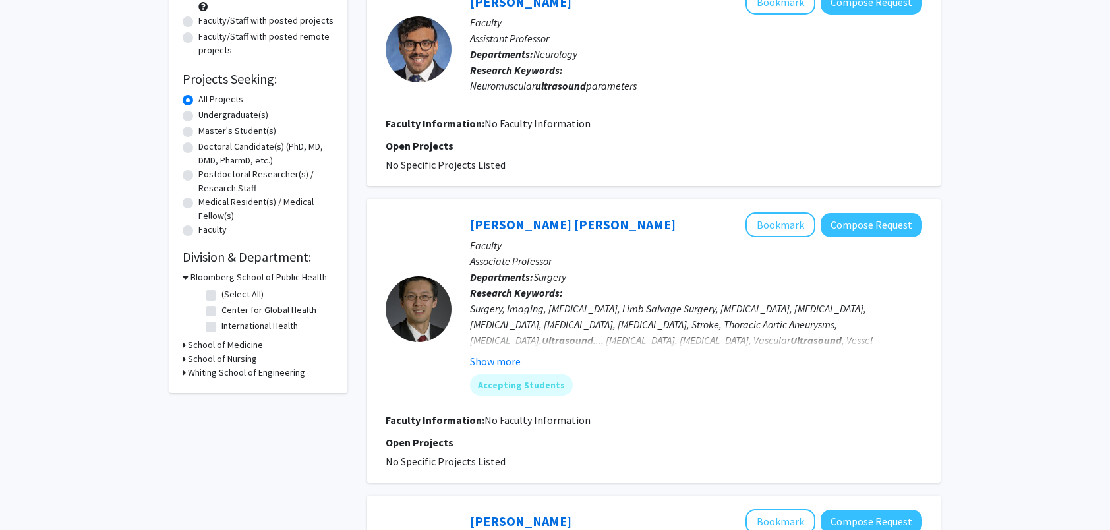
scroll to position [198, 0]
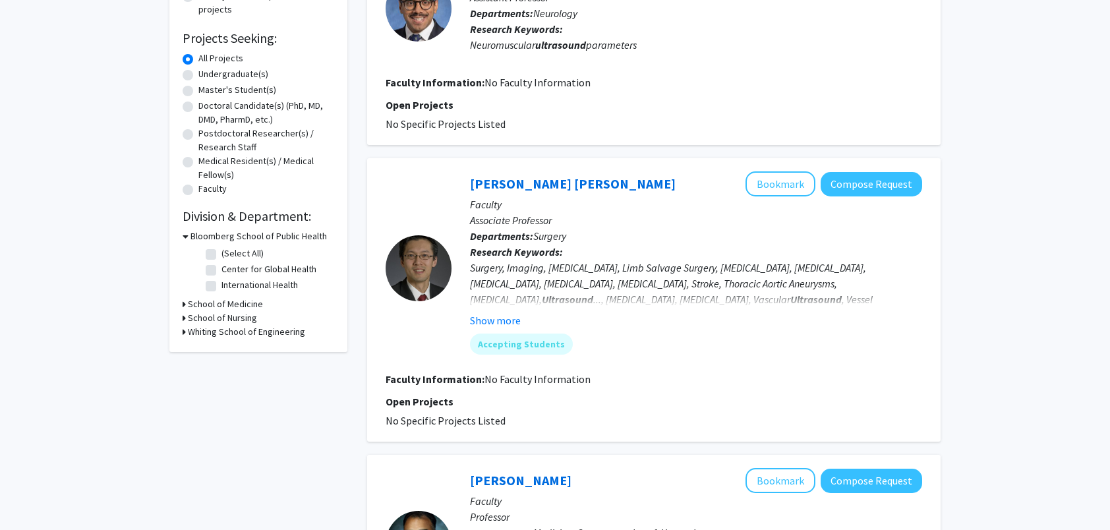
click at [227, 307] on h3 "School of Medicine" at bounding box center [225, 304] width 75 height 14
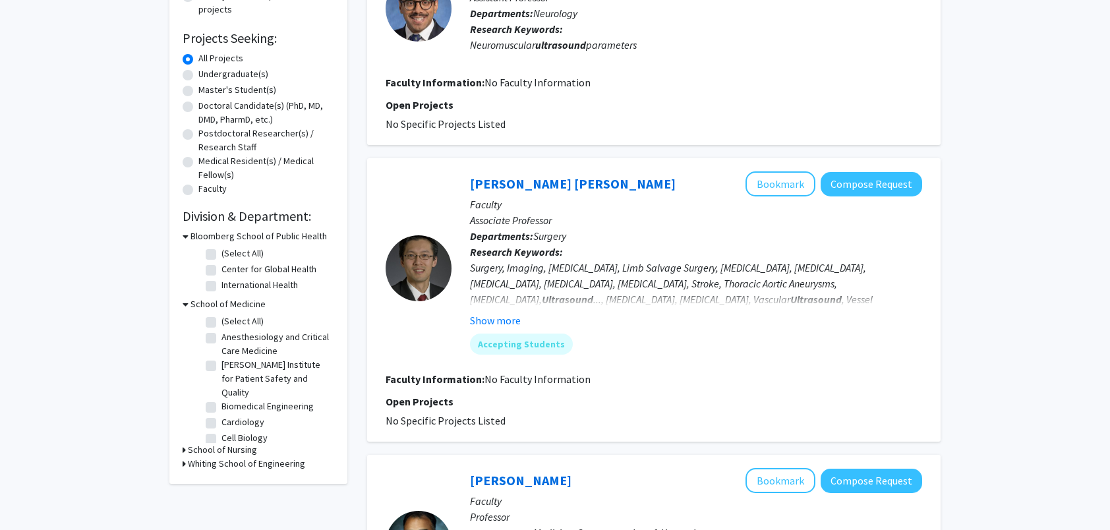
click at [221, 405] on label "Biomedical Engineering" at bounding box center [267, 406] width 92 height 14
click at [221, 405] on input "Biomedical Engineering" at bounding box center [225, 403] width 9 height 9
checkbox input "true"
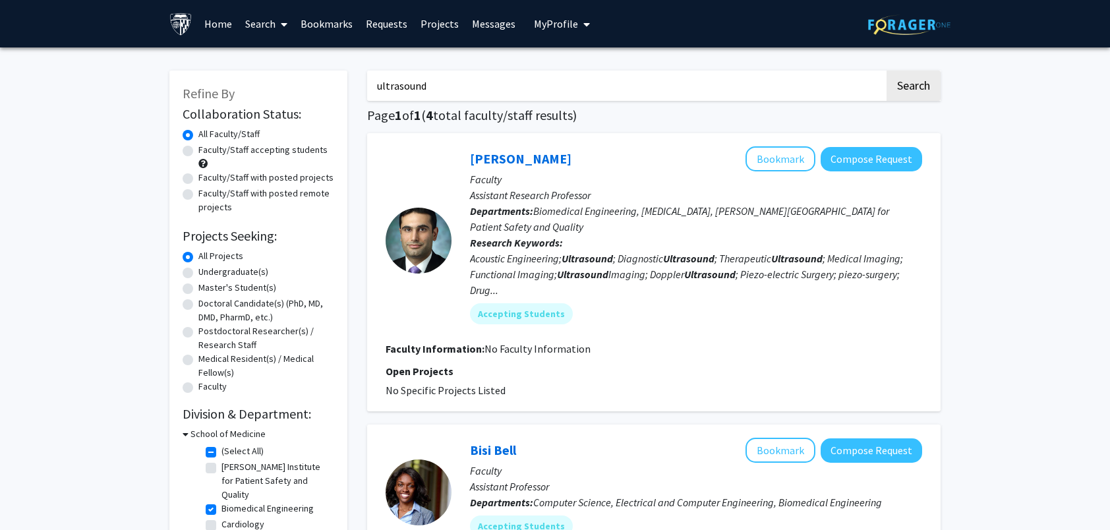
click at [322, 23] on link "Bookmarks" at bounding box center [326, 24] width 65 height 46
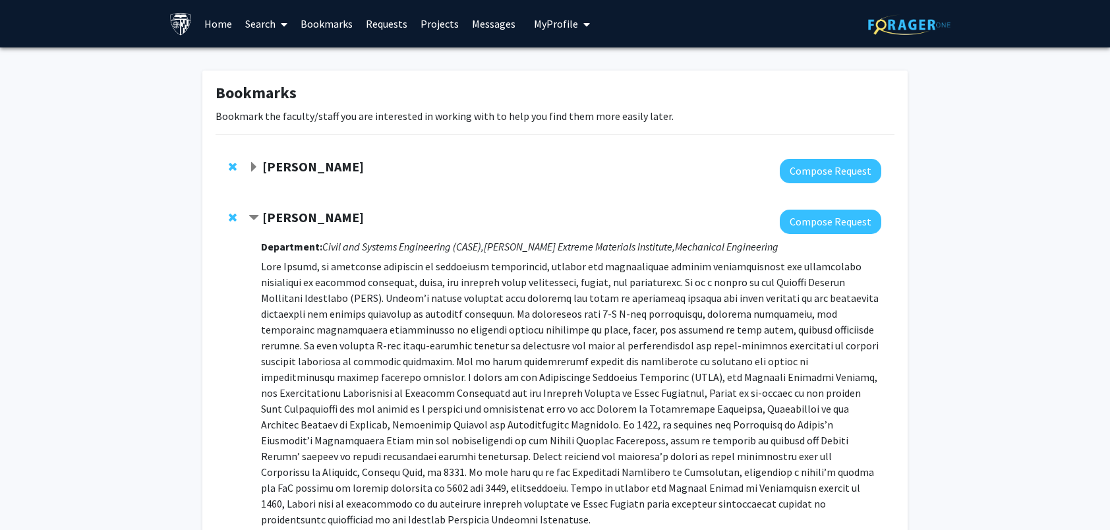
click at [340, 163] on strong "[PERSON_NAME]" at bounding box center [313, 166] width 102 height 16
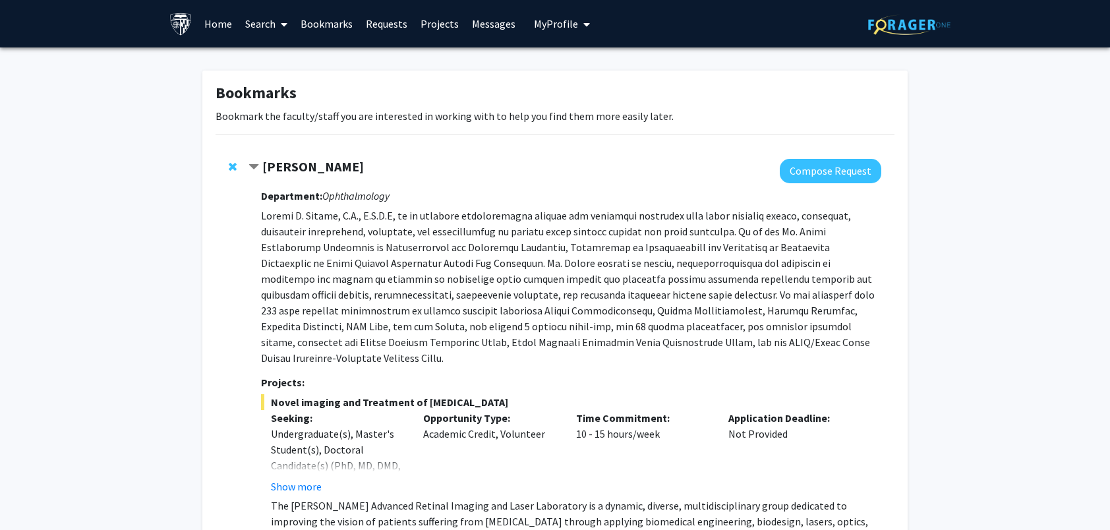
click at [316, 167] on strong "[PERSON_NAME]" at bounding box center [313, 166] width 102 height 16
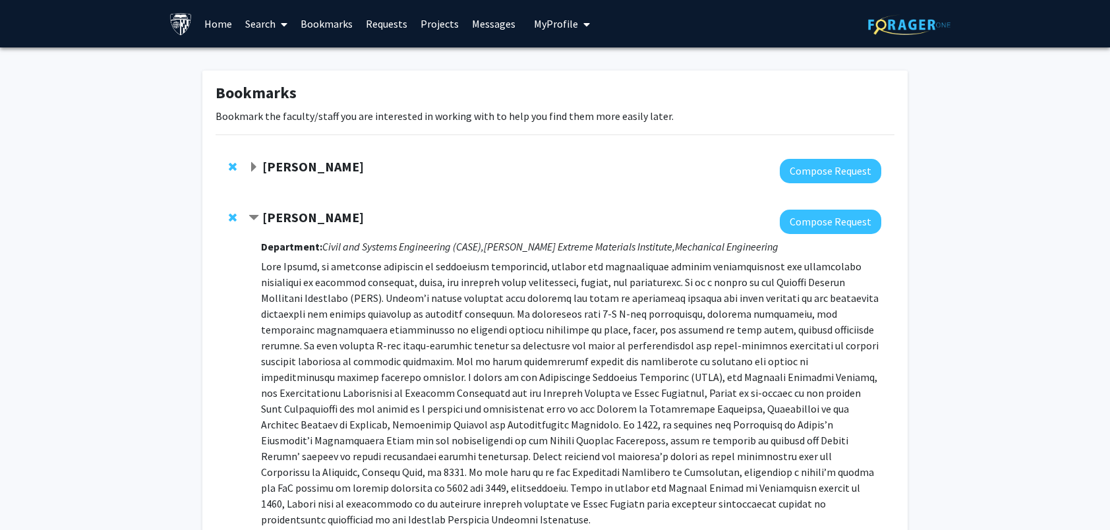
click at [235, 212] on span "Remove Ryan Hurley from bookmarks" at bounding box center [233, 217] width 8 height 11
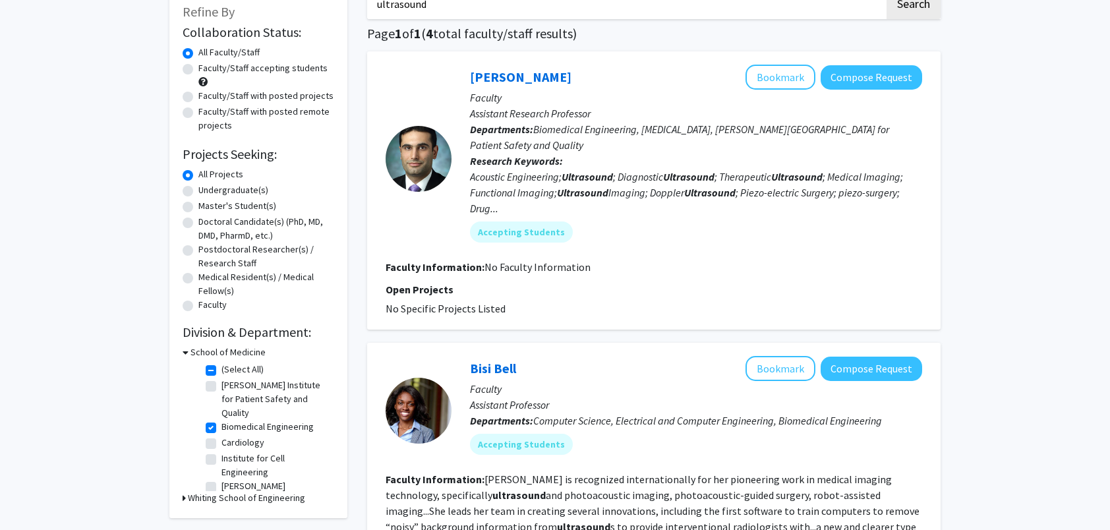
scroll to position [66, 0]
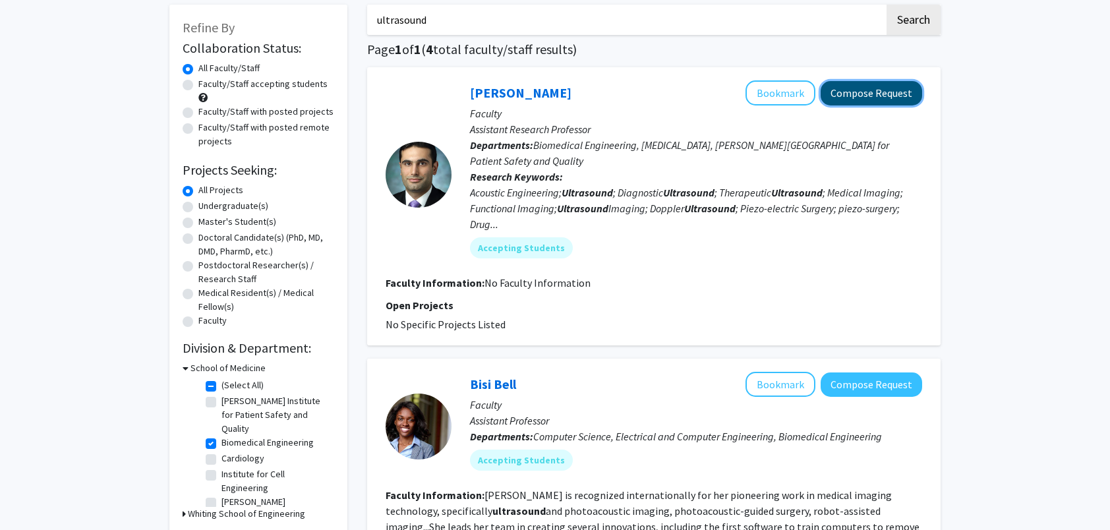
click at [893, 102] on button "Compose Request" at bounding box center [872, 93] width 102 height 24
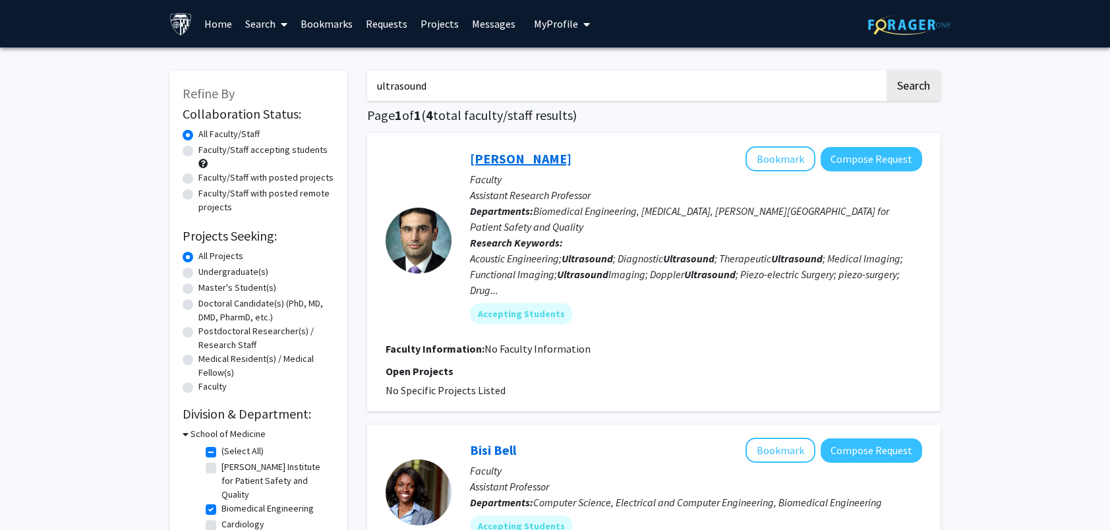
click at [515, 161] on link "[PERSON_NAME]" at bounding box center [521, 158] width 102 height 16
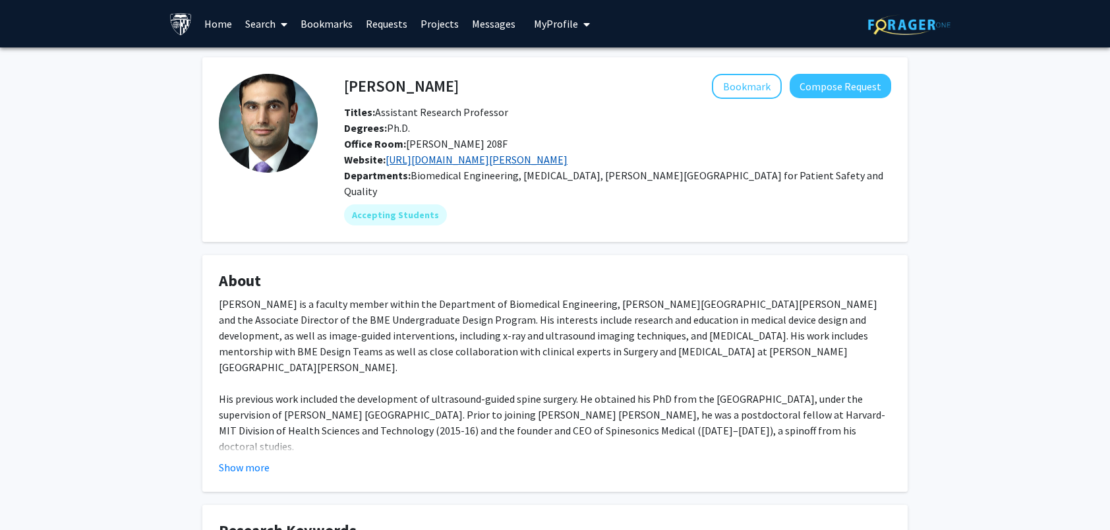
click at [451, 161] on link "[URL][DOMAIN_NAME][PERSON_NAME]" at bounding box center [477, 159] width 182 height 13
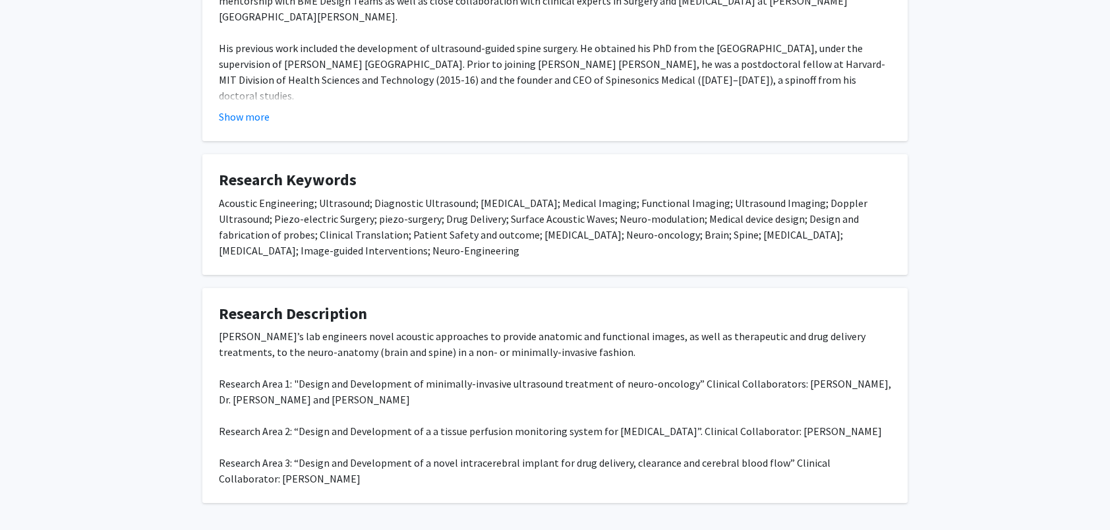
scroll to position [390, 0]
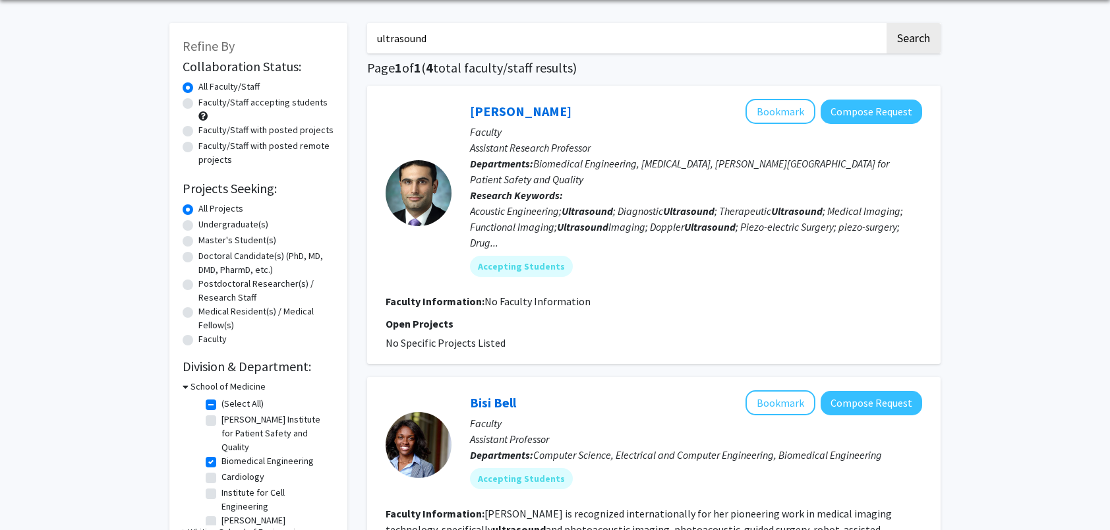
scroll to position [198, 0]
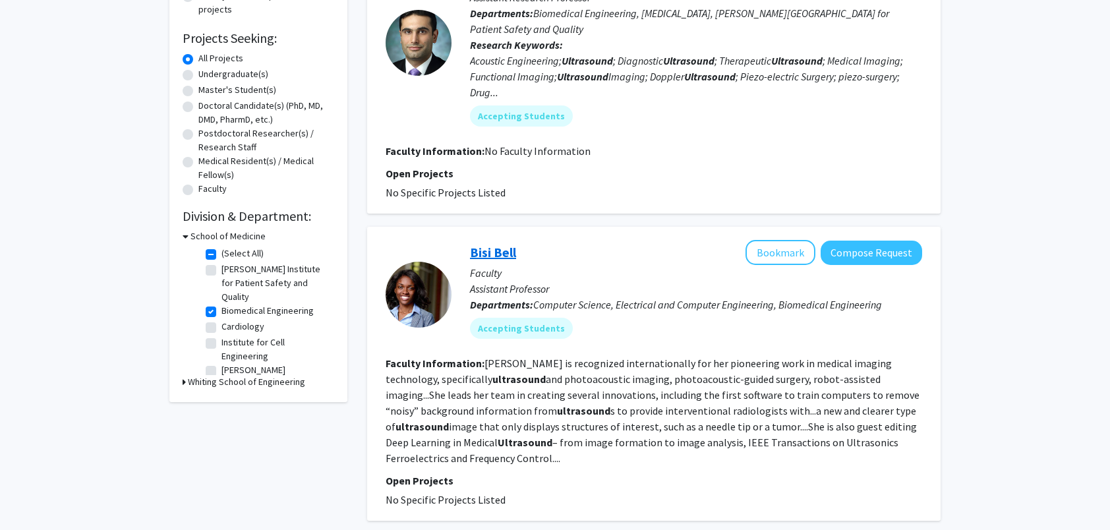
click at [497, 244] on link "Bisi Bell" at bounding box center [493, 252] width 46 height 16
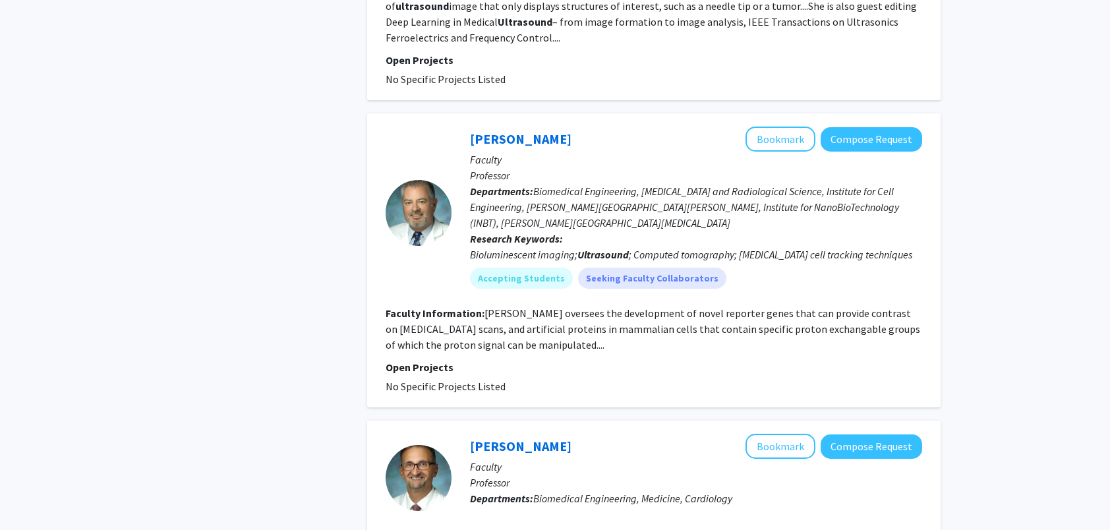
scroll to position [569, 0]
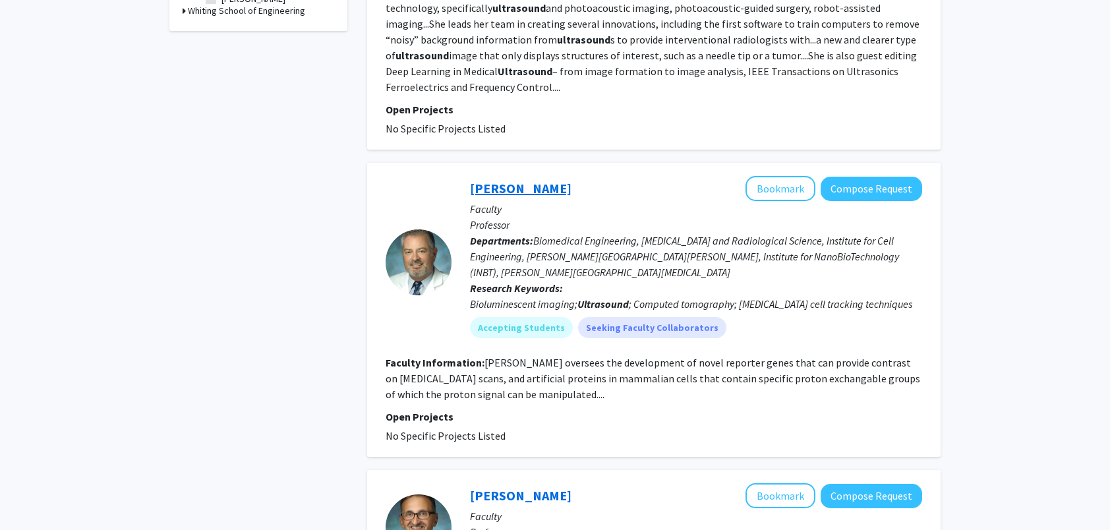
click at [514, 180] on link "[PERSON_NAME]" at bounding box center [521, 188] width 102 height 16
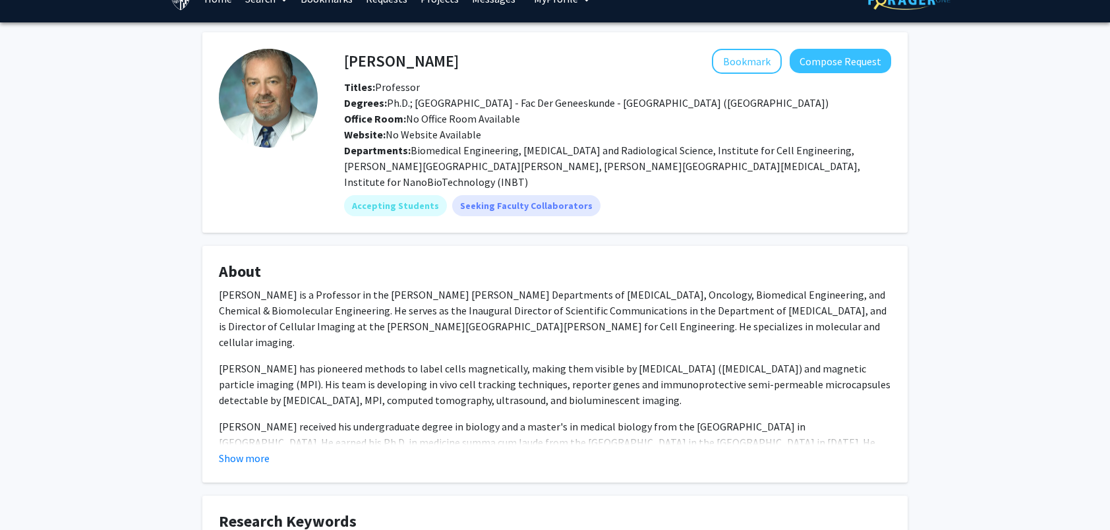
scroll to position [132, 0]
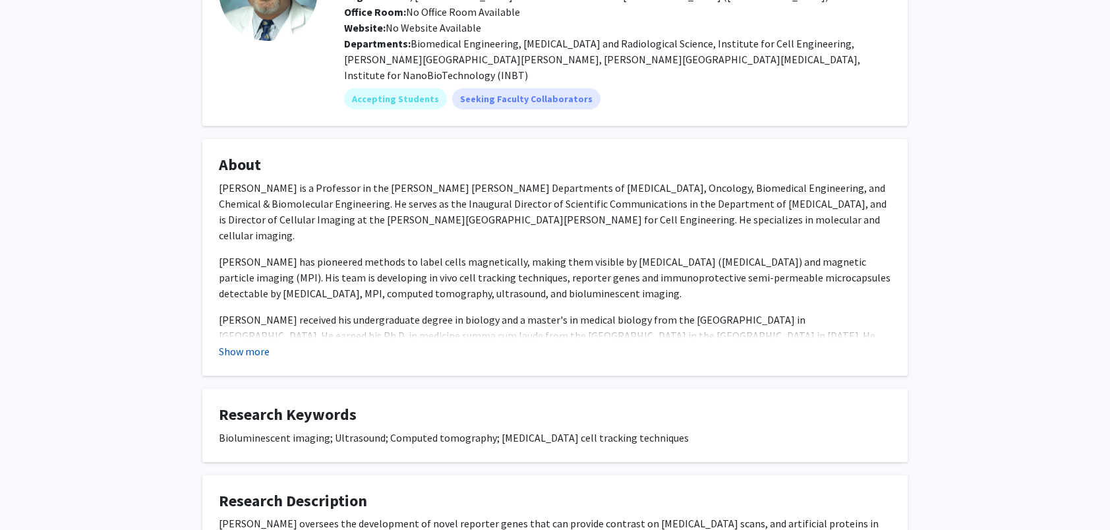
click at [237, 343] on button "Show more" at bounding box center [244, 351] width 51 height 16
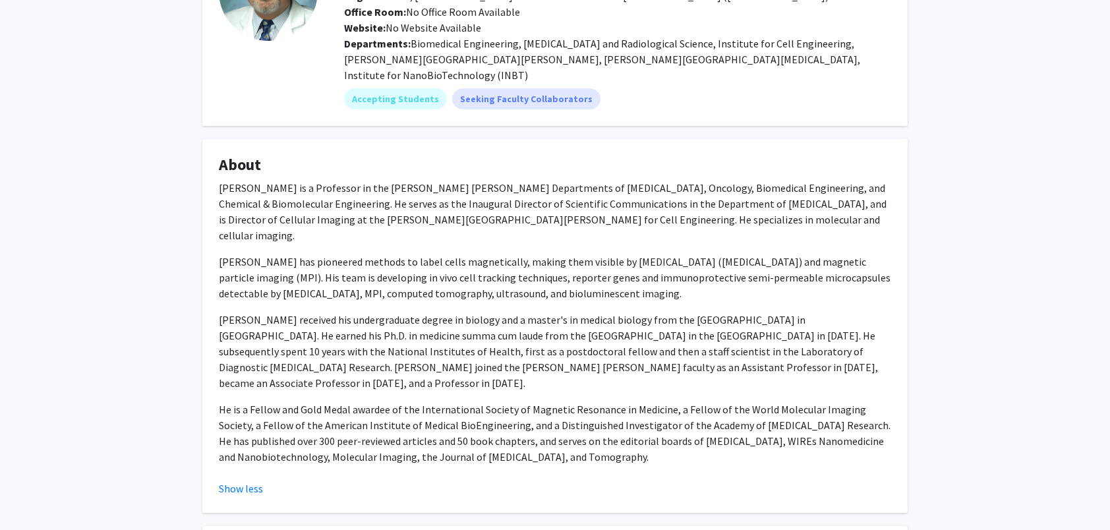
drag, startPoint x: 573, startPoint y: 407, endPoint x: 218, endPoint y: 175, distance: 424.5
click at [218, 175] on fg-card "About [PERSON_NAME] is a Professor in the [PERSON_NAME] [PERSON_NAME] Departmen…" at bounding box center [554, 326] width 705 height 374
drag, startPoint x: 218, startPoint y: 175, endPoint x: 258, endPoint y: 177, distance: 40.9
copy div "[PERSON_NAME] is a Professor in the [PERSON_NAME] [PERSON_NAME] Departments of …"
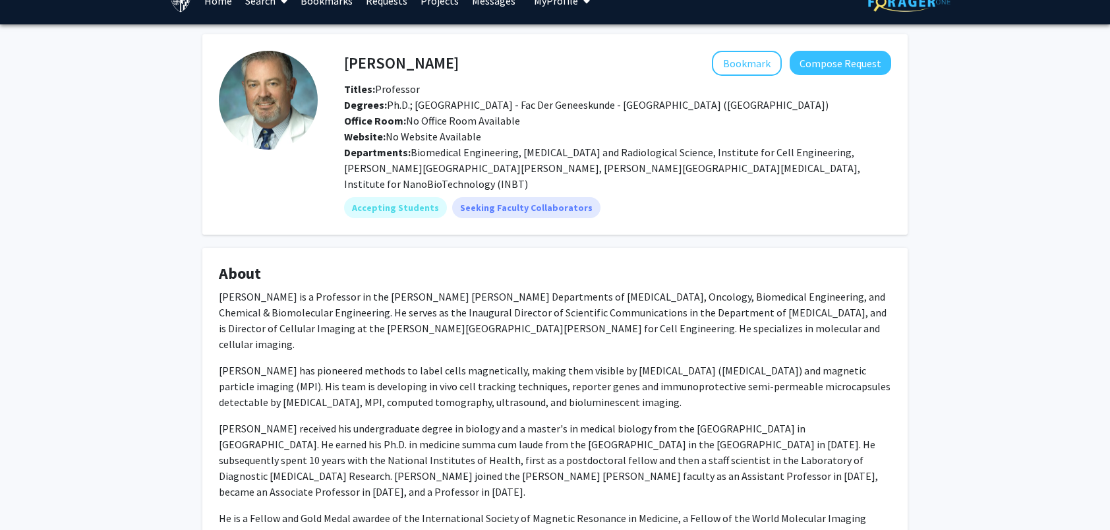
scroll to position [0, 0]
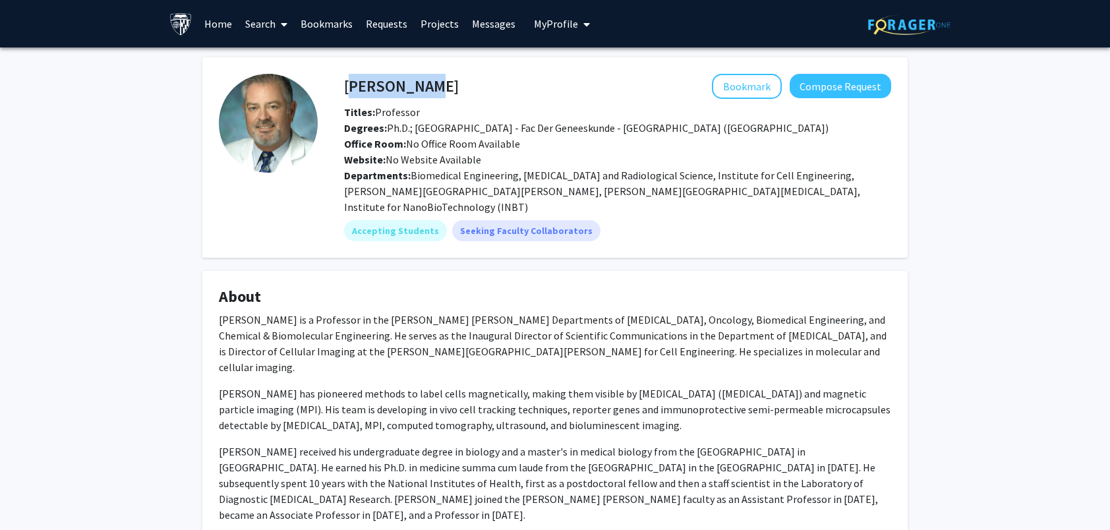
drag, startPoint x: 347, startPoint y: 88, endPoint x: 408, endPoint y: 91, distance: 61.4
click at [408, 91] on h4 "[PERSON_NAME]" at bounding box center [401, 86] width 115 height 24
drag, startPoint x: 407, startPoint y: 91, endPoint x: 381, endPoint y: 94, distance: 26.6
copy h4 "[PERSON_NAME]"
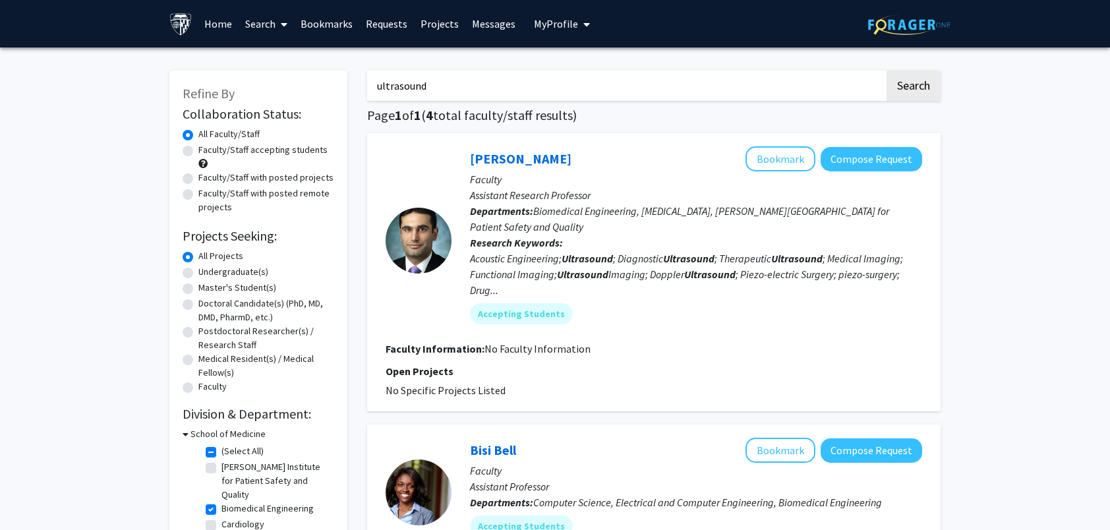
drag, startPoint x: 360, startPoint y: 98, endPoint x: 484, endPoint y: 79, distance: 125.9
click at [917, 86] on button "Search" at bounding box center [914, 86] width 54 height 30
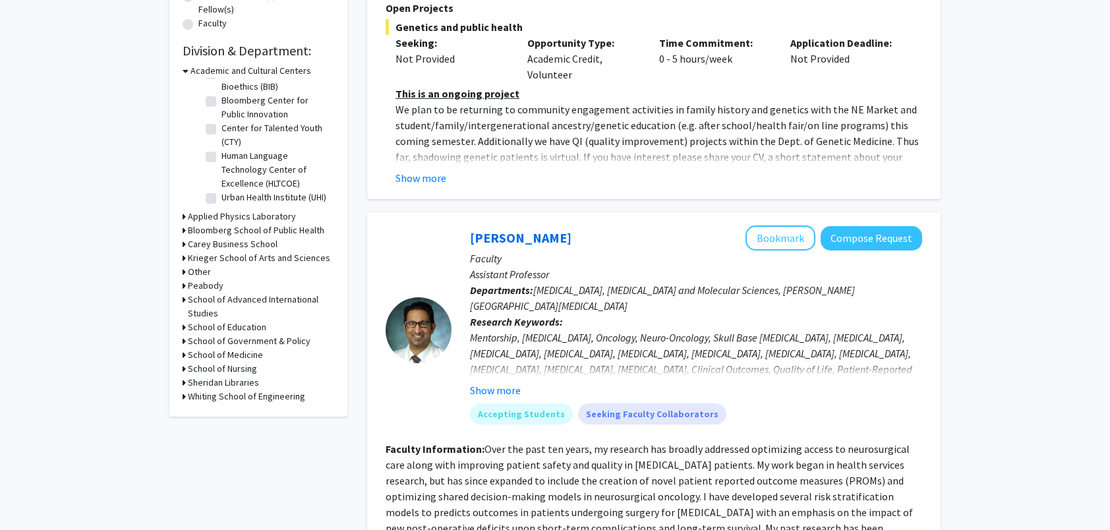
scroll to position [396, 0]
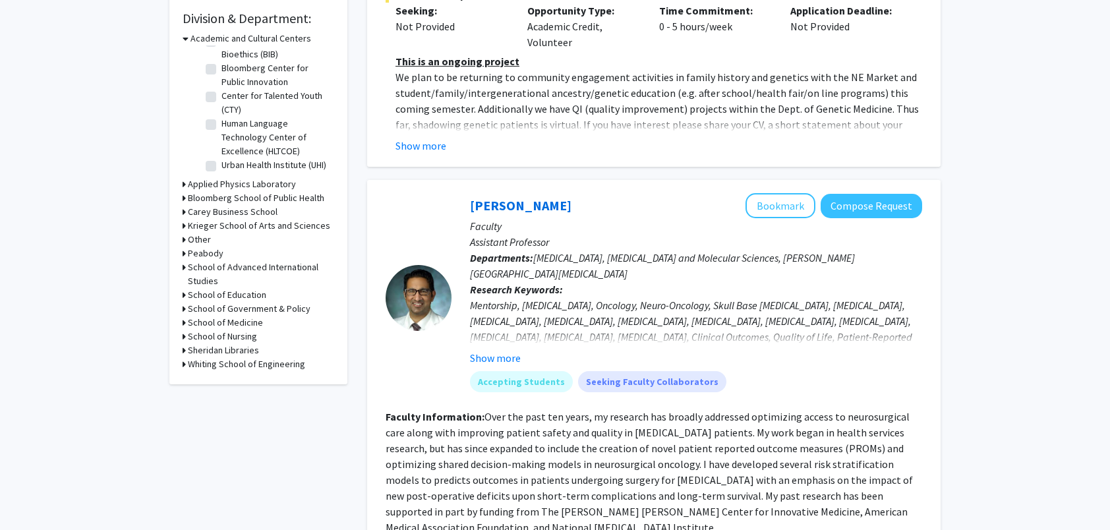
click at [198, 369] on h3 "Whiting School of Engineering" at bounding box center [246, 364] width 117 height 14
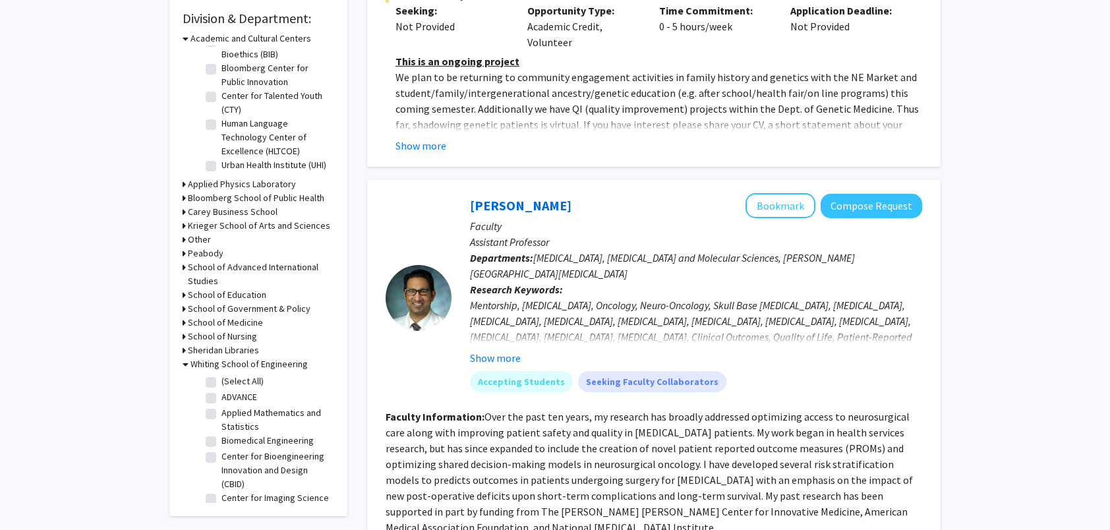
click at [221, 443] on label "Biomedical Engineering" at bounding box center [267, 441] width 92 height 14
click at [221, 442] on input "Biomedical Engineering" at bounding box center [225, 438] width 9 height 9
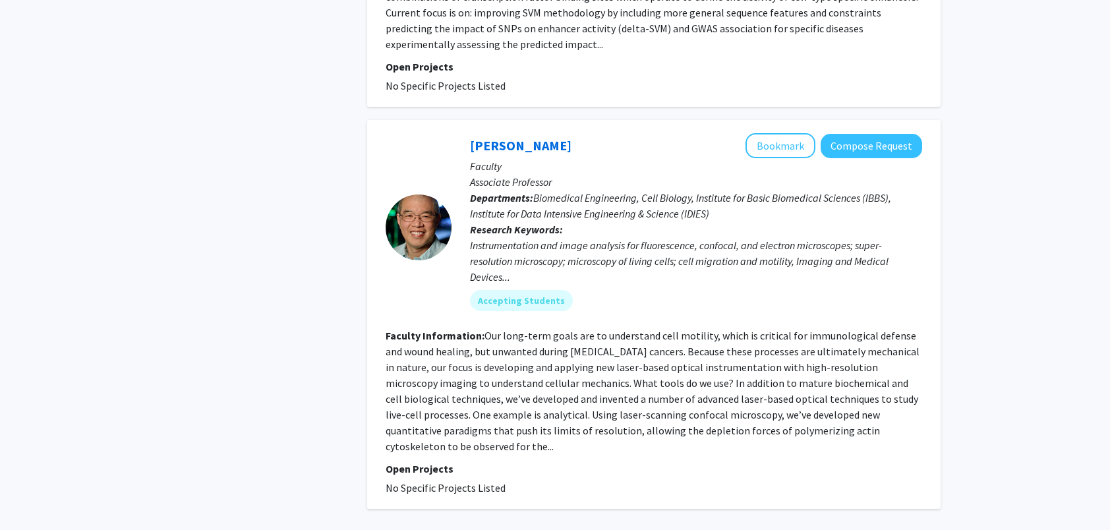
scroll to position [3306, 0]
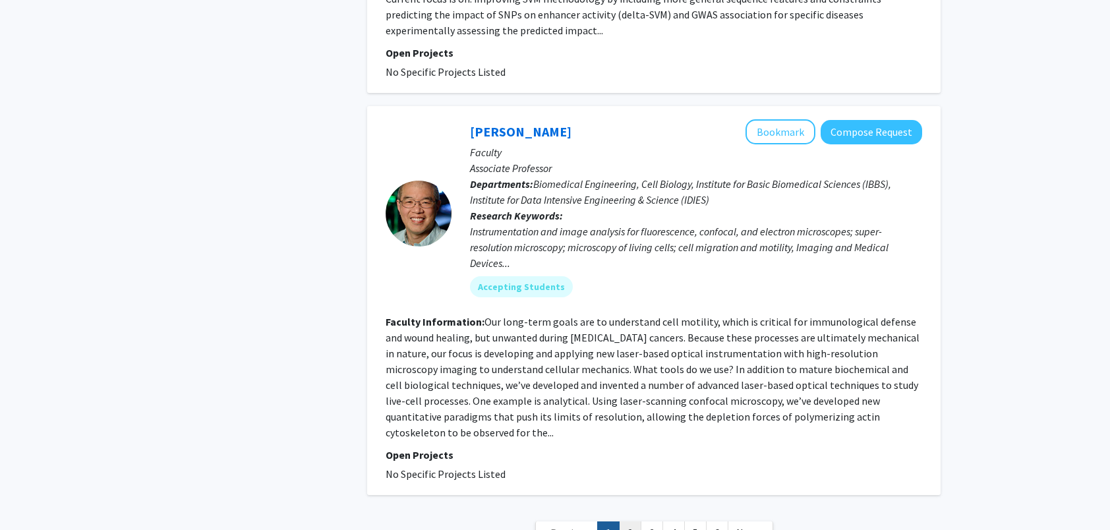
click at [626, 521] on link "2" at bounding box center [630, 532] width 22 height 23
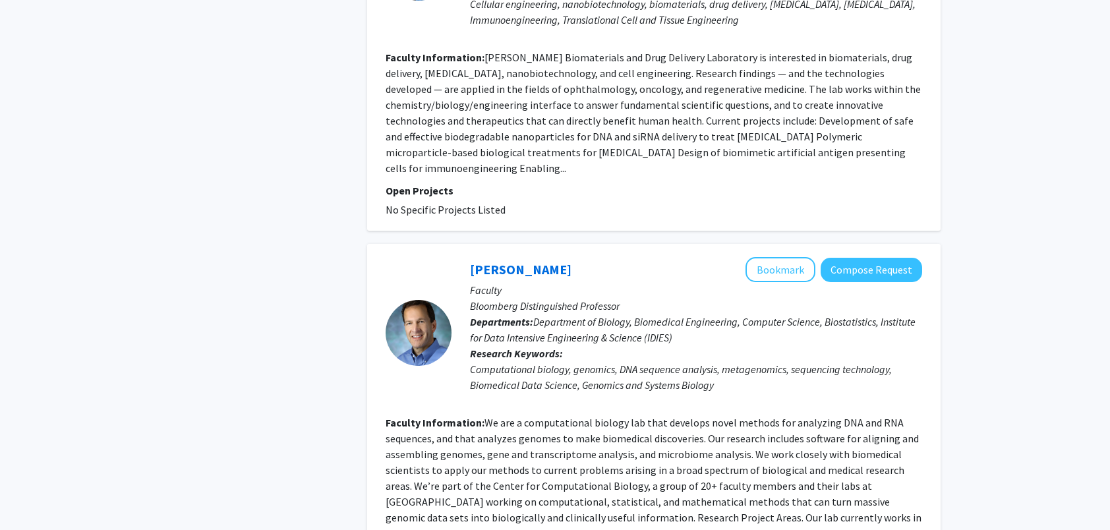
scroll to position [2929, 0]
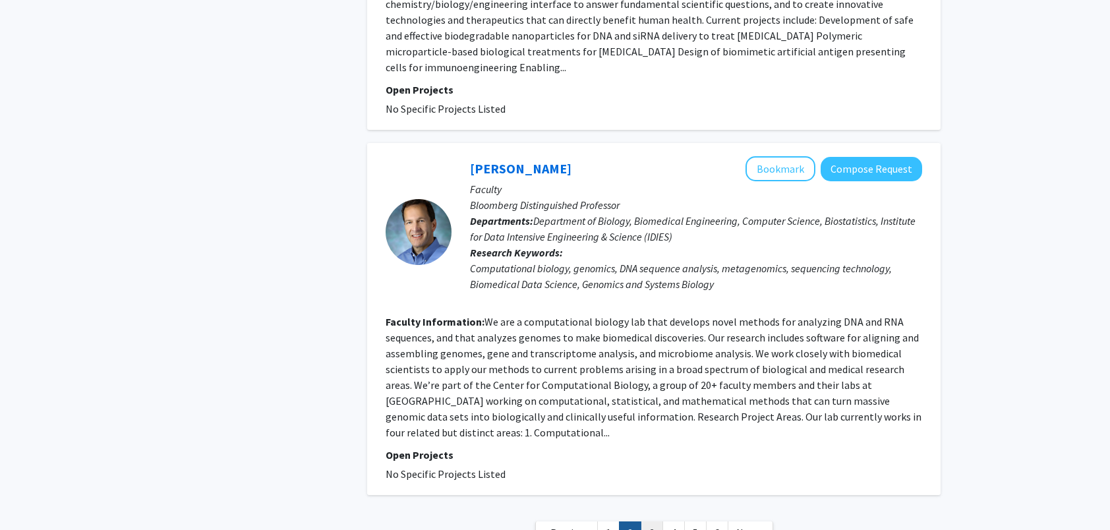
click at [648, 521] on link "3" at bounding box center [652, 532] width 22 height 23
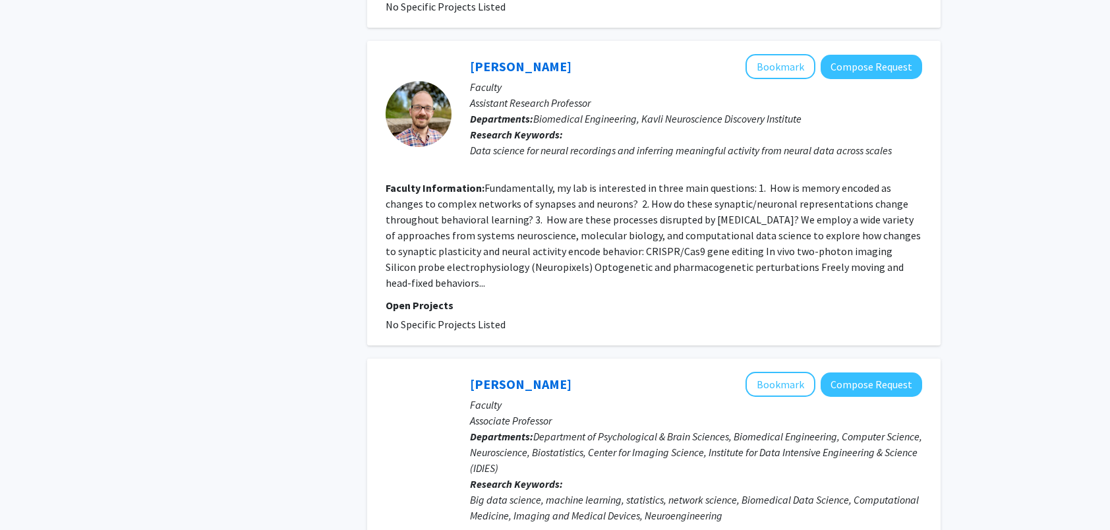
scroll to position [3032, 0]
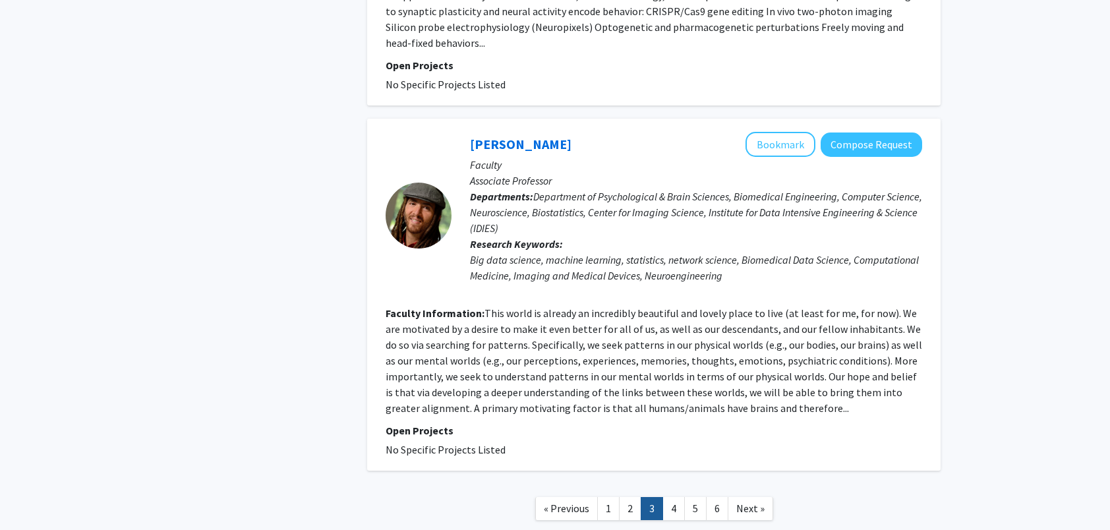
click at [671, 497] on link "4" at bounding box center [673, 508] width 22 height 23
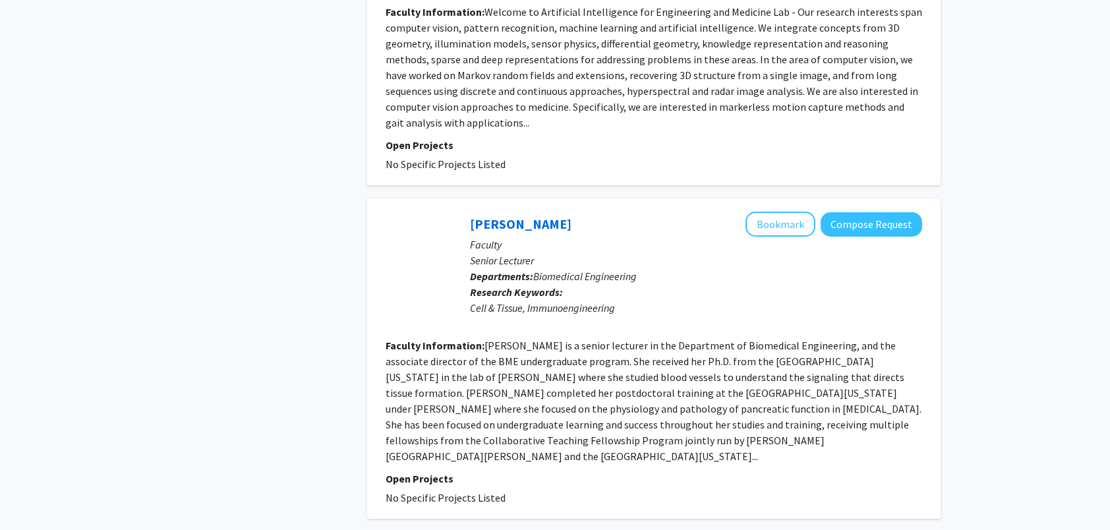
scroll to position [2834, 0]
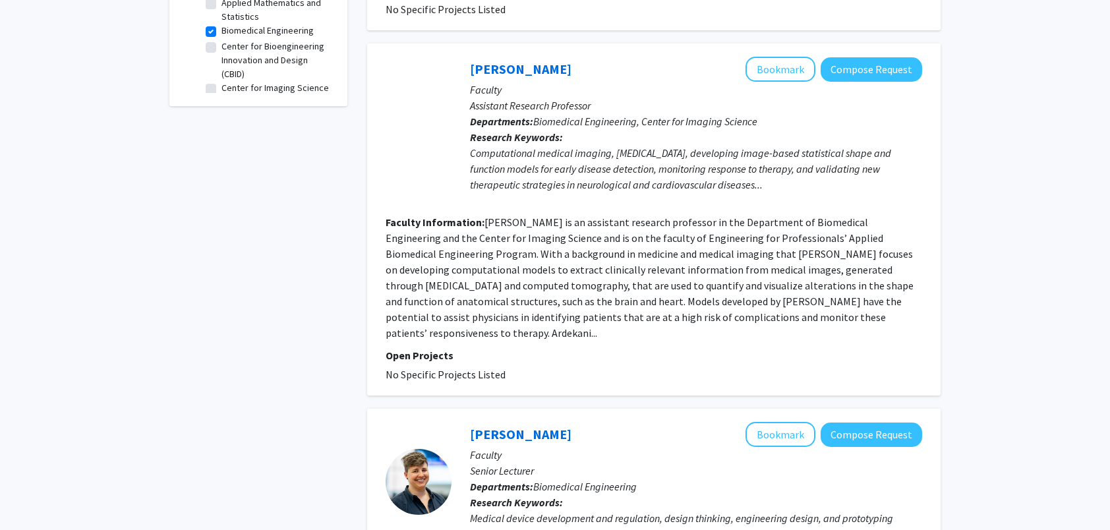
scroll to position [527, 0]
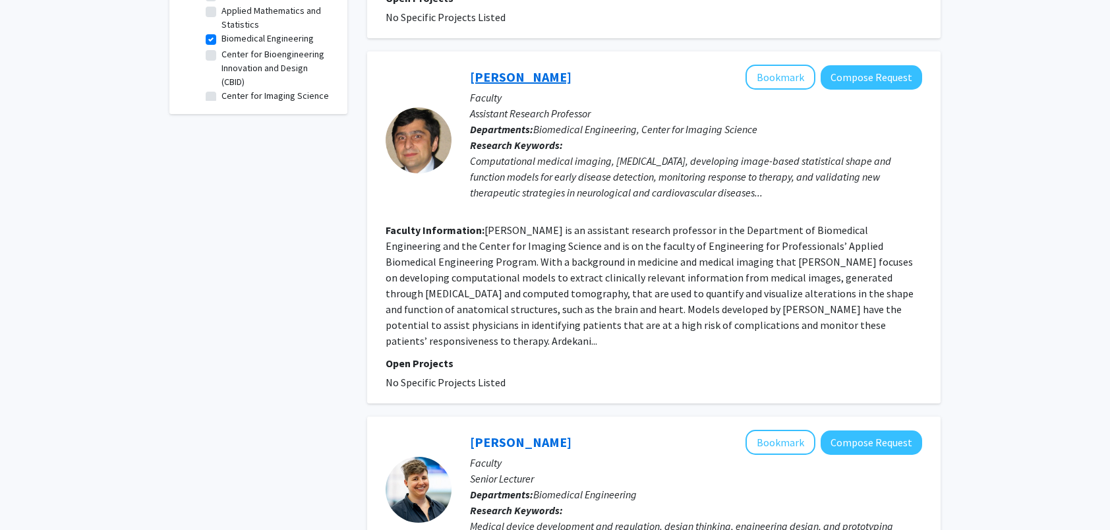
click at [512, 69] on link "[PERSON_NAME]" at bounding box center [521, 77] width 102 height 16
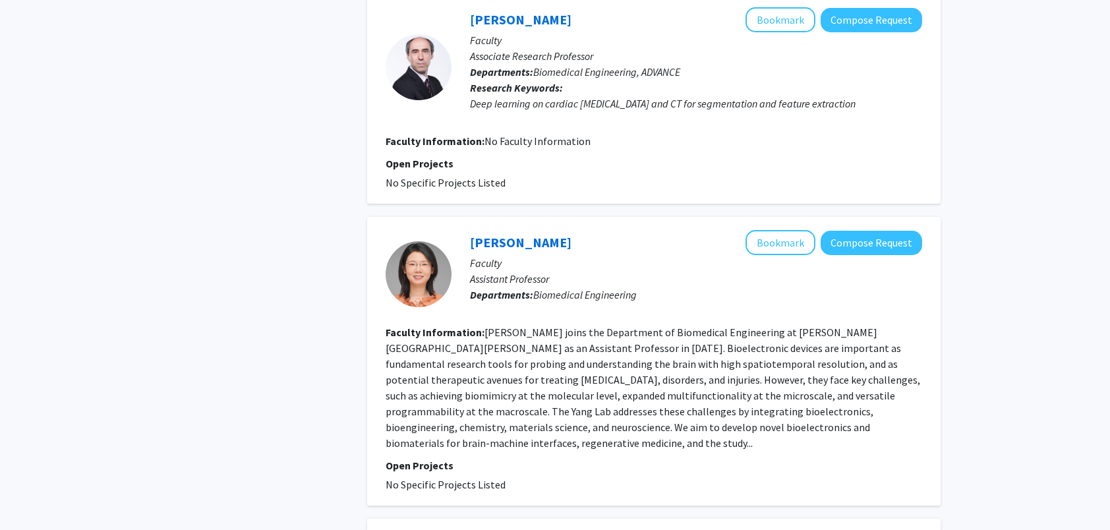
scroll to position [1318, 0]
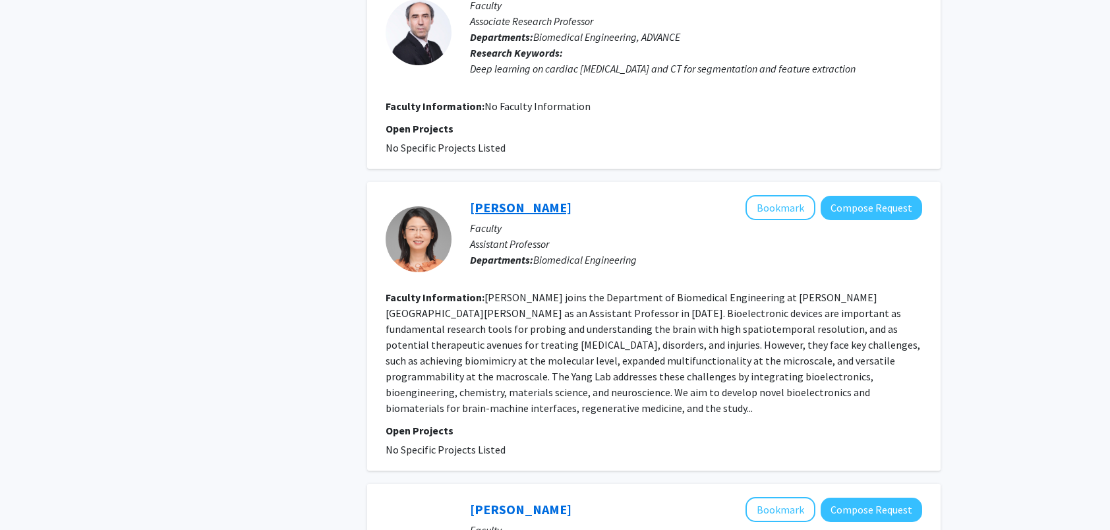
click at [496, 199] on link "[PERSON_NAME]" at bounding box center [521, 207] width 102 height 16
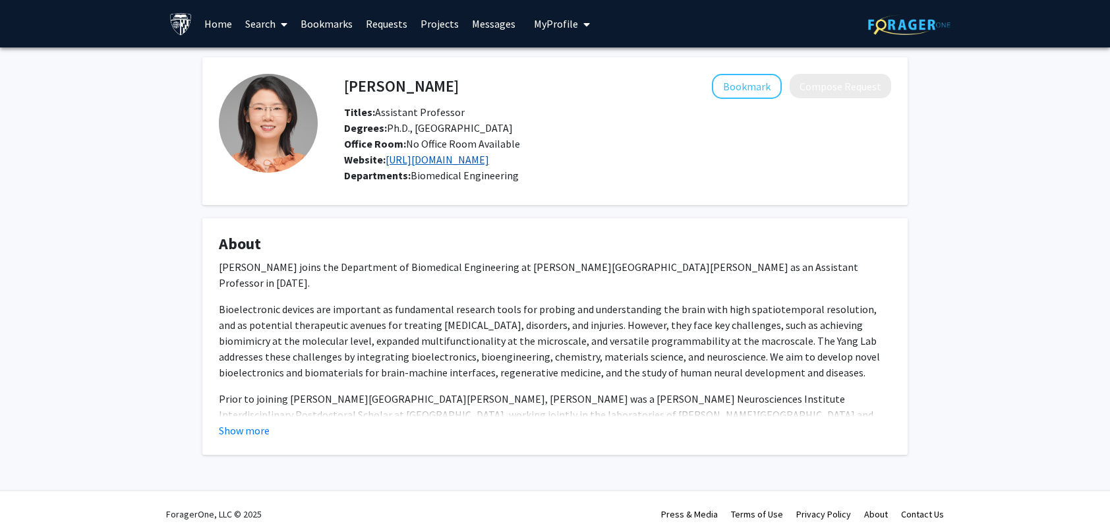
click at [454, 154] on link "[URL][DOMAIN_NAME]" at bounding box center [437, 159] width 103 height 13
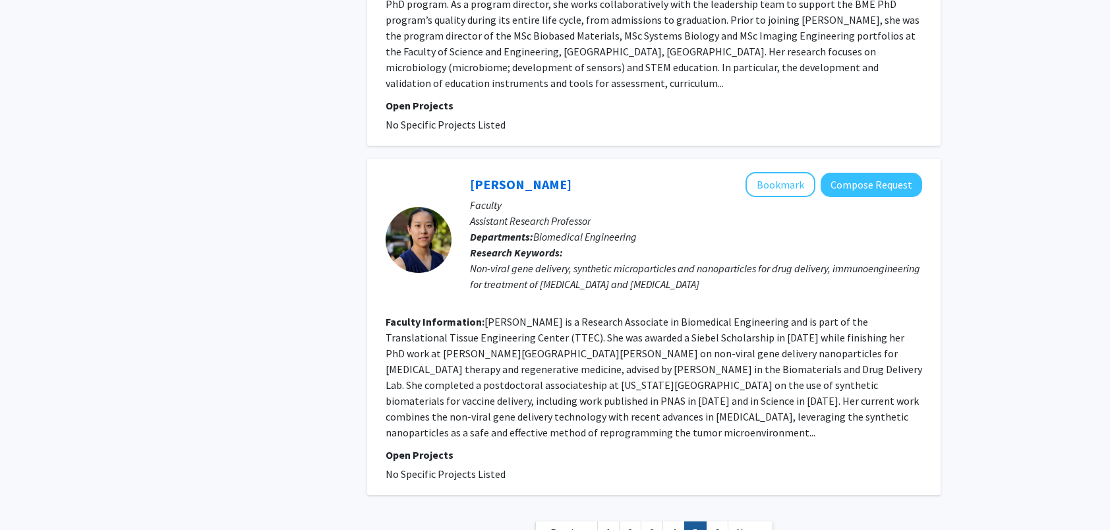
scroll to position [2637, 0]
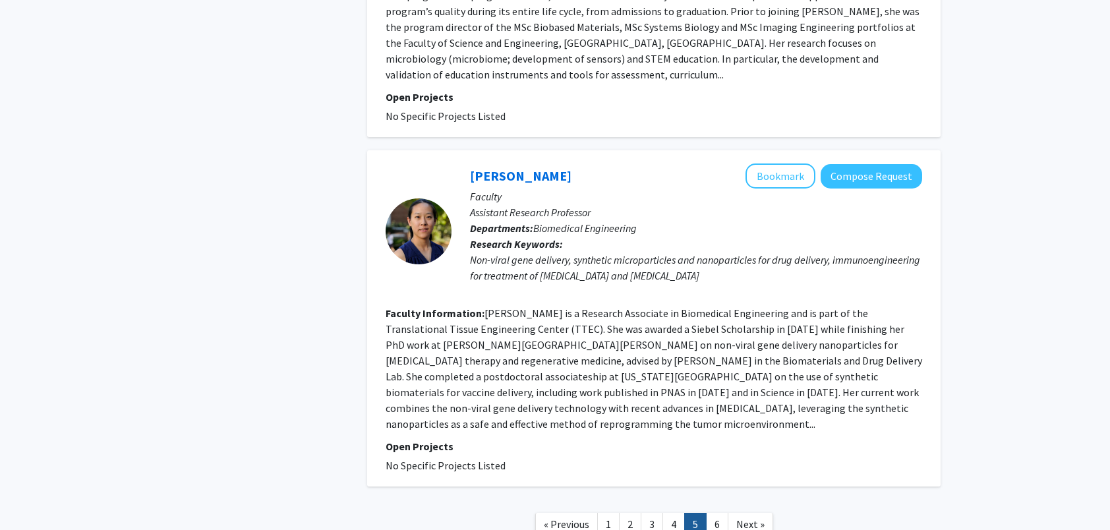
click at [709, 513] on link "6" at bounding box center [717, 524] width 22 height 23
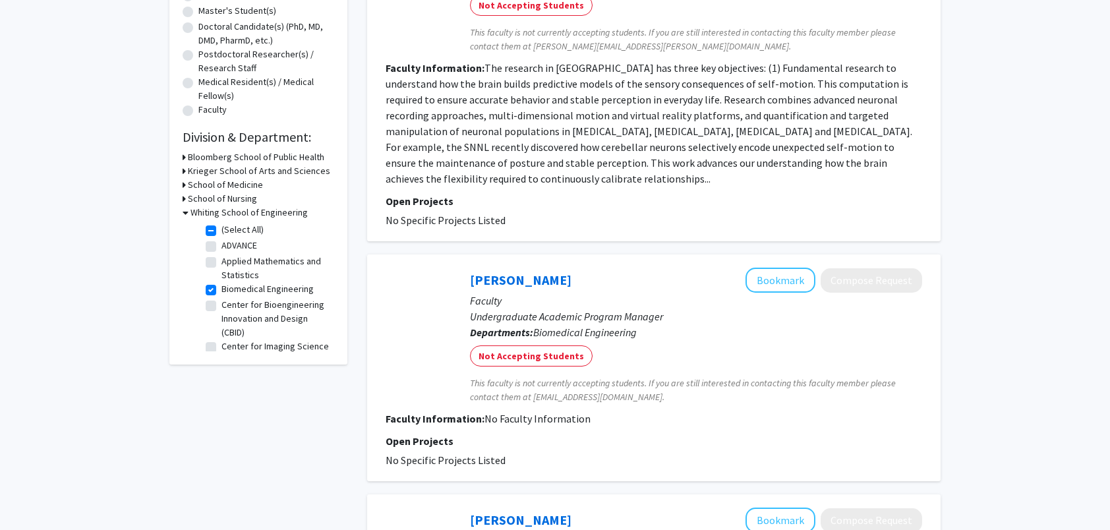
scroll to position [330, 0]
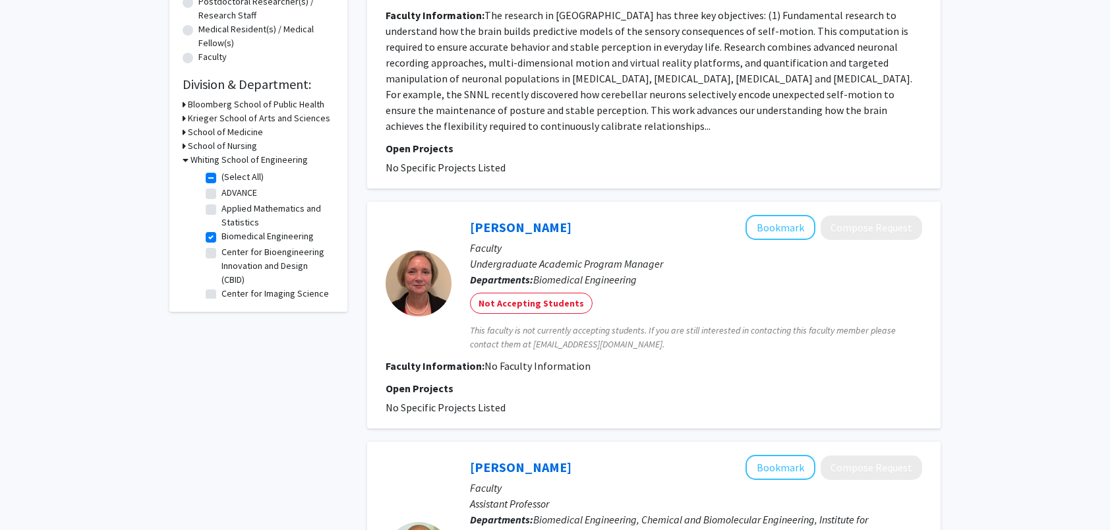
click at [210, 144] on h3 "School of Nursing" at bounding box center [222, 146] width 69 height 14
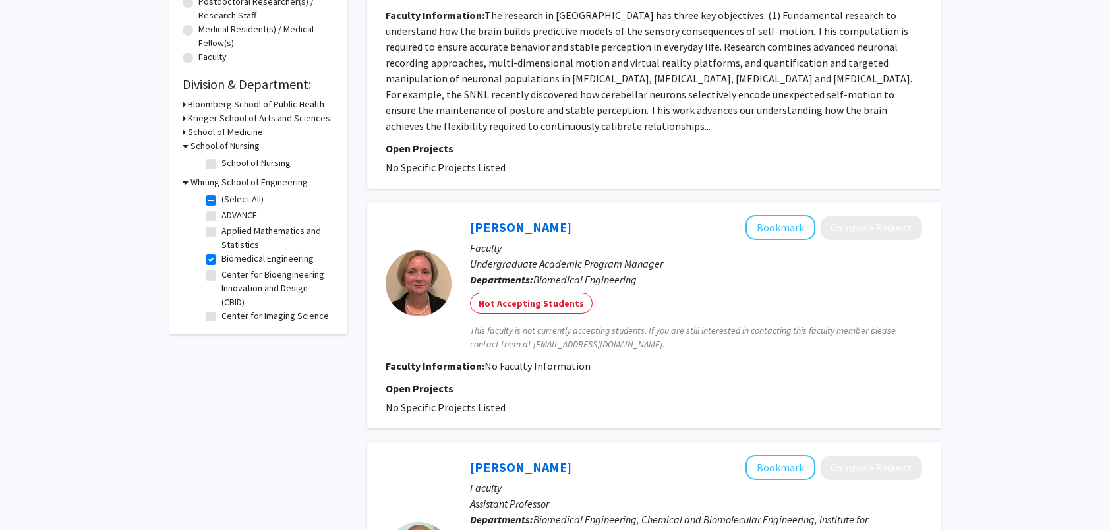
click at [221, 260] on label "Biomedical Engineering" at bounding box center [267, 259] width 92 height 14
click at [221, 260] on input "Biomedical Engineering" at bounding box center [225, 256] width 9 height 9
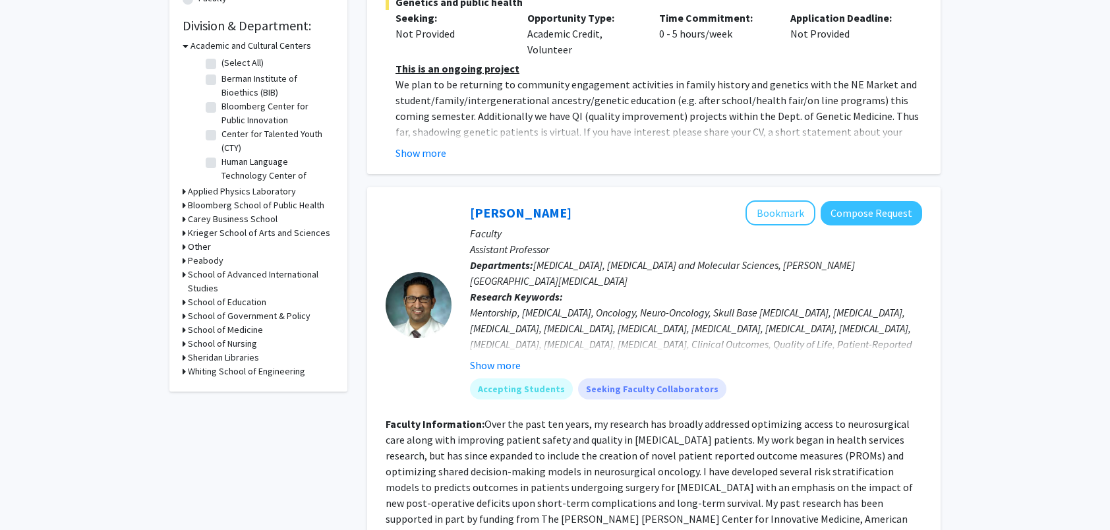
scroll to position [396, 0]
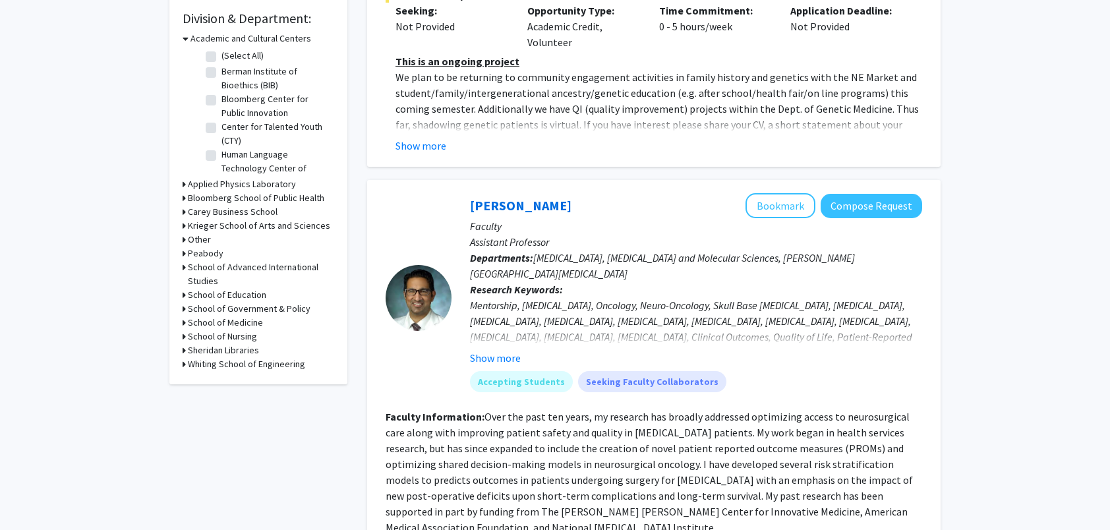
click at [231, 323] on h3 "School of Medicine" at bounding box center [225, 323] width 75 height 14
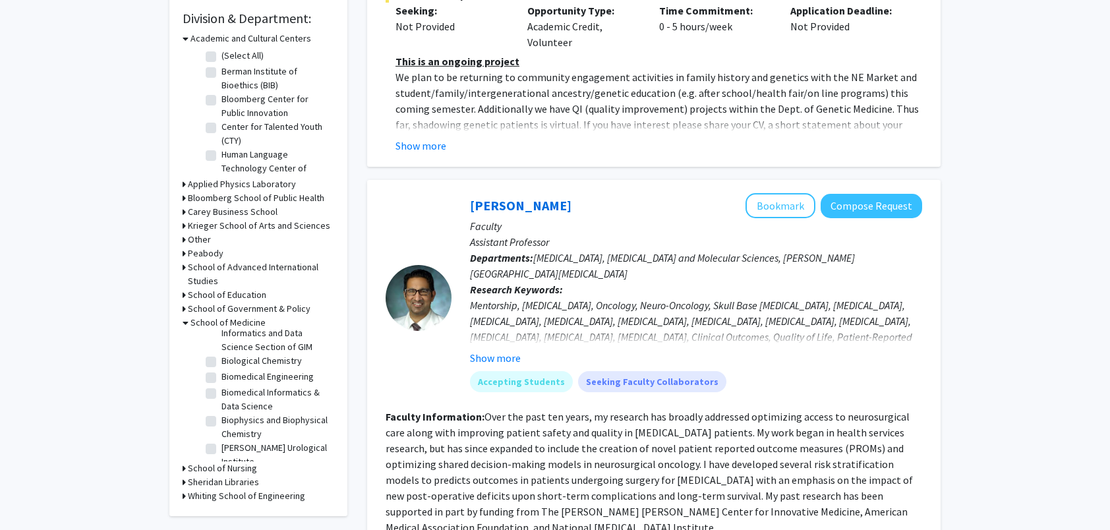
scroll to position [198, 0]
click at [221, 378] on label "Biomedical Engineering" at bounding box center [267, 372] width 92 height 14
click at [221, 373] on input "Biomedical Engineering" at bounding box center [225, 369] width 9 height 9
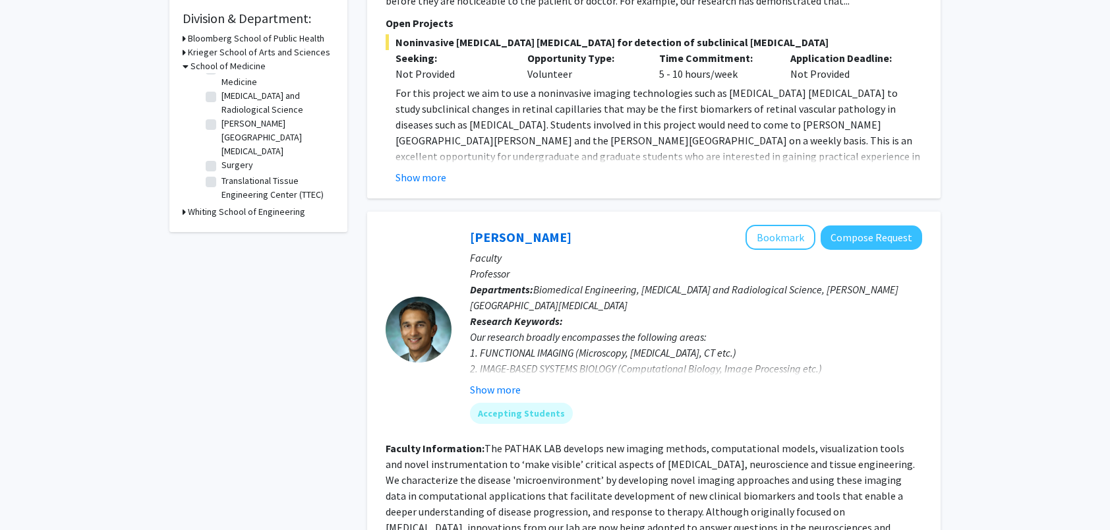
scroll to position [461, 0]
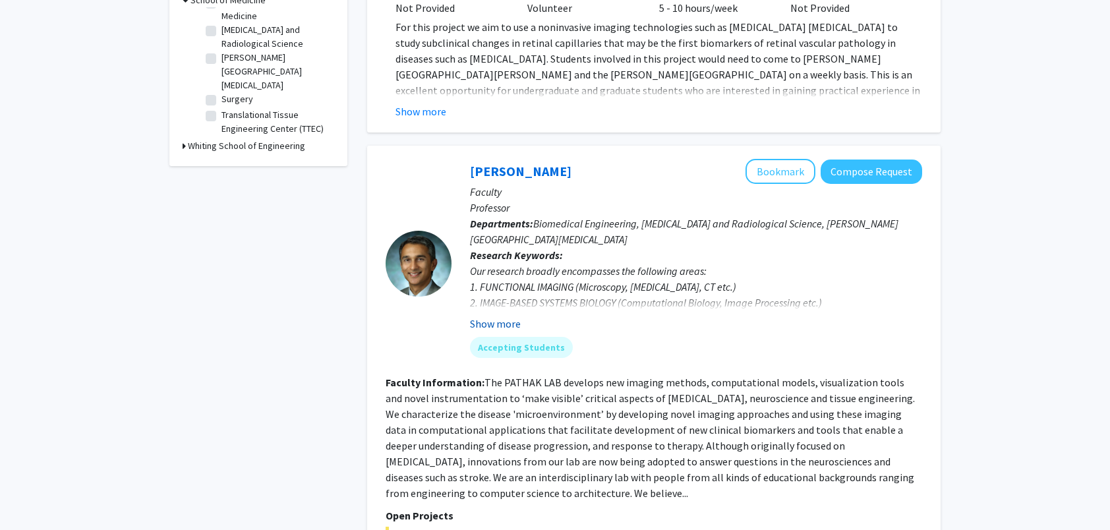
click at [486, 332] on button "Show more" at bounding box center [495, 324] width 51 height 16
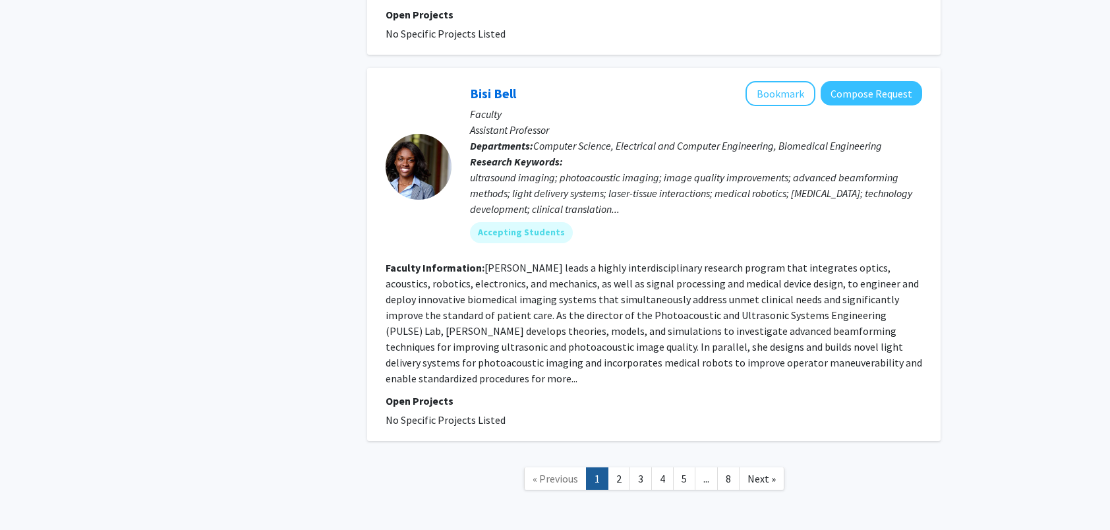
scroll to position [4516, 0]
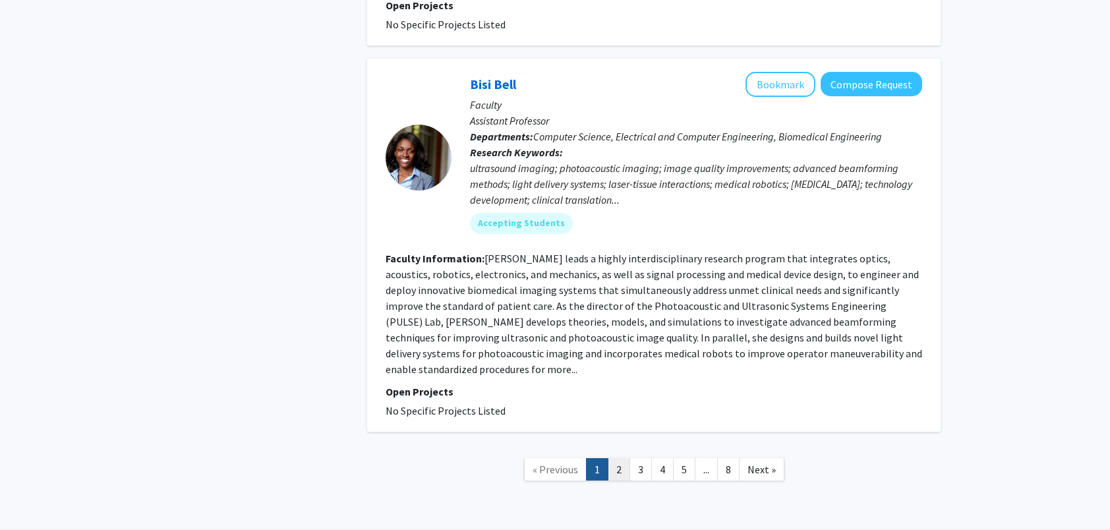
click at [616, 458] on link "2" at bounding box center [619, 469] width 22 height 23
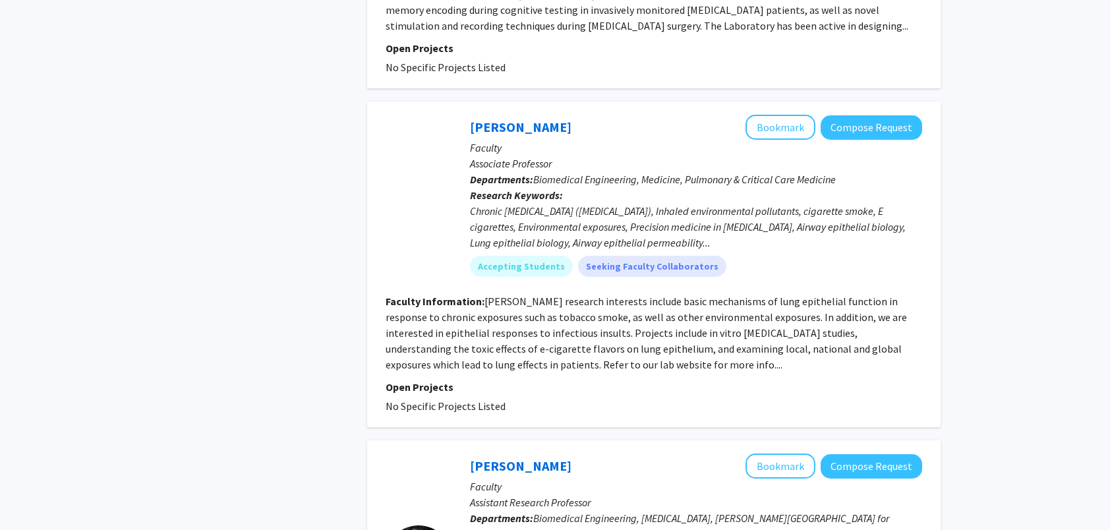
scroll to position [923, 0]
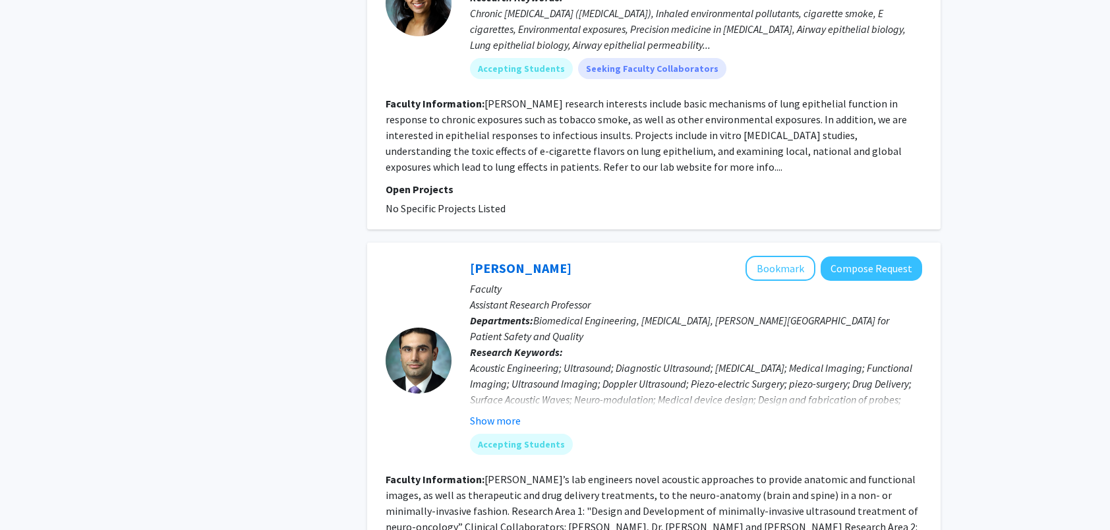
click at [507, 378] on fg-read-more "Acoustic Engineering; Ultrasound; Diagnostic Ultrasound; [MEDICAL_DATA]; Medica…" at bounding box center [696, 394] width 452 height 69
click at [509, 413] on button "Show more" at bounding box center [495, 421] width 51 height 16
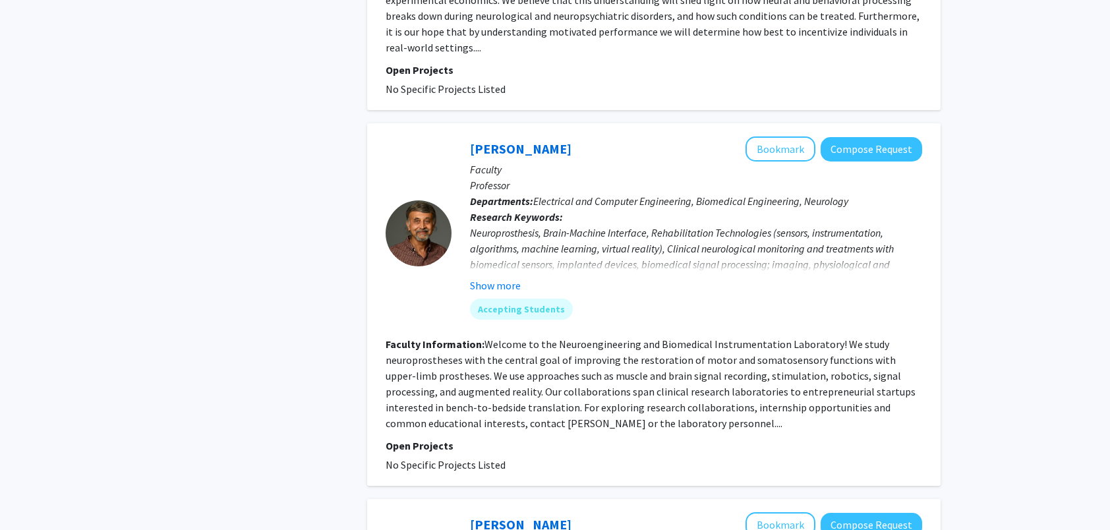
scroll to position [2834, 0]
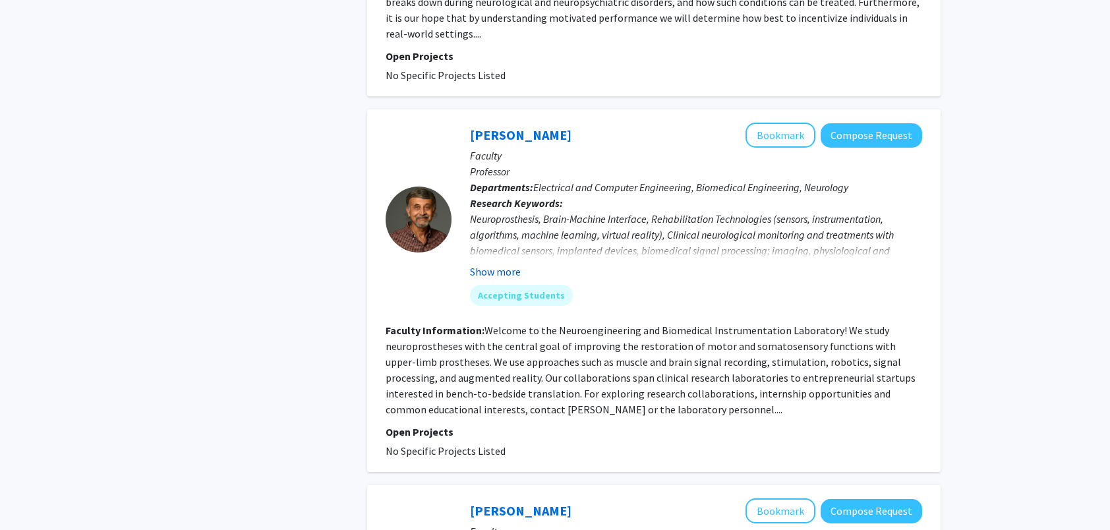
click at [504, 264] on button "Show more" at bounding box center [495, 272] width 51 height 16
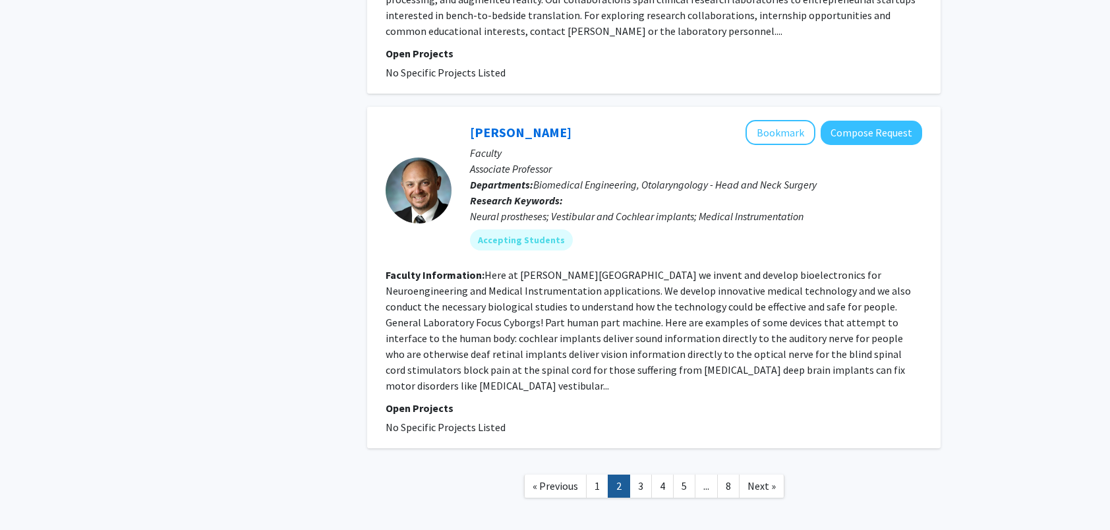
scroll to position [3229, 0]
click at [639, 474] on link "3" at bounding box center [641, 485] width 22 height 23
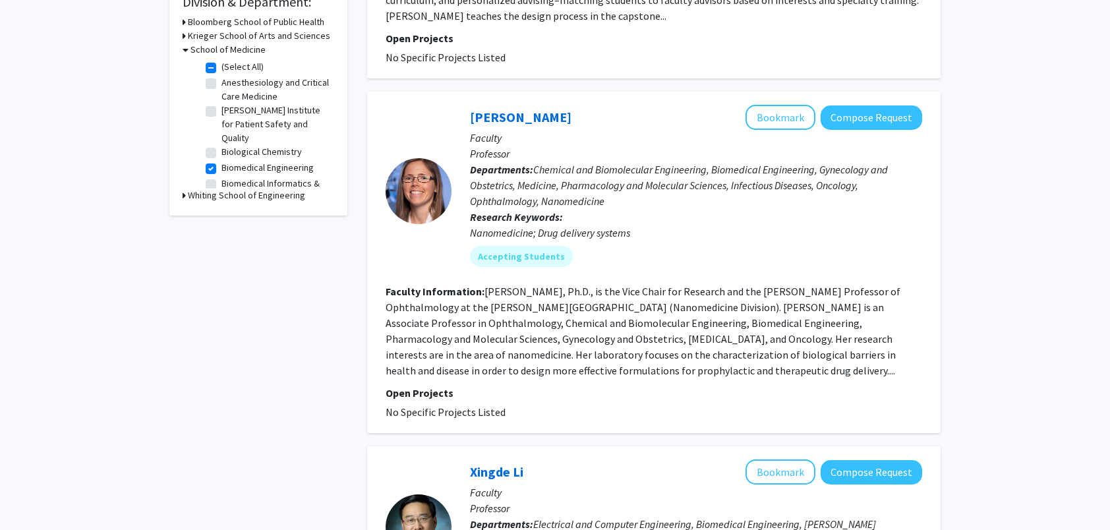
scroll to position [659, 0]
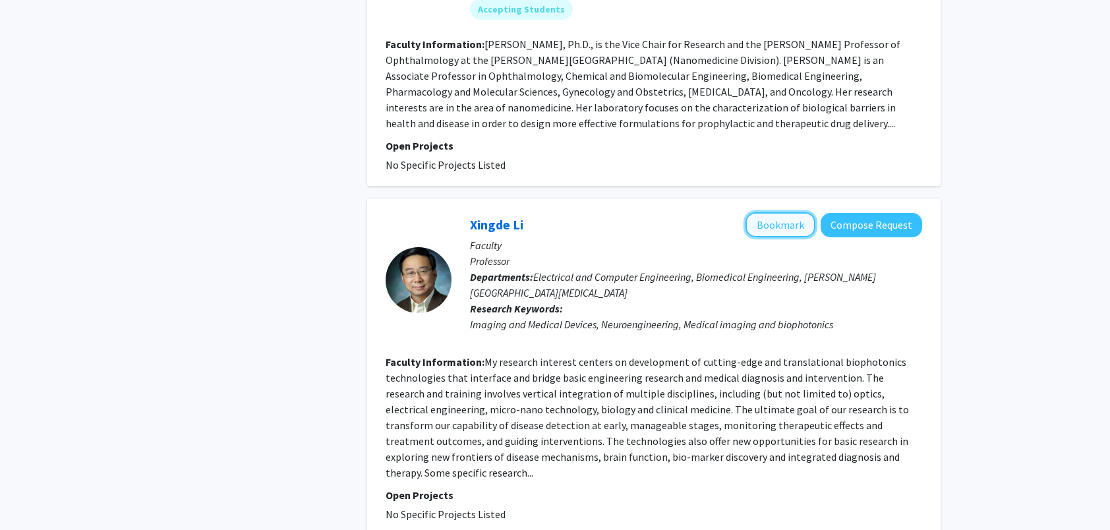
click at [773, 234] on button "Bookmark" at bounding box center [781, 224] width 70 height 25
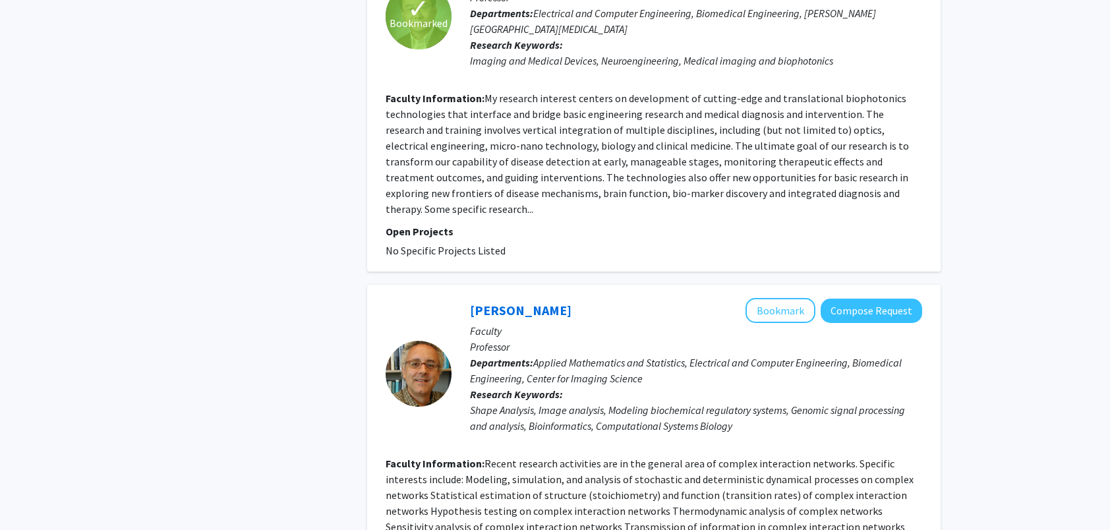
scroll to position [791, 0]
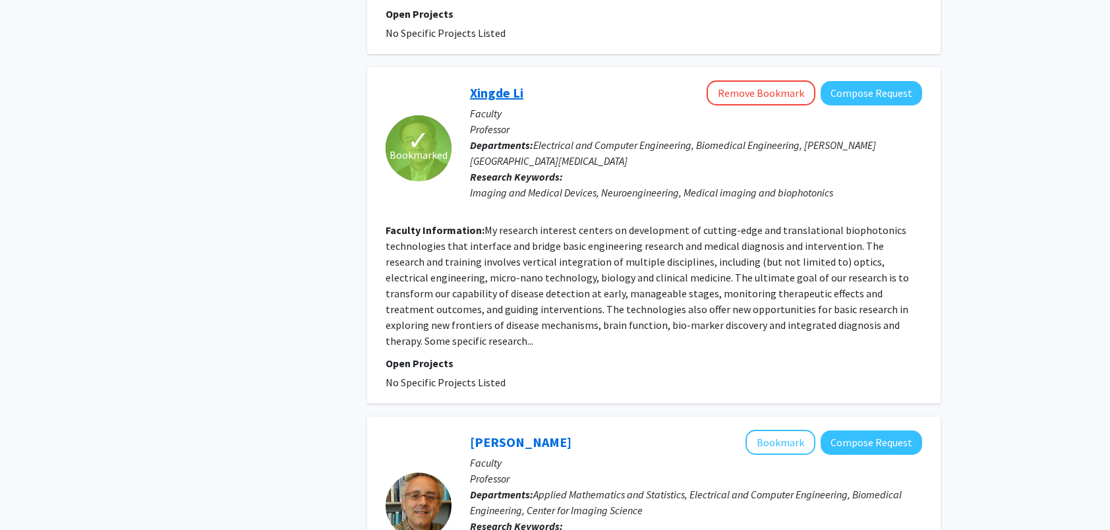
click at [493, 91] on link "Xingde Li" at bounding box center [496, 92] width 53 height 16
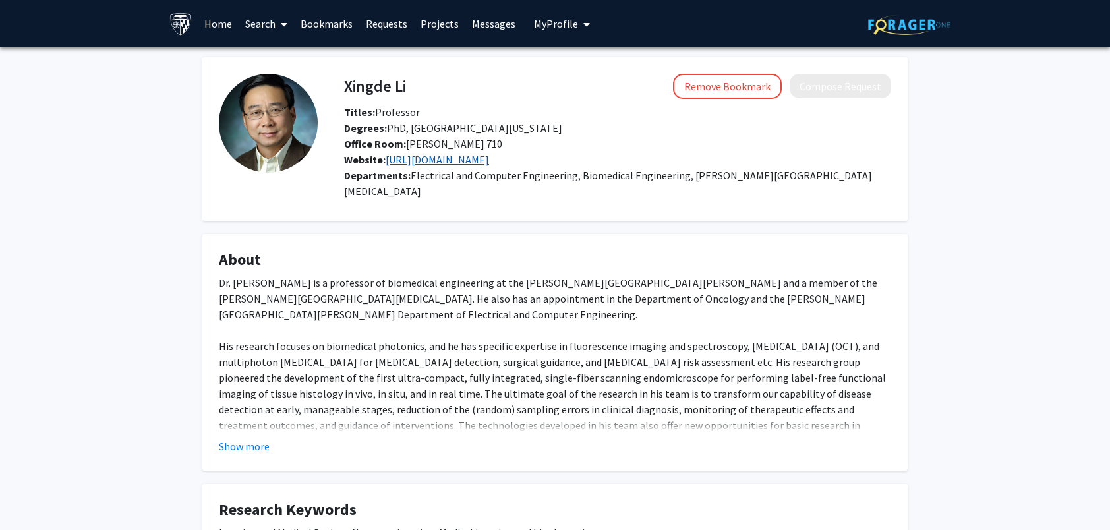
click at [419, 158] on link "[URL][DOMAIN_NAME]" at bounding box center [437, 159] width 103 height 13
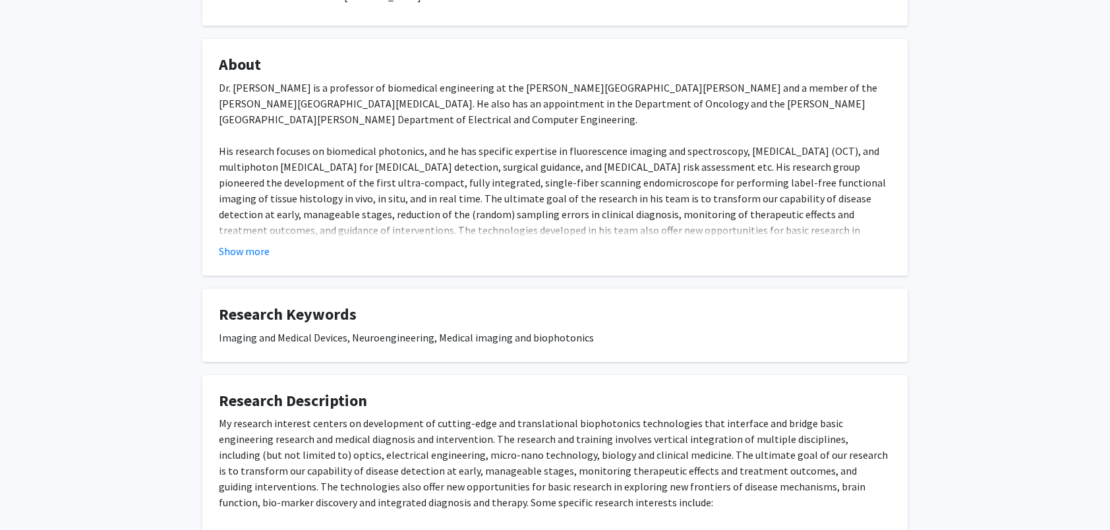
scroll to position [198, 0]
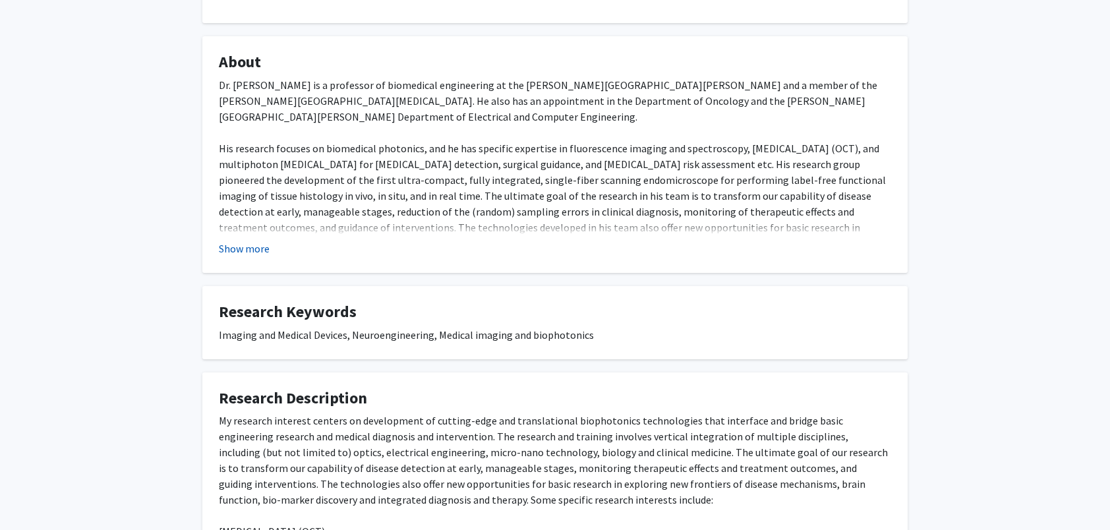
click at [237, 241] on button "Show more" at bounding box center [244, 249] width 51 height 16
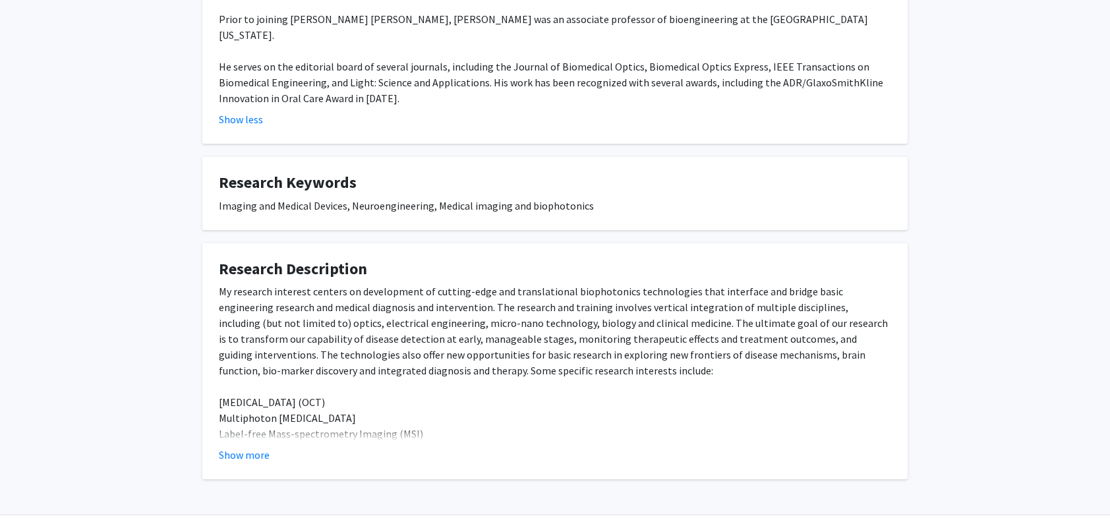
scroll to position [517, 0]
click at [250, 447] on button "Show more" at bounding box center [244, 455] width 51 height 16
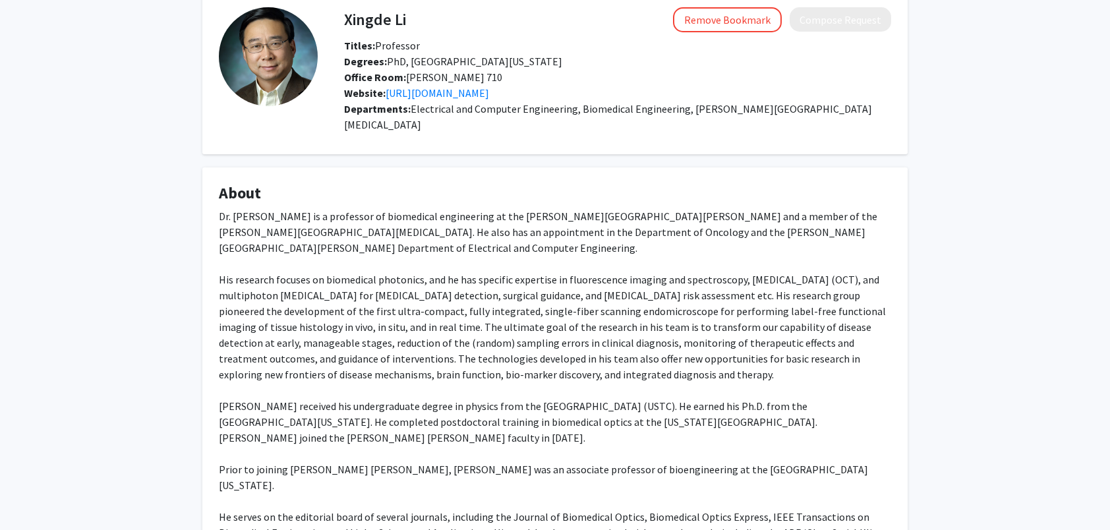
scroll to position [0, 0]
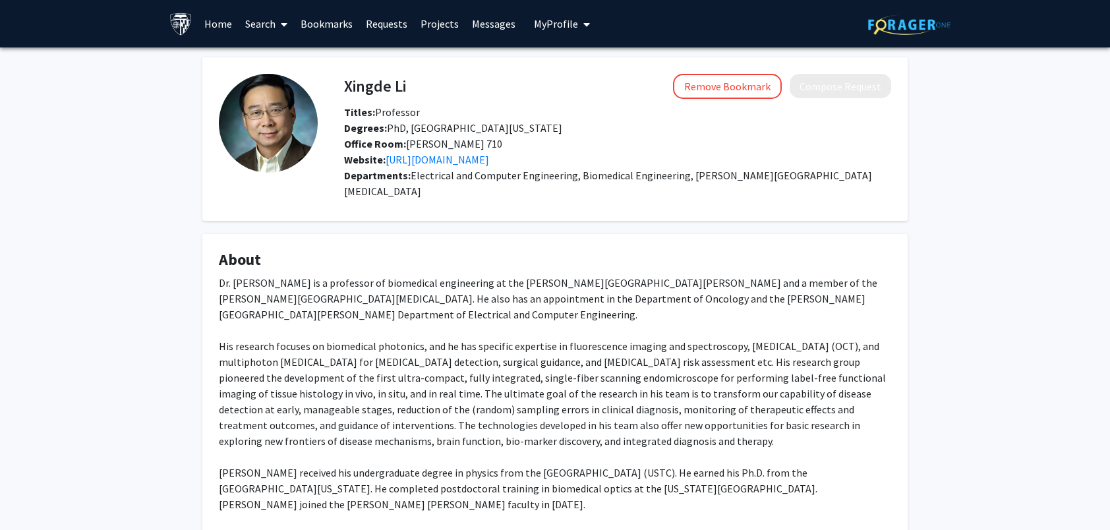
drag, startPoint x: 405, startPoint y: 85, endPoint x: 346, endPoint y: 84, distance: 58.7
click at [346, 84] on h4 "Xingde Li" at bounding box center [375, 86] width 62 height 24
copy h4 "Xingde Li"
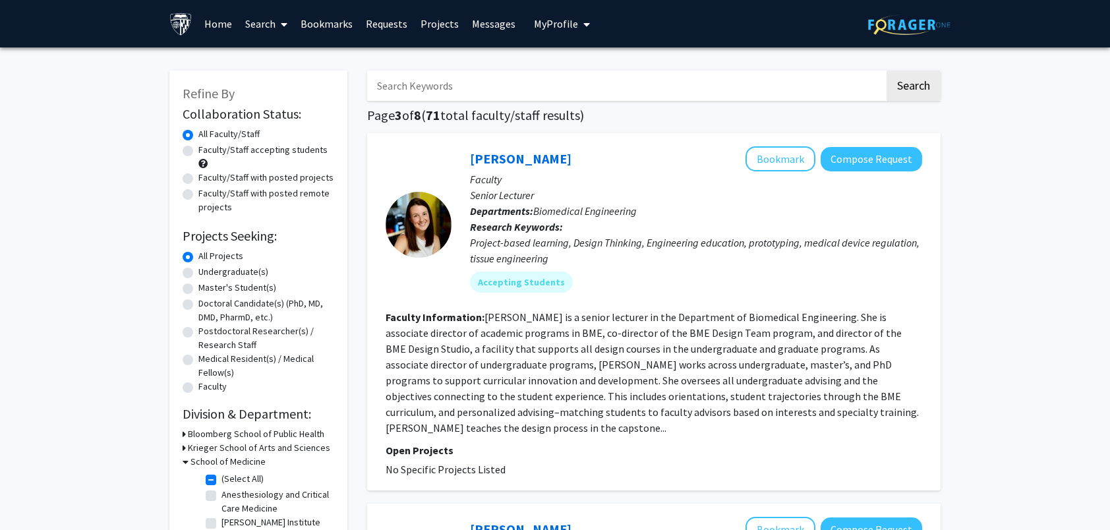
click at [436, 80] on input "Search Keywords" at bounding box center [625, 86] width 517 height 30
click at [914, 86] on button "Search" at bounding box center [914, 86] width 54 height 30
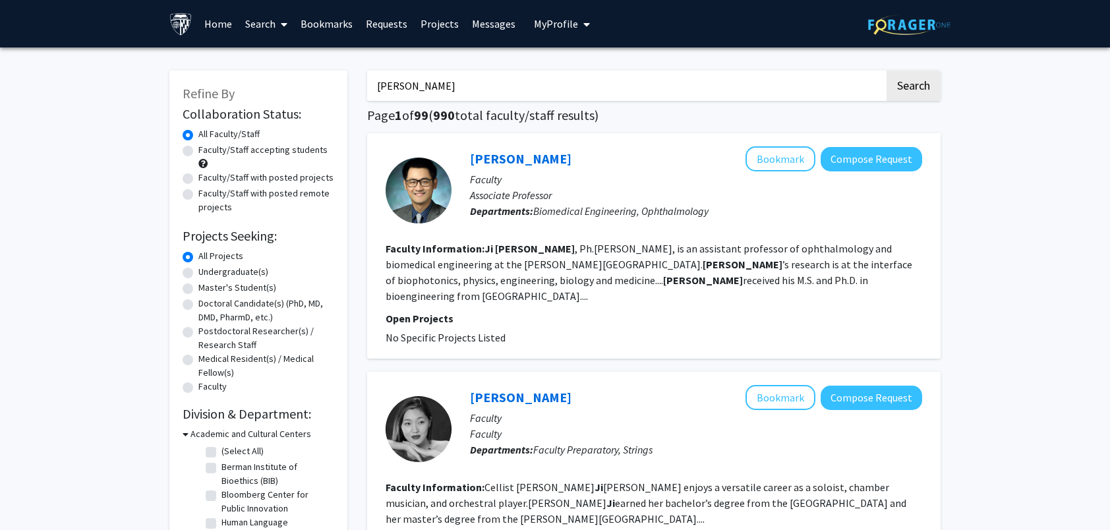
click at [468, 76] on input "[PERSON_NAME]" at bounding box center [625, 86] width 517 height 30
click at [887, 71] on button "Search" at bounding box center [914, 86] width 54 height 30
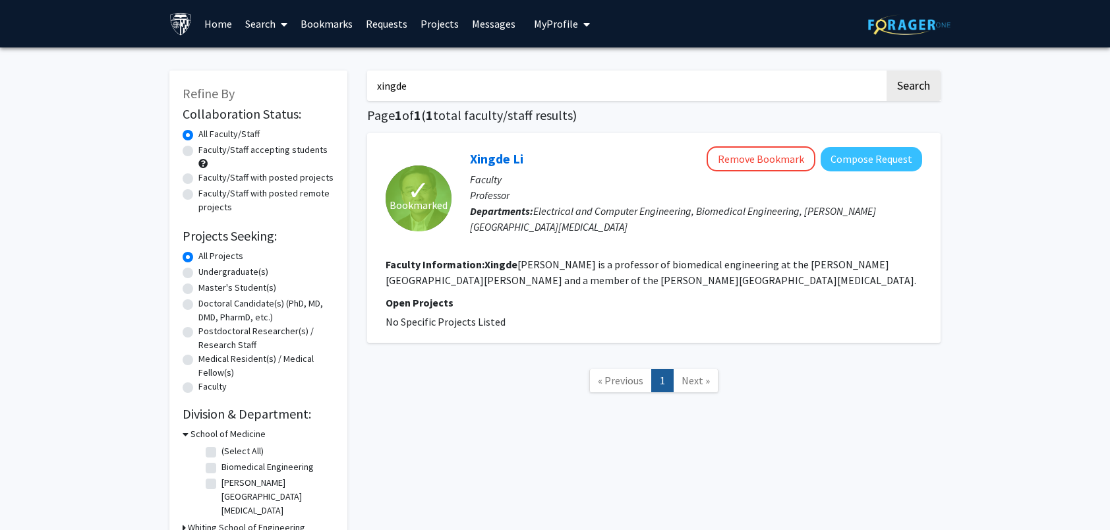
click at [568, 183] on p "Faculty" at bounding box center [696, 179] width 452 height 16
click at [509, 163] on link "Xingde Li" at bounding box center [496, 158] width 53 height 16
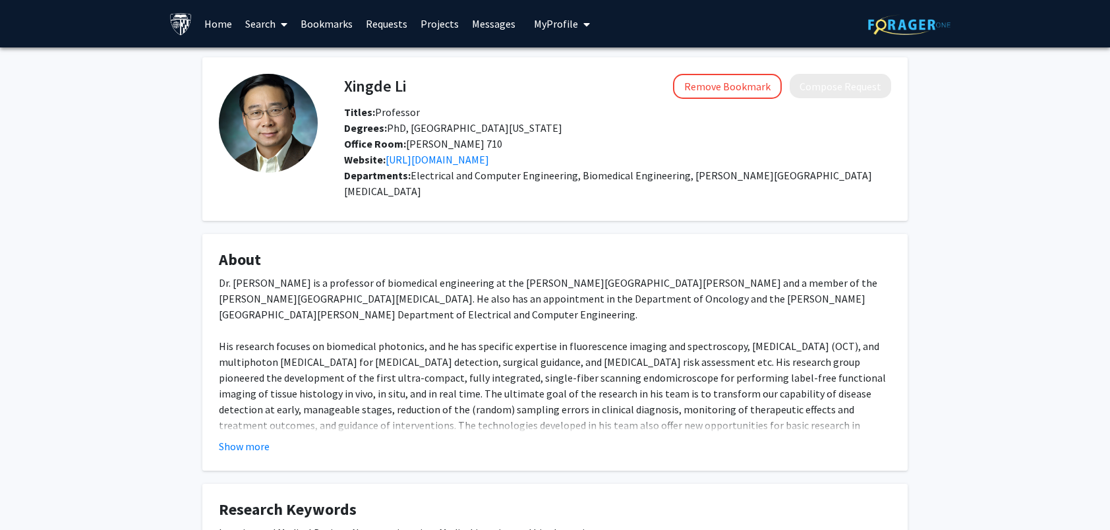
click at [231, 438] on button "Show more" at bounding box center [244, 446] width 51 height 16
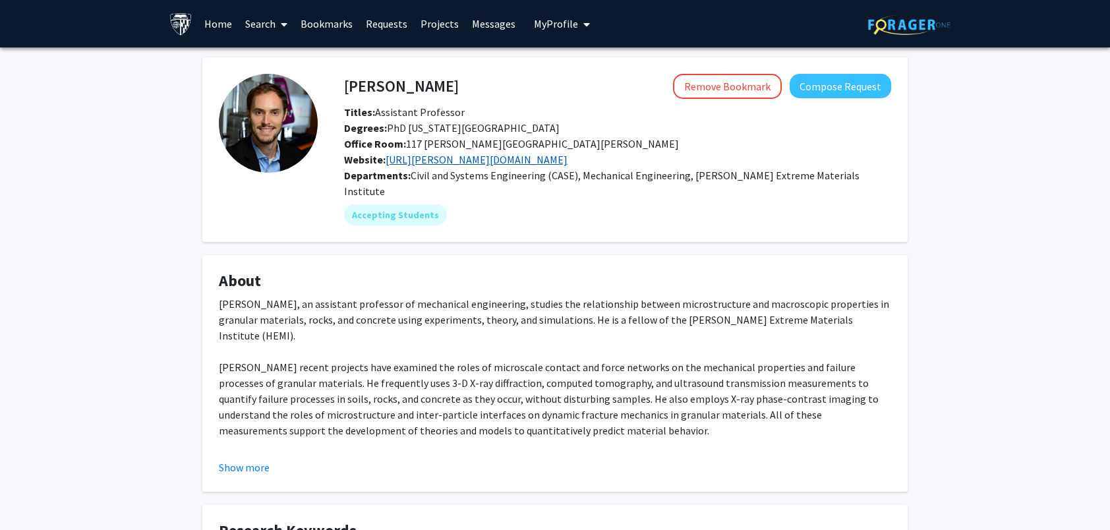
click at [457, 158] on link "[URL][PERSON_NAME][DOMAIN_NAME]" at bounding box center [477, 159] width 182 height 13
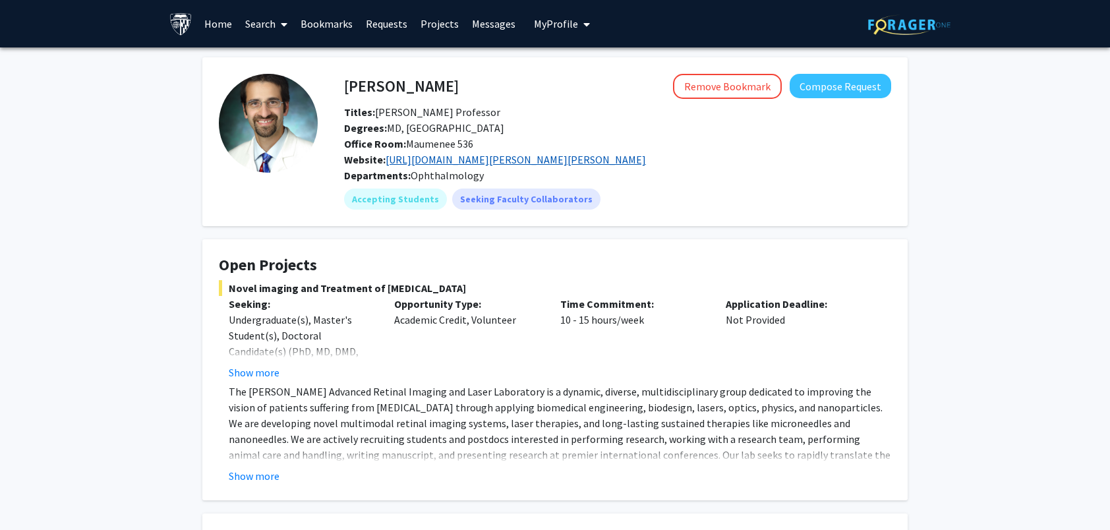
click at [479, 165] on link "[URL][DOMAIN_NAME][PERSON_NAME][PERSON_NAME]" at bounding box center [516, 159] width 260 height 13
